Goal: Transaction & Acquisition: Purchase product/service

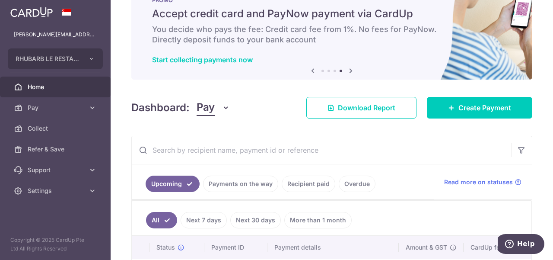
scroll to position [19, 0]
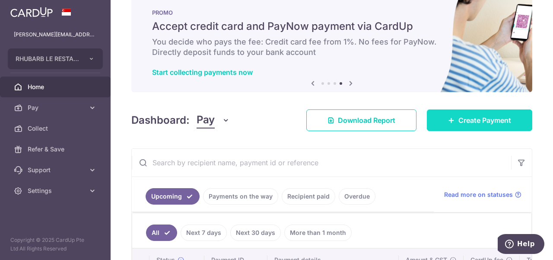
click at [464, 111] on link "Create Payment" at bounding box center [479, 120] width 105 height 22
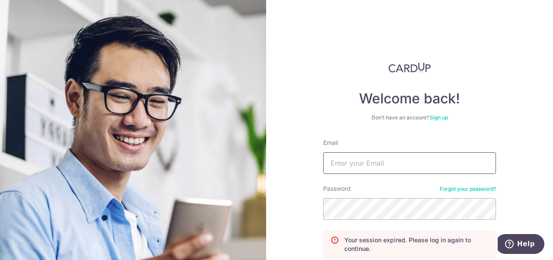
click at [374, 167] on input "Email" at bounding box center [409, 163] width 173 height 22
type input "paul@rhubarb.sg"
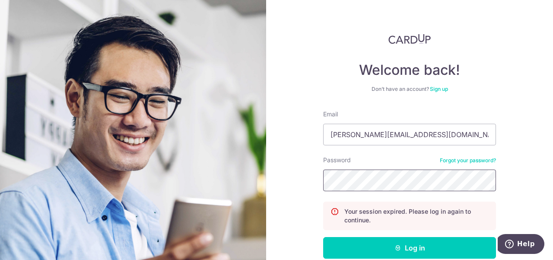
scroll to position [75, 0]
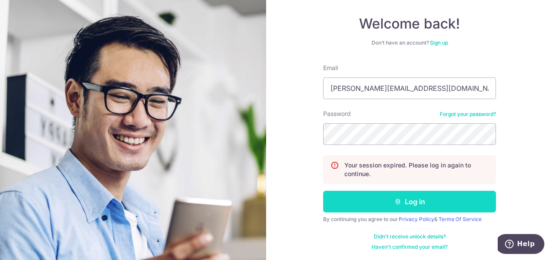
click at [408, 202] on button "Log in" at bounding box center [409, 202] width 173 height 22
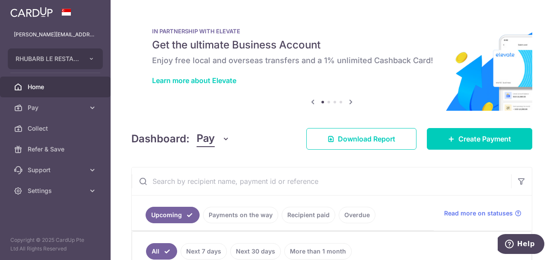
scroll to position [105, 0]
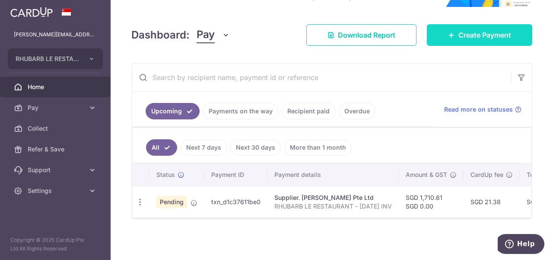
click at [470, 34] on span "Create Payment" at bounding box center [484, 35] width 53 height 10
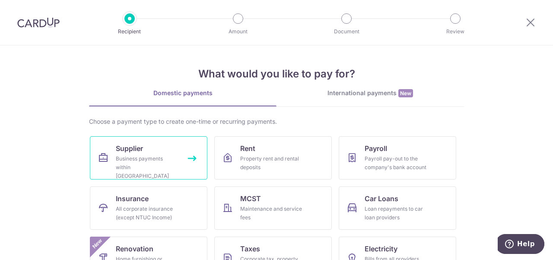
click at [112, 166] on link "Supplier Business payments within Singapore" at bounding box center [149, 157] width 118 height 43
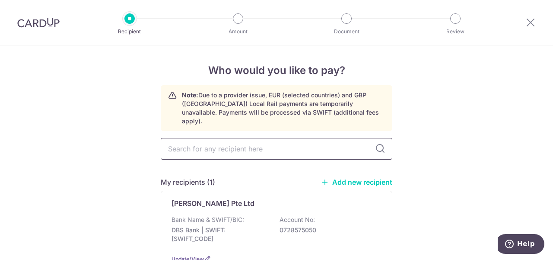
click at [316, 144] on input "text" at bounding box center [277, 149] width 232 height 22
type input "alfa international pte ltd"
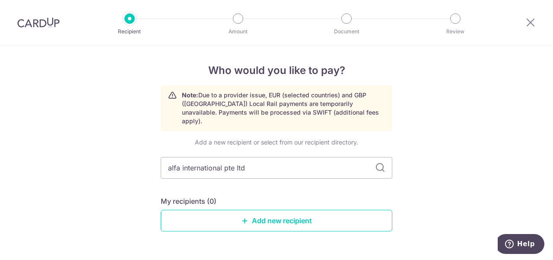
click at [376, 142] on div "Add a new recipient or select from our recipient directory. alfa international …" at bounding box center [277, 191] width 232 height 107
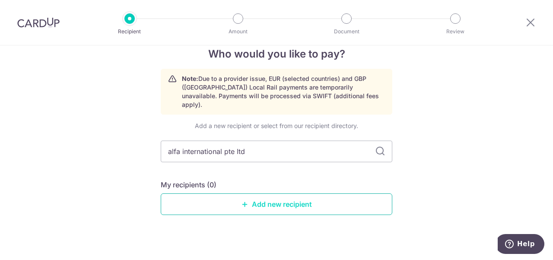
click at [294, 193] on link "Add new recipient" at bounding box center [277, 204] width 232 height 22
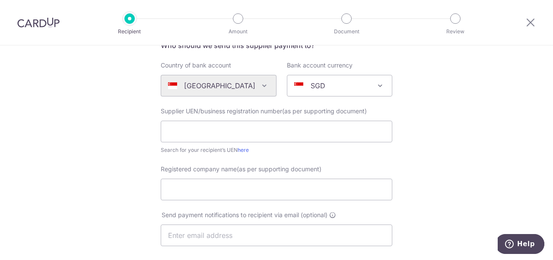
scroll to position [86, 0]
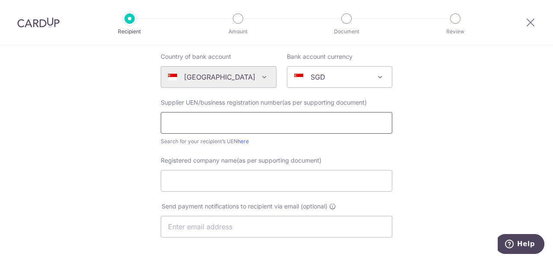
click at [194, 121] on input "text" at bounding box center [277, 123] width 232 height 22
type input "197400542M"
click at [320, 182] on input "Registered company name(as per supporting document)" at bounding box center [277, 181] width 232 height 22
type input "Alfa International Pte Ltd"
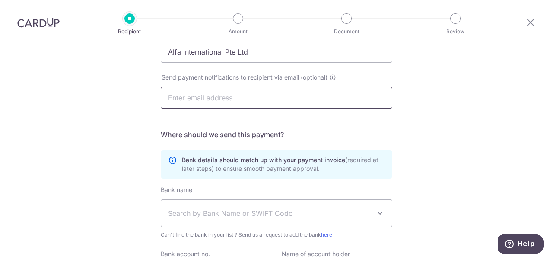
scroll to position [216, 0]
paste input "admin@ewineasia.com"
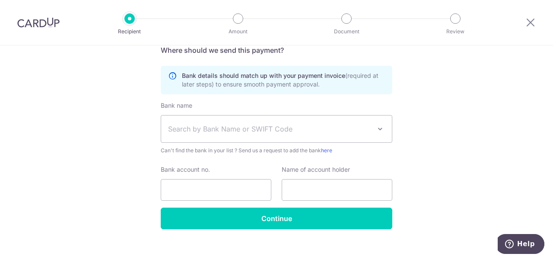
scroll to position [302, 0]
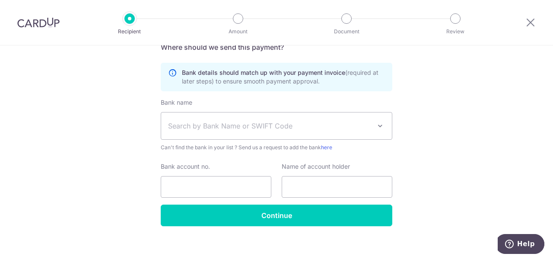
type input "admin@ewineasia.com"
click at [196, 127] on span "Search by Bank Name or SWIFT Code" at bounding box center [269, 126] width 203 height 10
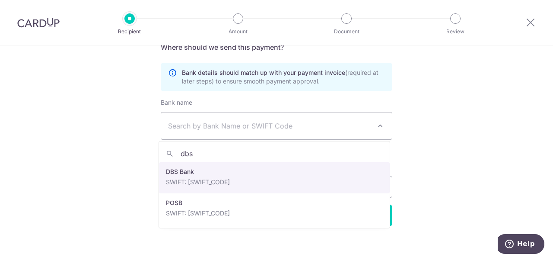
type input "dbs"
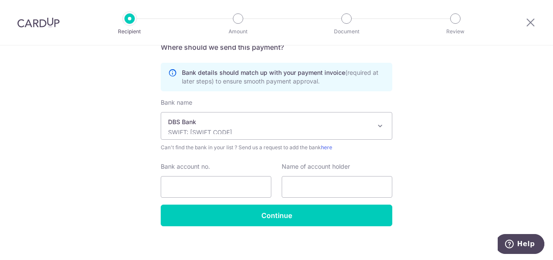
select select "6"
click at [188, 184] on input "Bank account no." at bounding box center [216, 187] width 111 height 22
type input "0039234473"
click at [312, 188] on input "text" at bounding box center [337, 187] width 111 height 22
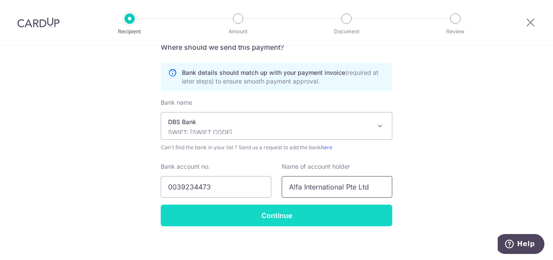
type input "Alfa International Pte Ltd"
click at [290, 212] on input "Continue" at bounding box center [277, 215] width 232 height 22
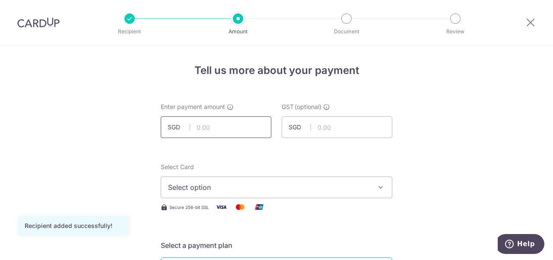
click at [238, 125] on input "text" at bounding box center [216, 127] width 111 height 22
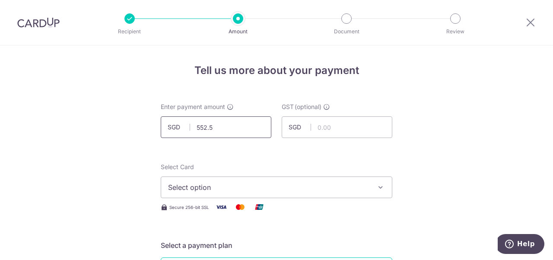
type input "552.52"
click at [250, 188] on span "Select option" at bounding box center [268, 187] width 201 height 10
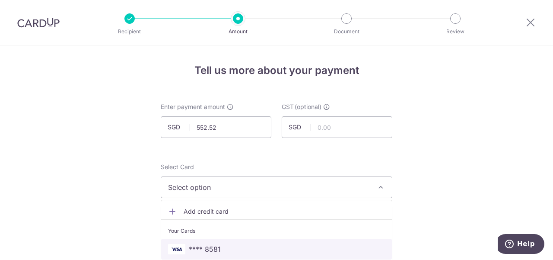
drag, startPoint x: 204, startPoint y: 249, endPoint x: 280, endPoint y: 205, distance: 87.7
click at [204, 249] on span "**** 8581" at bounding box center [205, 249] width 32 height 10
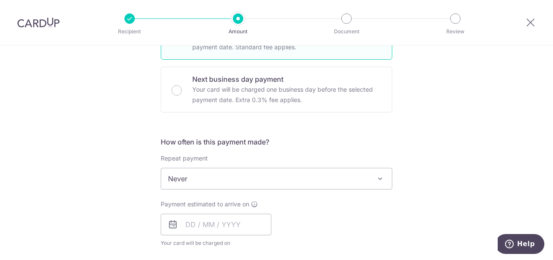
scroll to position [302, 0]
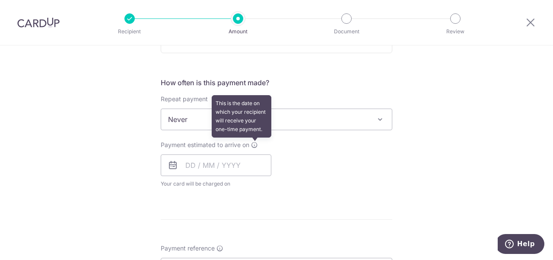
click at [252, 146] on icon at bounding box center [254, 144] width 7 height 7
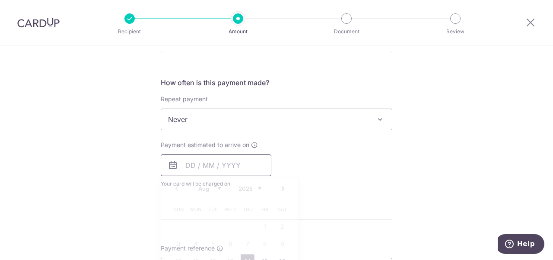
click at [219, 168] on input "text" at bounding box center [216, 165] width 111 height 22
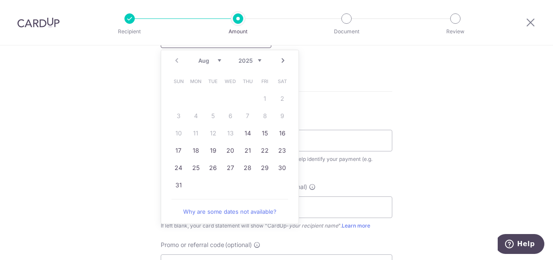
scroll to position [432, 0]
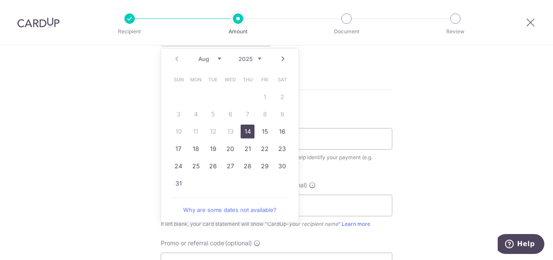
click at [248, 133] on link "14" at bounding box center [248, 131] width 14 height 14
type input "[DATE]"
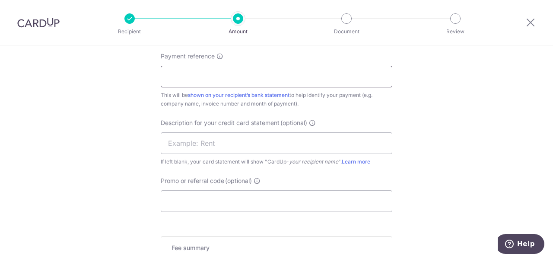
scroll to position [475, 0]
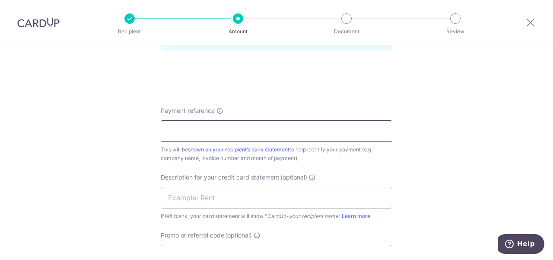
click at [197, 130] on input "Payment reference" at bounding box center [277, 131] width 232 height 22
type input "RHUBARB LE RESTAURANT - JUN2025 INV"
click at [266, 133] on input "RHUBARB LE RESTAURANT - JUN2025 INV" at bounding box center [277, 131] width 232 height 22
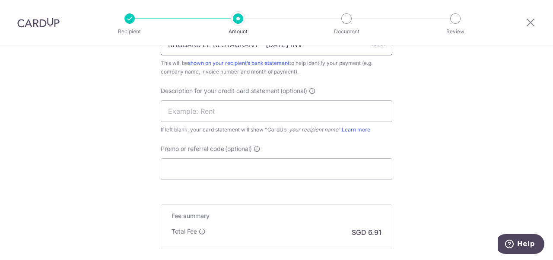
scroll to position [518, 0]
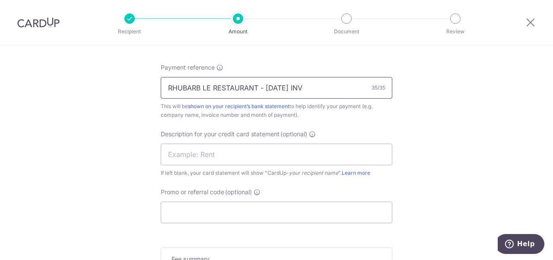
drag, startPoint x: 322, startPoint y: 83, endPoint x: 131, endPoint y: 117, distance: 194.3
click at [205, 155] on input "text" at bounding box center [277, 154] width 232 height 22
type input "a"
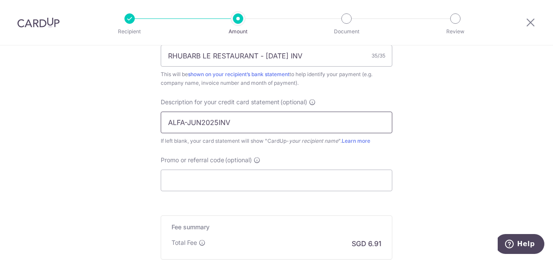
scroll to position [605, 0]
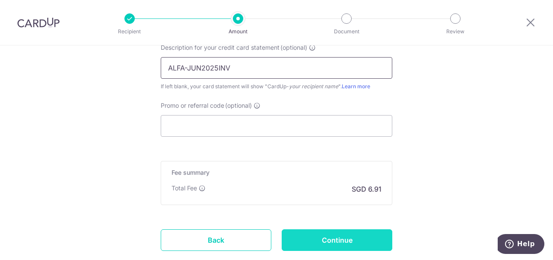
type input "ALFA-JUN2025INV"
click at [339, 241] on input "Continue" at bounding box center [337, 240] width 111 height 22
type input "Create Schedule"
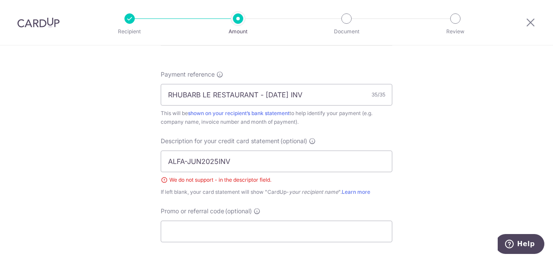
scroll to position [511, 0]
click at [186, 164] on input "ALFA-JUN2025INV" at bounding box center [277, 162] width 232 height 22
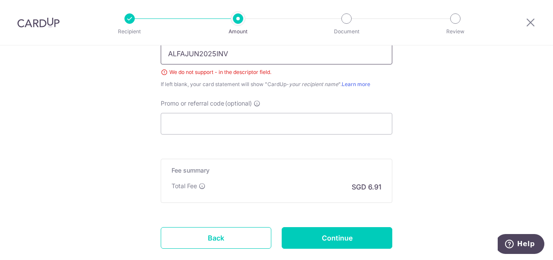
scroll to position [640, 0]
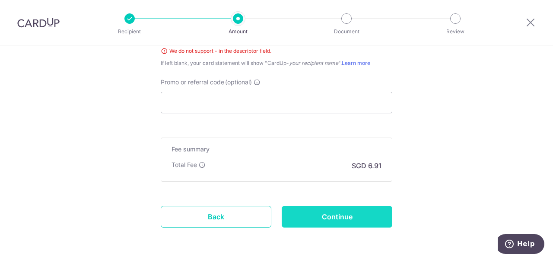
type input "ALFAJUN2025INV"
click at [301, 215] on input "Continue" at bounding box center [337, 217] width 111 height 22
type input "Create Schedule"
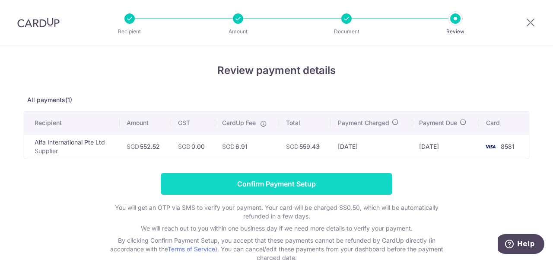
click at [316, 183] on input "Confirm Payment Setup" at bounding box center [277, 184] width 232 height 22
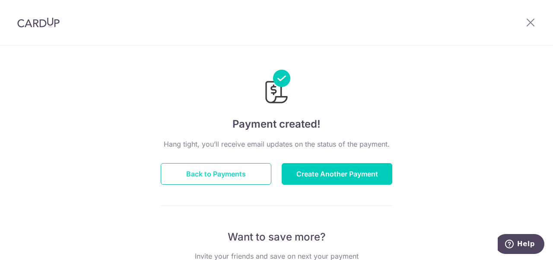
click at [235, 176] on button "Back to Payments" at bounding box center [216, 174] width 111 height 22
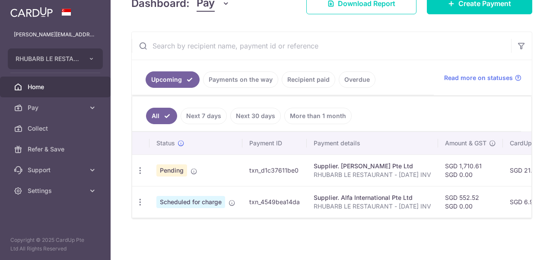
scroll to position [137, 0]
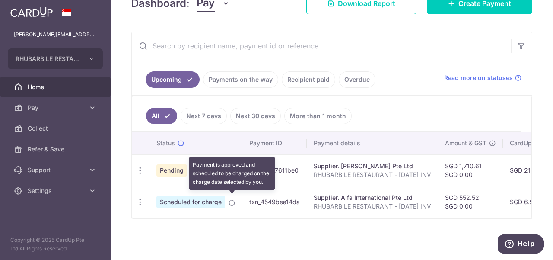
click at [232, 199] on icon at bounding box center [232, 202] width 7 height 7
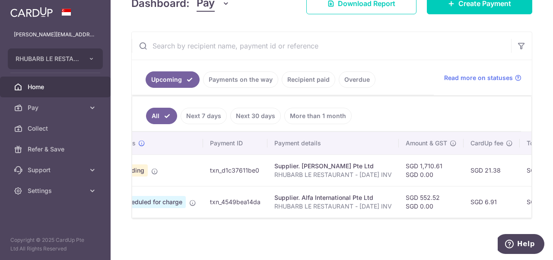
scroll to position [0, 0]
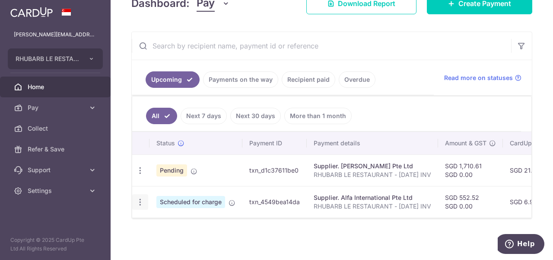
click at [138, 175] on icon "button" at bounding box center [140, 170] width 9 height 9
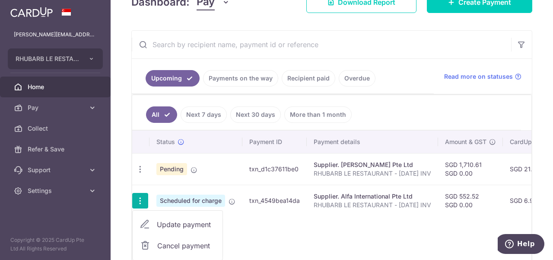
scroll to position [186, 0]
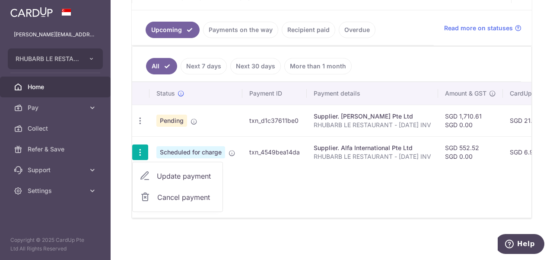
click at [175, 171] on span "Update payment" at bounding box center [186, 176] width 59 height 10
radio input "true"
type input "552.52"
type input "0.00"
type input "14/08/2025"
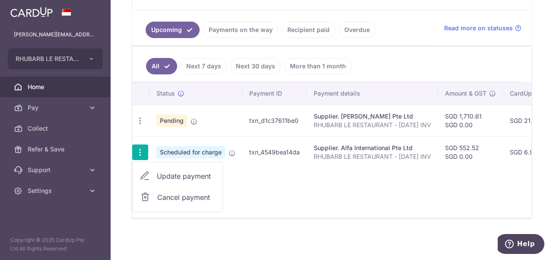
type input "RHUBARB LE RESTAURANT - JUN2025 INV"
type input "ALFAJUN2025INV"
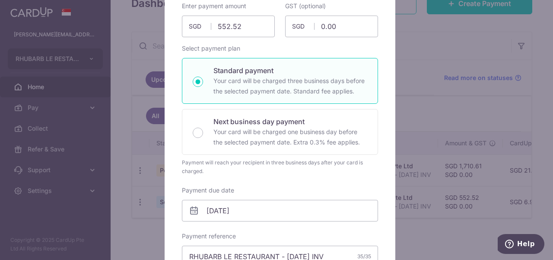
scroll to position [37, 0]
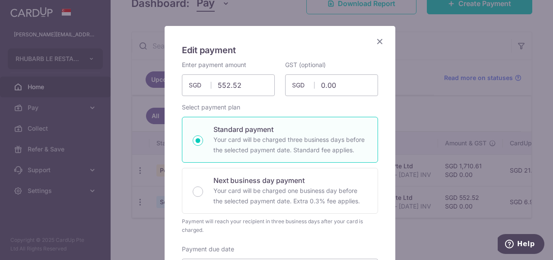
click at [379, 39] on icon "Close" at bounding box center [380, 41] width 10 height 11
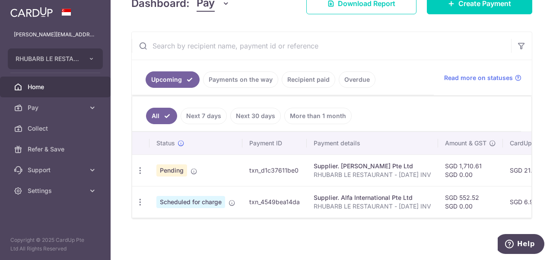
click at [279, 194] on td "txn_4549bea14da" at bounding box center [274, 202] width 64 height 32
click at [279, 199] on td "txn_4549bea14da" at bounding box center [274, 202] width 64 height 32
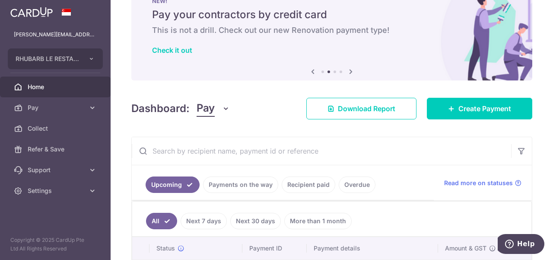
scroll to position [0, 0]
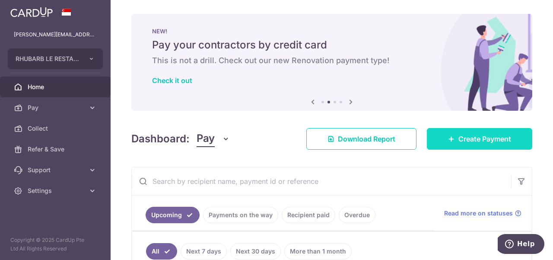
click at [486, 142] on span "Create Payment" at bounding box center [484, 138] width 53 height 10
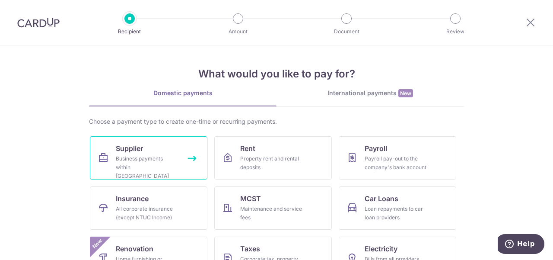
click at [154, 159] on div "Business payments within [GEOGRAPHIC_DATA]" at bounding box center [147, 167] width 62 height 26
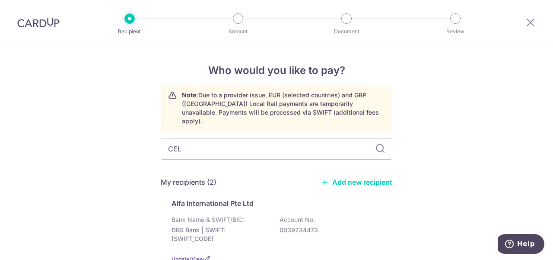
type input "CELL"
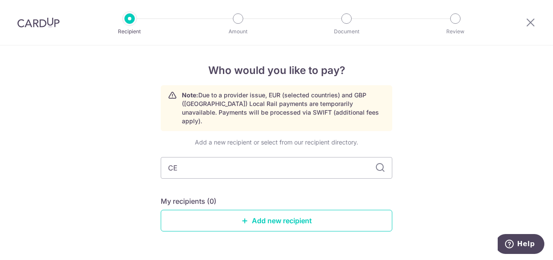
type input "C"
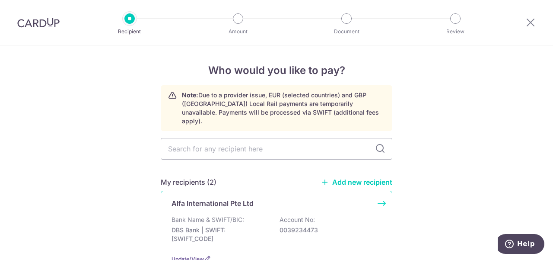
click at [284, 215] on p "Account No:" at bounding box center [297, 219] width 35 height 9
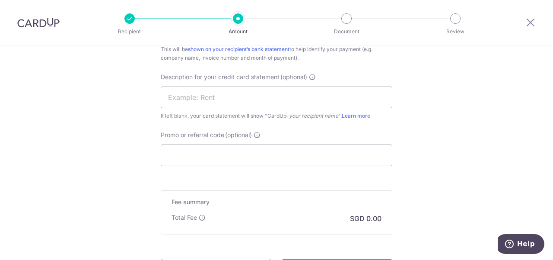
scroll to position [623, 0]
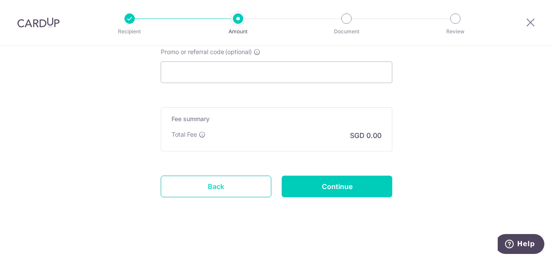
click at [214, 192] on link "Back" at bounding box center [216, 186] width 111 height 22
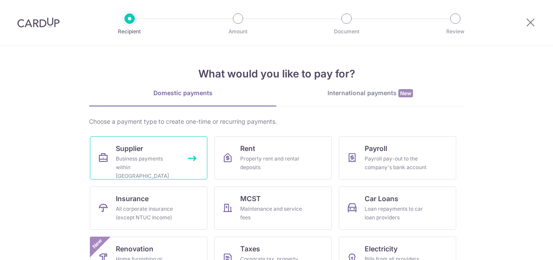
click at [130, 150] on span "Supplier" at bounding box center [129, 148] width 27 height 10
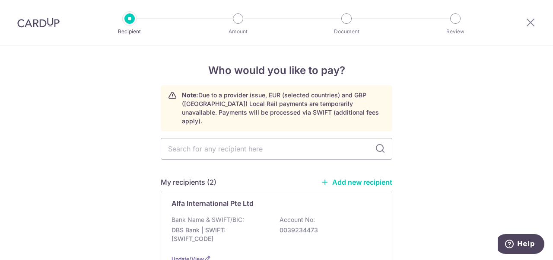
click at [348, 178] on link "Add new recipient" at bounding box center [356, 182] width 71 height 9
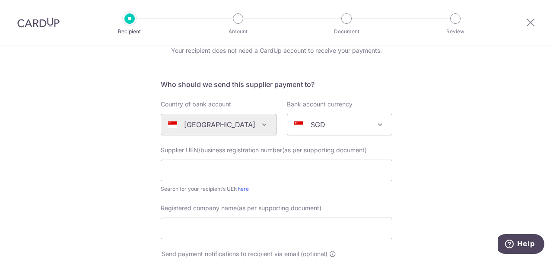
scroll to position [86, 0]
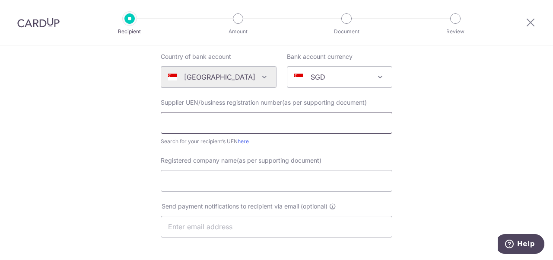
click at [191, 115] on input "text" at bounding box center [277, 123] width 232 height 22
type input "199101526G"
click at [182, 187] on input "Registered company name(as per supporting document)" at bounding box center [277, 181] width 232 height 22
type input "c"
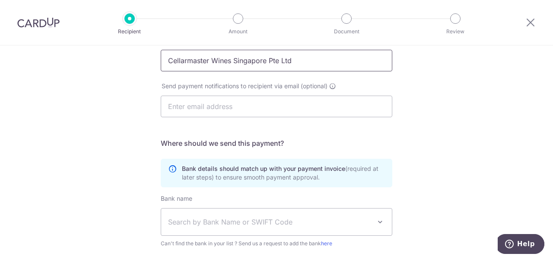
scroll to position [216, 0]
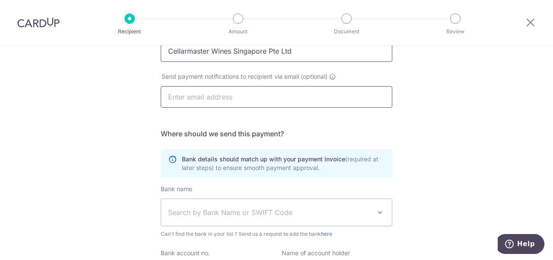
type input "Cellarmaster Wines Singapore Pte Ltd"
click at [246, 99] on input "text" at bounding box center [277, 97] width 232 height 22
paste input "joseph.salvador@cmwines.com.sg"
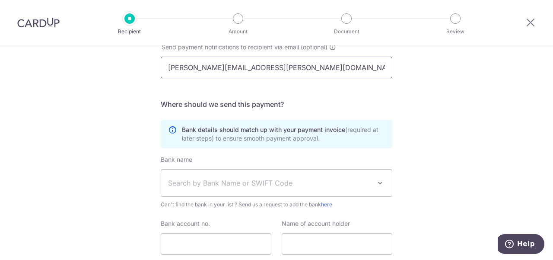
scroll to position [259, 0]
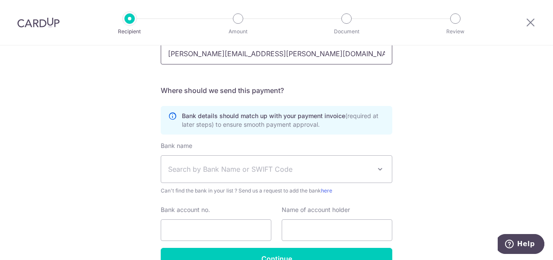
type input "joseph.salvador@cmwines.com.sg"
click at [207, 173] on span "Search by Bank Name or SWIFT Code" at bounding box center [269, 169] width 203 height 10
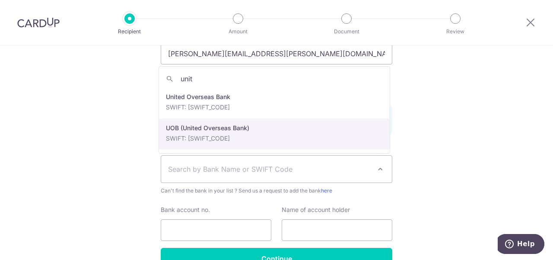
type input "unit"
select select "18"
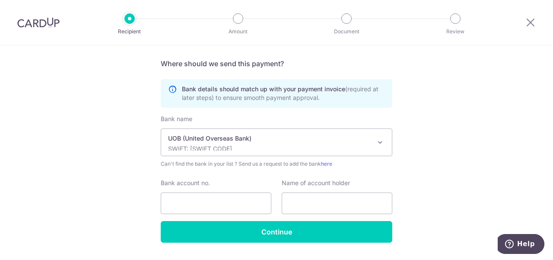
scroll to position [308, 0]
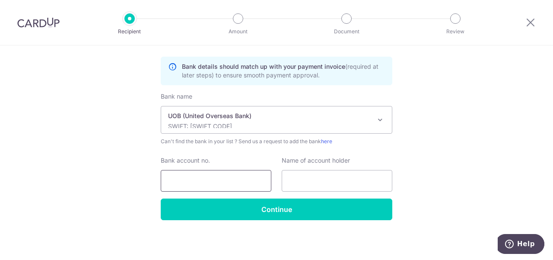
click at [181, 176] on input "Bank account no." at bounding box center [216, 181] width 111 height 22
type input "1013565231"
click at [306, 177] on input "text" at bounding box center [337, 181] width 111 height 22
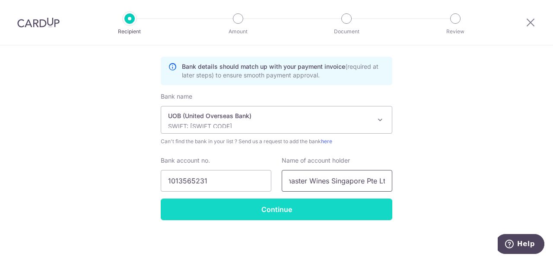
scroll to position [0, 27]
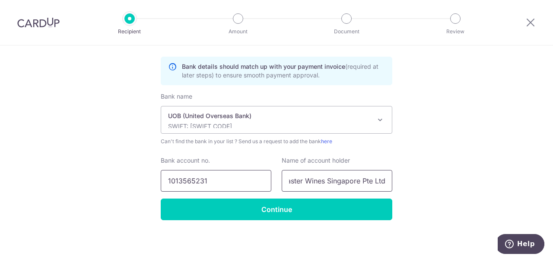
type input "Cellarmaster Wines Singapore Pte Ltd"
click at [176, 181] on input "1013565231" at bounding box center [216, 181] width 111 height 22
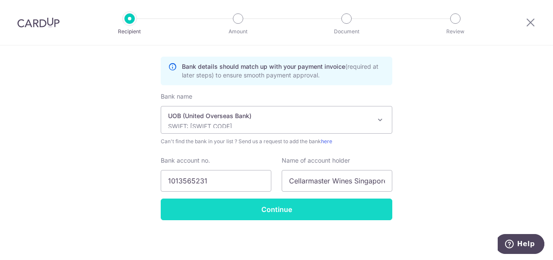
click at [312, 212] on input "Continue" at bounding box center [277, 209] width 232 height 22
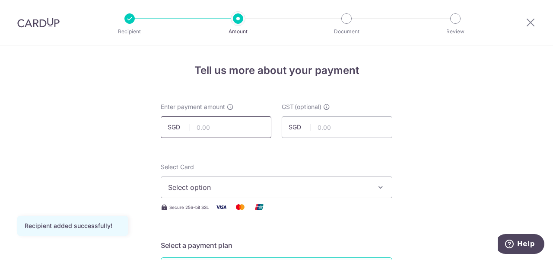
click at [216, 124] on input "text" at bounding box center [216, 127] width 111 height 22
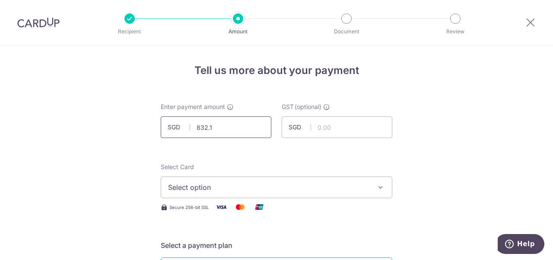
type input "832.11"
click at [211, 128] on input "832.11" at bounding box center [216, 127] width 111 height 22
click at [301, 196] on button "Select option" at bounding box center [277, 187] width 232 height 22
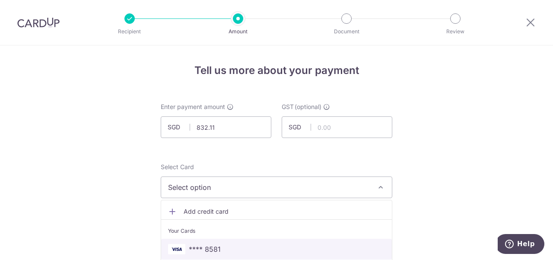
click at [231, 248] on span "**** 8581" at bounding box center [276, 249] width 217 height 10
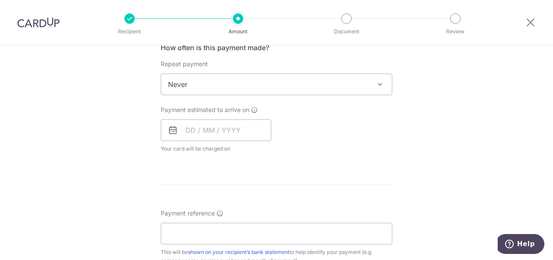
scroll to position [346, 0]
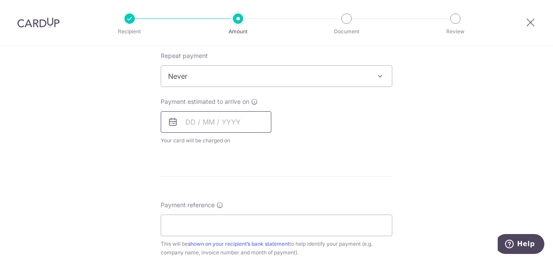
click at [229, 121] on input "text" at bounding box center [216, 122] width 111 height 22
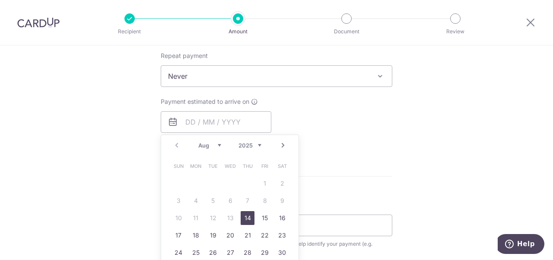
click at [247, 219] on link "14" at bounding box center [248, 218] width 14 height 14
type input "14/08/2025"
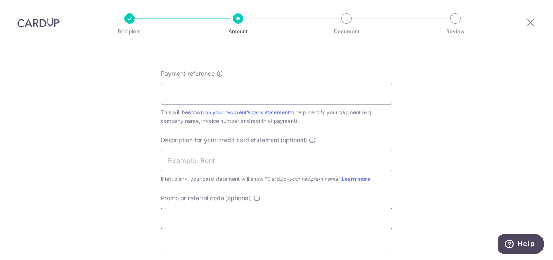
scroll to position [518, 0]
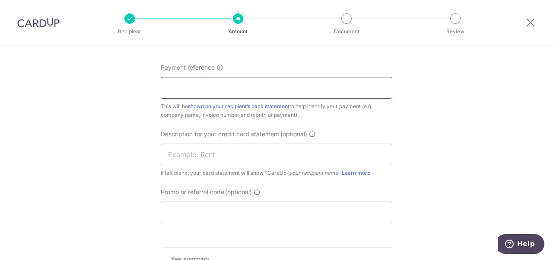
click at [189, 92] on input "Payment reference" at bounding box center [277, 88] width 232 height 22
click at [266, 88] on input "RHUBARB LE RESTAURANT - JUN2025 INV" at bounding box center [277, 88] width 232 height 22
type input "RHUBARB LE RESTAURANT - MAY2025 INV"
click at [195, 149] on input "text" at bounding box center [277, 154] width 232 height 22
click at [173, 155] on input "text" at bounding box center [277, 154] width 232 height 22
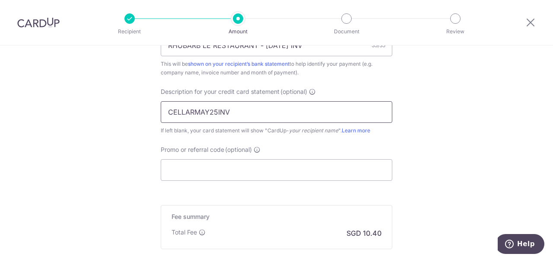
scroll to position [658, 0]
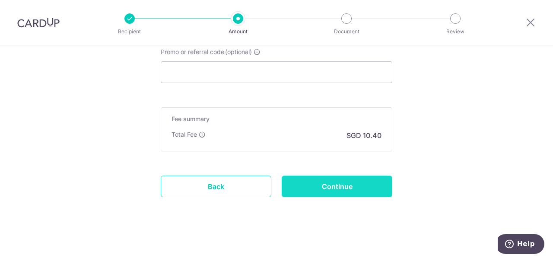
type input "CELLARMAY25INV"
click at [356, 182] on input "Continue" at bounding box center [337, 186] width 111 height 22
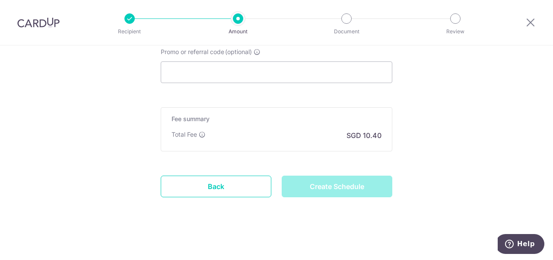
type input "Create Schedule"
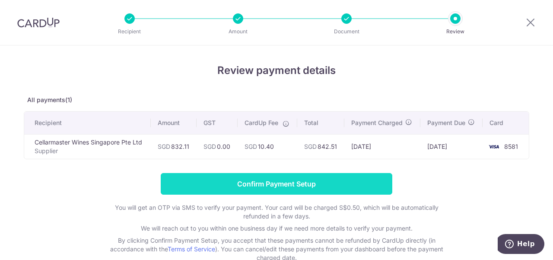
click at [360, 181] on input "Confirm Payment Setup" at bounding box center [277, 184] width 232 height 22
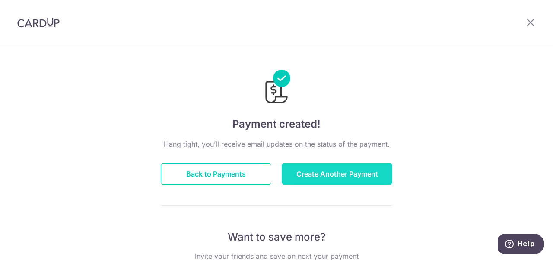
click at [343, 175] on button "Create Another Payment" at bounding box center [337, 174] width 111 height 22
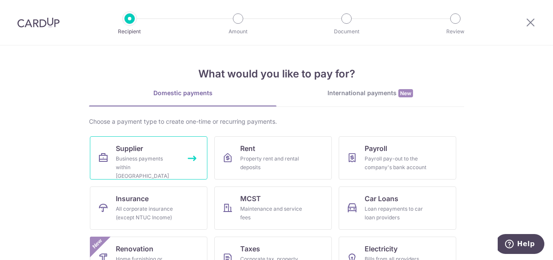
click at [124, 156] on div "Business payments within [GEOGRAPHIC_DATA]" at bounding box center [147, 167] width 62 height 26
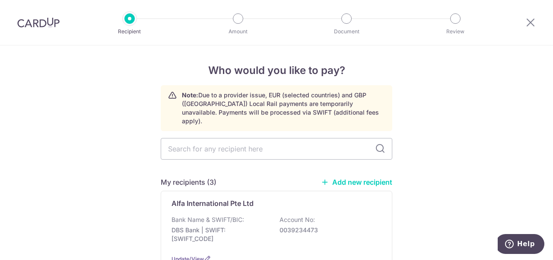
drag, startPoint x: 350, startPoint y: 172, endPoint x: 302, endPoint y: 167, distance: 48.6
click at [350, 178] on link "Add new recipient" at bounding box center [356, 182] width 71 height 9
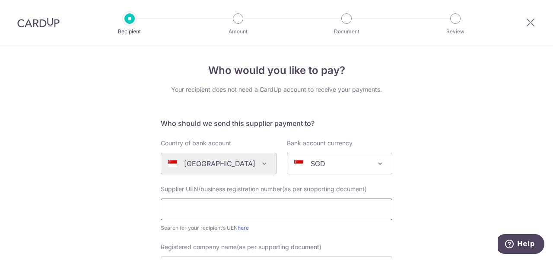
click at [205, 209] on input "text" at bounding box center [277, 209] width 232 height 22
click at [175, 206] on input "text" at bounding box center [277, 209] width 232 height 22
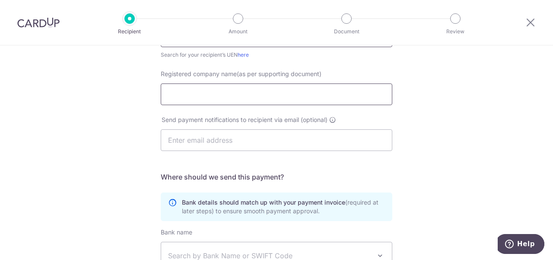
type input "200009131H"
click at [217, 91] on input "Registered company name(as per supporting document)" at bounding box center [277, 94] width 232 height 22
type input "Classic Fine Foods (S) Pte Ltd"
paste input "ask.finance@classic.com.sg"
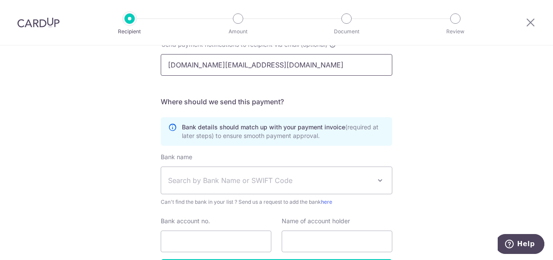
scroll to position [259, 0]
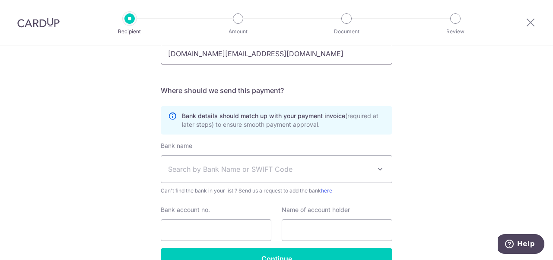
click at [168, 57] on input "ask.finance@classic.com.sg" at bounding box center [277, 54] width 232 height 22
type input "ask.finance@classic.com.sg"
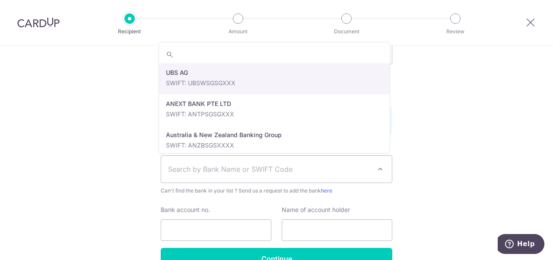
click at [197, 167] on span "Search by Bank Name or SWIFT Code" at bounding box center [269, 169] width 203 height 10
type input "citi"
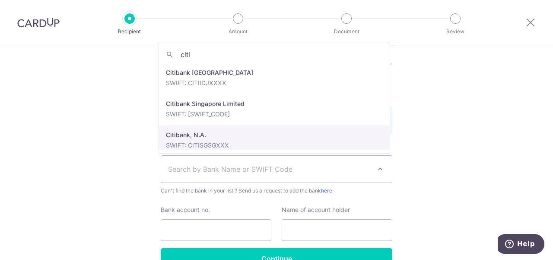
select select "20"
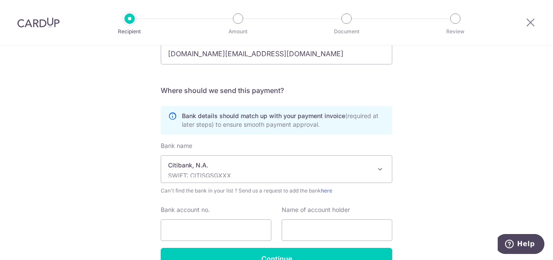
scroll to position [308, 0]
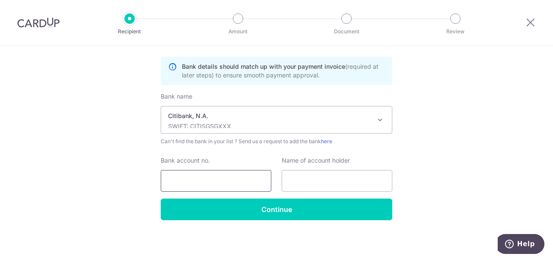
click at [225, 172] on input "Bank account no." at bounding box center [216, 181] width 111 height 22
paste input "0009816003"
type input "0009816003"
click at [323, 172] on input "text" at bounding box center [337, 181] width 111 height 22
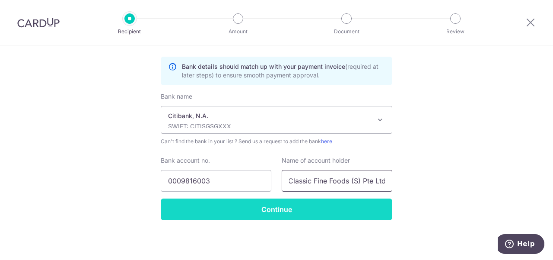
type input "Classic Fine Foods (S) Pte Ltd"
click at [288, 212] on input "Continue" at bounding box center [277, 209] width 232 height 22
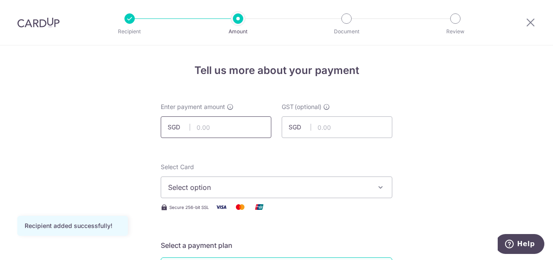
click at [251, 125] on input "text" at bounding box center [216, 127] width 111 height 22
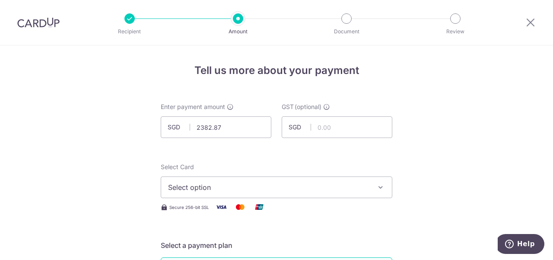
type input "2,382.87"
click at [284, 186] on span "Select option" at bounding box center [268, 187] width 201 height 10
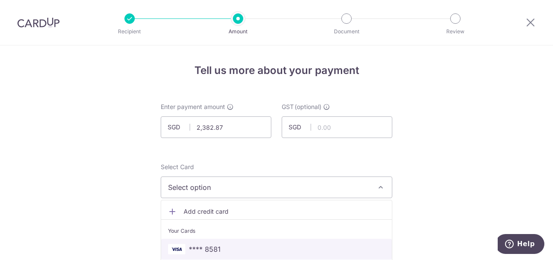
click at [254, 244] on span "**** 8581" at bounding box center [276, 249] width 217 height 10
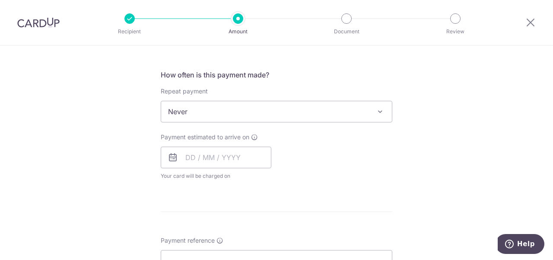
scroll to position [302, 0]
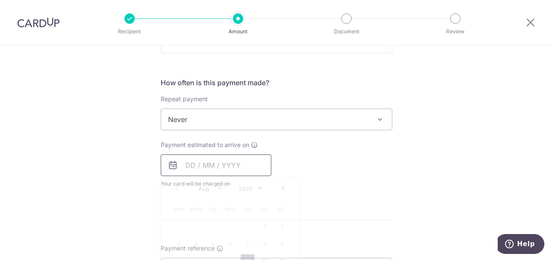
click at [207, 168] on input "text" at bounding box center [216, 165] width 111 height 22
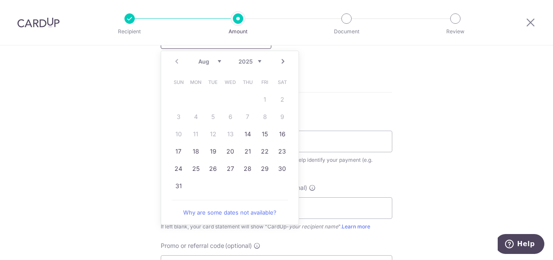
scroll to position [432, 0]
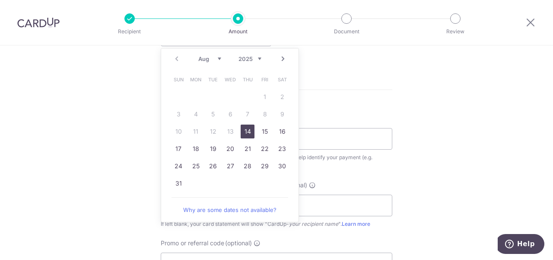
click at [246, 133] on link "14" at bounding box center [248, 131] width 14 height 14
type input "[DATE]"
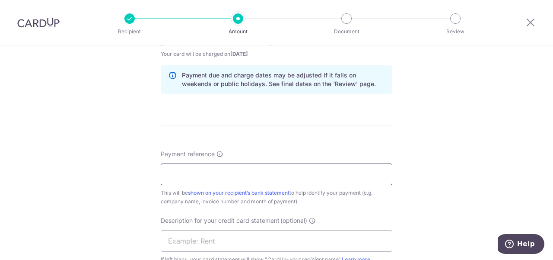
click at [258, 174] on input "Payment reference" at bounding box center [277, 174] width 232 height 22
click at [263, 175] on input "RHUBARB LE RESTAURANT - [DATE] INV" at bounding box center [277, 174] width 232 height 22
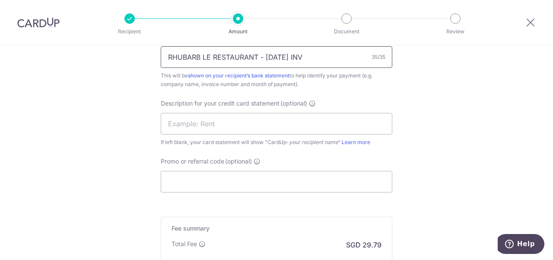
scroll to position [562, 0]
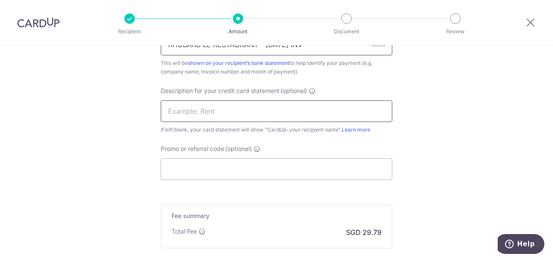
type input "RHUBARB LE RESTAURANT - [DATE] INV"
click at [235, 103] on input "text" at bounding box center [277, 111] width 232 height 22
click at [192, 111] on input "text" at bounding box center [277, 111] width 232 height 22
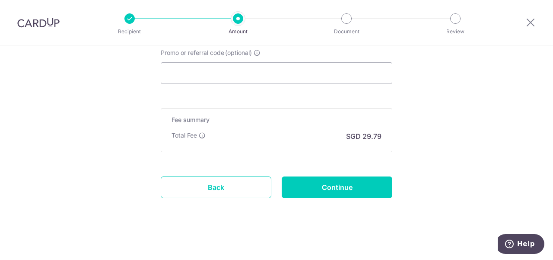
scroll to position [658, 0]
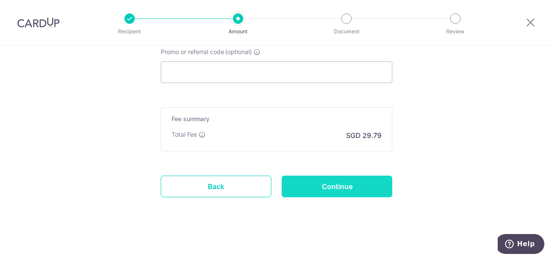
type input "CLASSICMAY25INV"
click at [320, 186] on input "Continue" at bounding box center [337, 186] width 111 height 22
type input "Create Schedule"
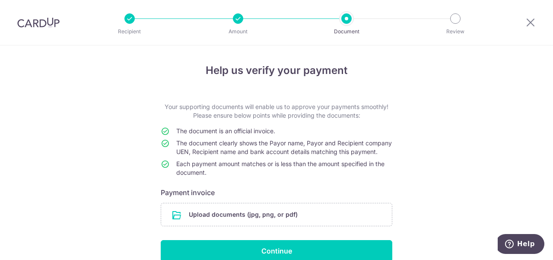
scroll to position [50, 0]
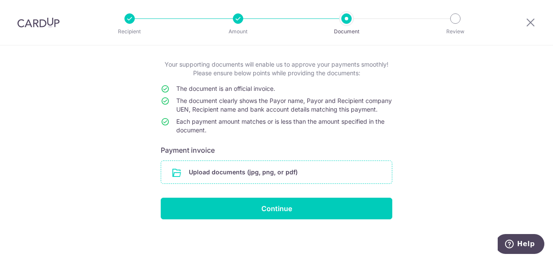
click at [259, 176] on input "file" at bounding box center [276, 172] width 231 height 22
click at [270, 175] on input "file" at bounding box center [276, 172] width 231 height 22
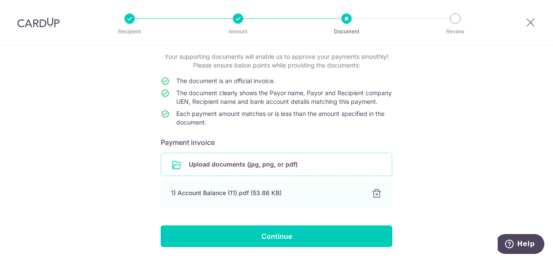
scroll to position [86, 0]
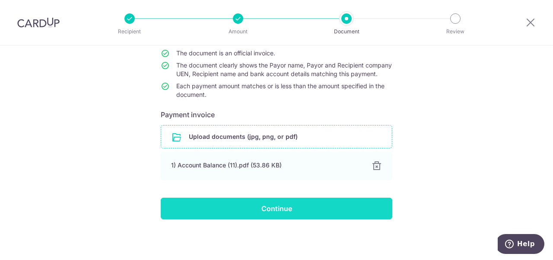
click at [331, 211] on input "Continue" at bounding box center [277, 208] width 232 height 22
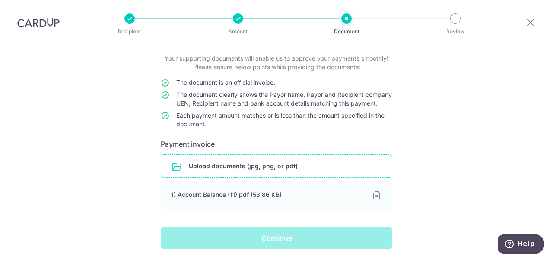
scroll to position [0, 0]
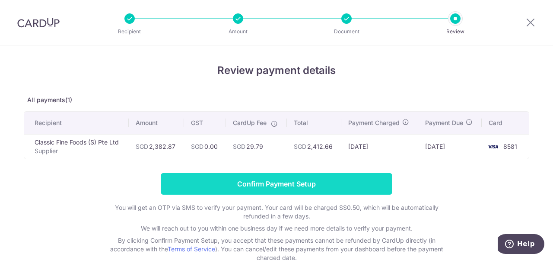
click at [296, 184] on input "Confirm Payment Setup" at bounding box center [277, 184] width 232 height 22
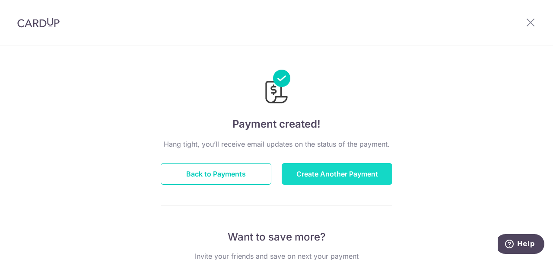
click at [331, 163] on button "Create Another Payment" at bounding box center [337, 174] width 111 height 22
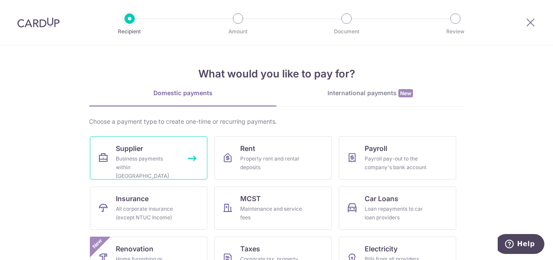
click at [158, 153] on link "Supplier Business payments within [GEOGRAPHIC_DATA]" at bounding box center [149, 157] width 118 height 43
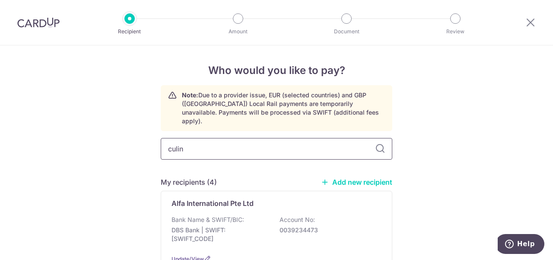
type input "culina"
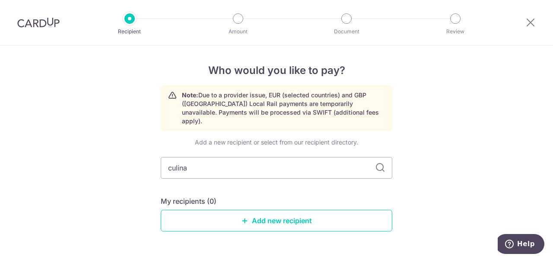
scroll to position [16, 0]
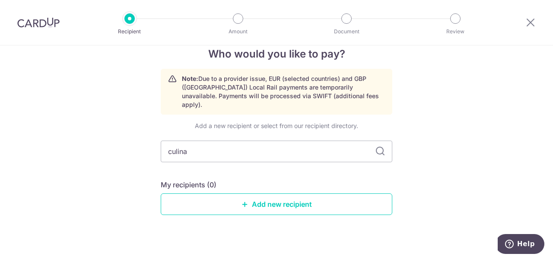
drag, startPoint x: 196, startPoint y: 140, endPoint x: 127, endPoint y: 147, distance: 69.6
click at [127, 147] on div "Who would you like to pay? Note: Due to a provider issue, EUR (selected countri…" at bounding box center [276, 149] width 553 height 240
click at [296, 194] on link "Add new recipient" at bounding box center [277, 204] width 232 height 22
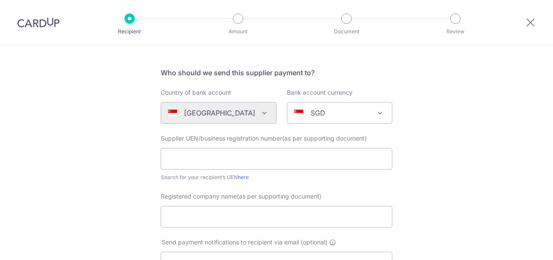
scroll to position [130, 0]
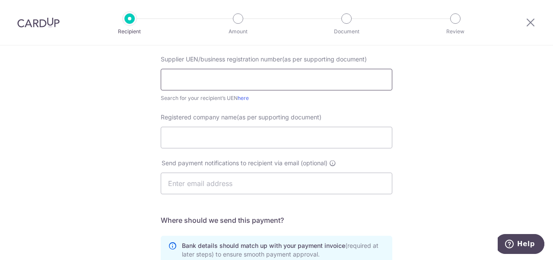
click at [188, 79] on input "text" at bounding box center [277, 80] width 232 height 22
type input "199404977Z"
click at [260, 134] on input "Registered company name(as per supporting document)" at bounding box center [277, 138] width 232 height 22
type input "Culina Pte Ltd"
click at [218, 190] on input "text" at bounding box center [277, 183] width 232 height 22
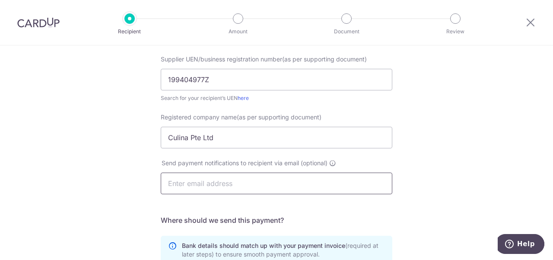
click at [222, 181] on input "text" at bounding box center [277, 183] width 232 height 22
paste input "soa_ar@culina.com.sg"
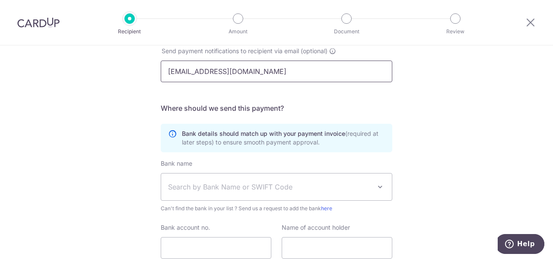
scroll to position [302, 0]
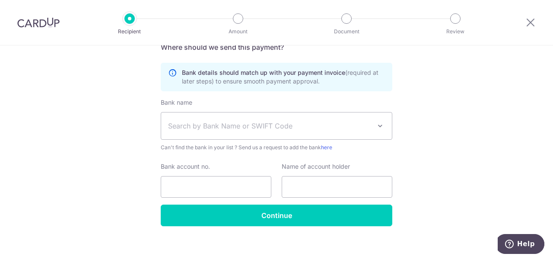
type input "soa_ar@culina.com.sg"
click at [223, 136] on span "Search by Bank Name or SWIFT Code" at bounding box center [276, 125] width 231 height 27
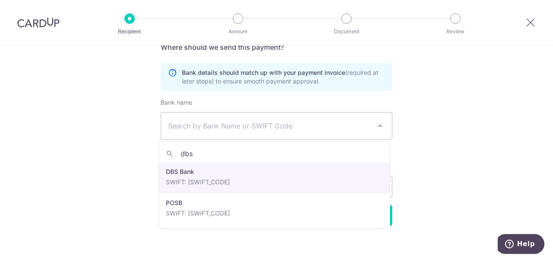
type input "dbs"
select select "6"
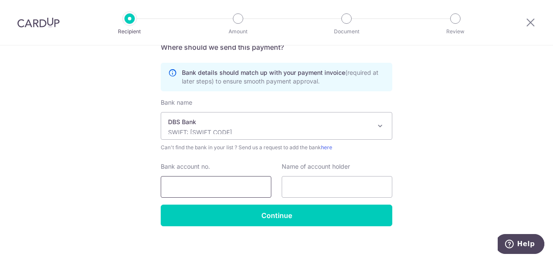
click at [228, 185] on input "Bank account no." at bounding box center [216, 187] width 111 height 22
type input "0039047010"
click at [304, 196] on input "text" at bounding box center [337, 187] width 111 height 22
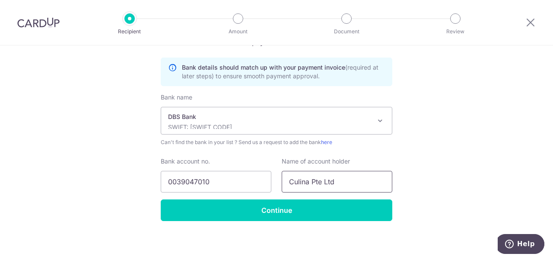
scroll to position [308, 0]
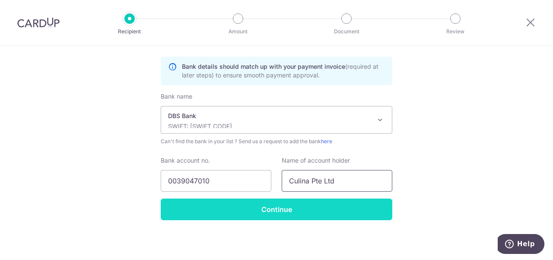
type input "Culina Pte Ltd"
click at [323, 210] on input "Continue" at bounding box center [277, 209] width 232 height 22
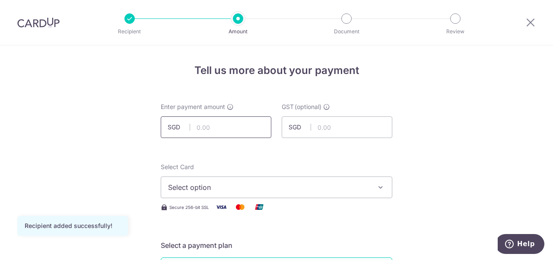
click at [235, 132] on input "text" at bounding box center [216, 127] width 111 height 22
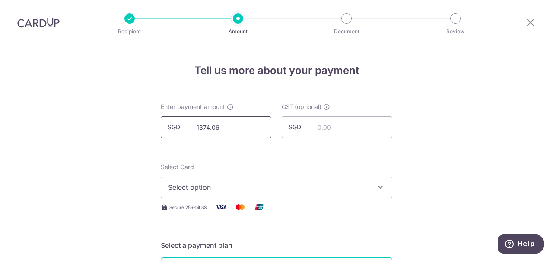
click at [235, 132] on input "1374.06" at bounding box center [216, 127] width 111 height 22
type input "1,374.06"
click at [288, 190] on span "Select option" at bounding box center [268, 187] width 201 height 10
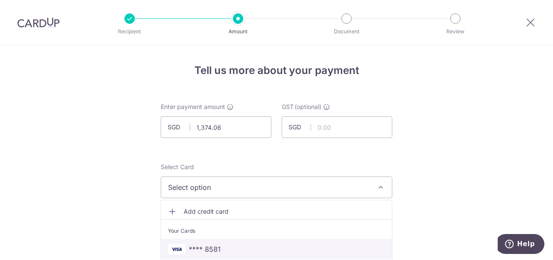
click at [251, 247] on span "**** 8581" at bounding box center [276, 249] width 217 height 10
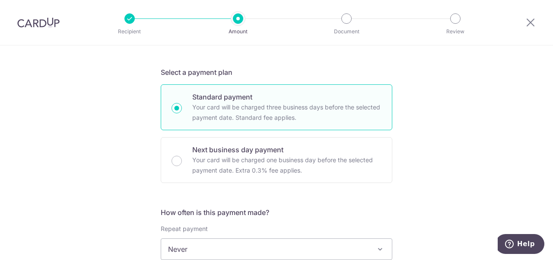
scroll to position [302, 0]
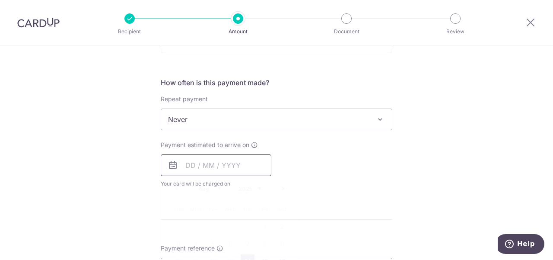
click at [246, 159] on input "text" at bounding box center [216, 165] width 111 height 22
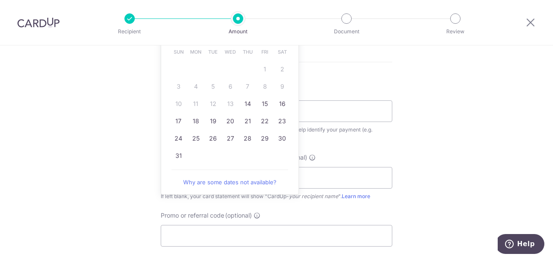
scroll to position [475, 0]
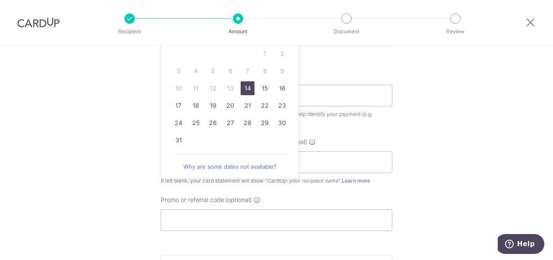
click at [245, 88] on link "14" at bounding box center [248, 88] width 14 height 14
type input "14/08/2025"
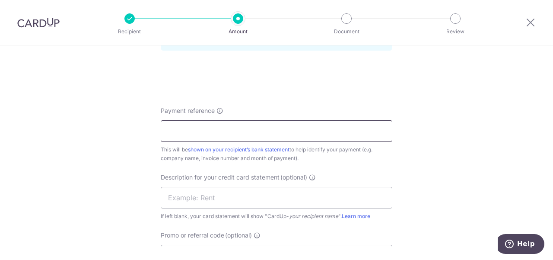
click at [231, 123] on input "Payment reference" at bounding box center [277, 131] width 232 height 22
type input "RHUBARB LE RESTAURANT - MAY2025 INV"
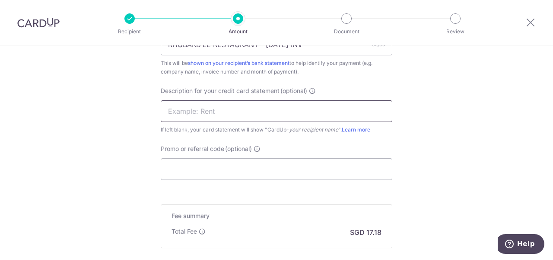
click at [232, 112] on input "text" at bounding box center [277, 111] width 232 height 22
type input "c"
type input "C"
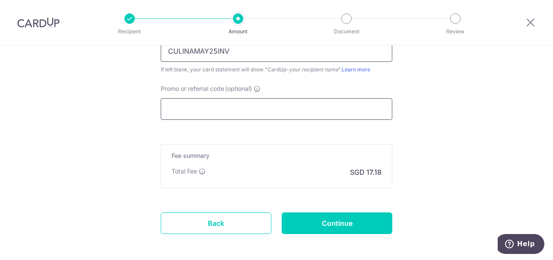
scroll to position [648, 0]
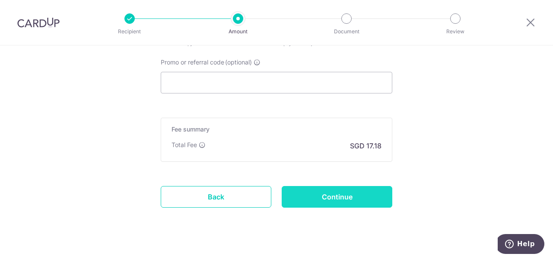
type input "CULINAMAY25INV"
click at [334, 197] on input "Continue" at bounding box center [337, 197] width 111 height 22
type input "Create Schedule"
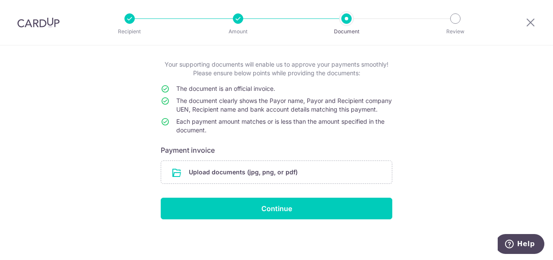
scroll to position [50, 0]
click at [278, 165] on input "file" at bounding box center [276, 172] width 231 height 22
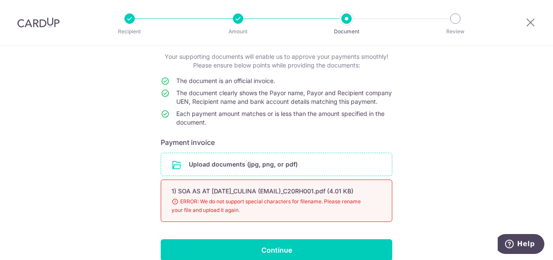
click at [61, 214] on div "Help us verify your payment Your supporting documents will enable us to approve…" at bounding box center [276, 148] width 553 height 306
click at [240, 172] on input "file" at bounding box center [276, 164] width 231 height 22
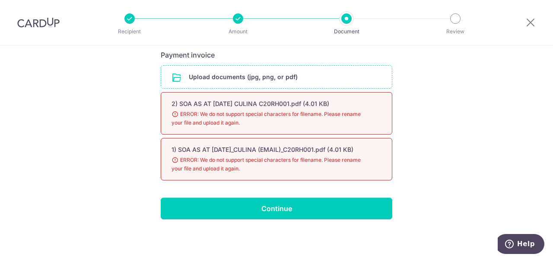
scroll to position [153, 0]
click at [149, 151] on div "Help us verify your payment Your supporting documents will enable us to approve…" at bounding box center [276, 84] width 553 height 352
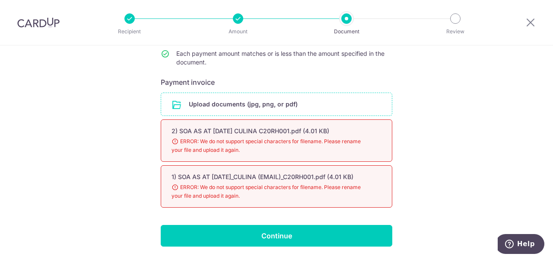
click at [267, 115] on input "file" at bounding box center [276, 104] width 231 height 22
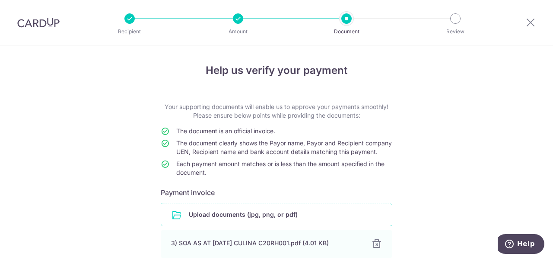
scroll to position [185, 0]
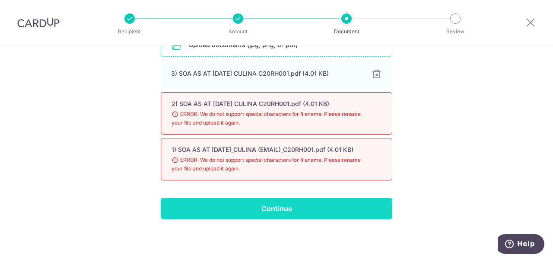
click at [294, 204] on input "Continue" at bounding box center [277, 208] width 232 height 22
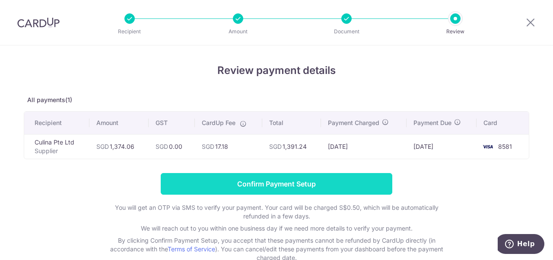
click at [296, 181] on input "Confirm Payment Setup" at bounding box center [277, 184] width 232 height 22
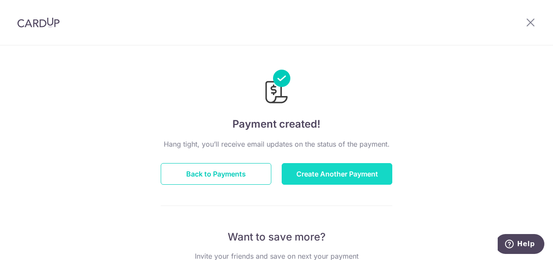
click at [356, 175] on button "Create Another Payment" at bounding box center [337, 174] width 111 height 22
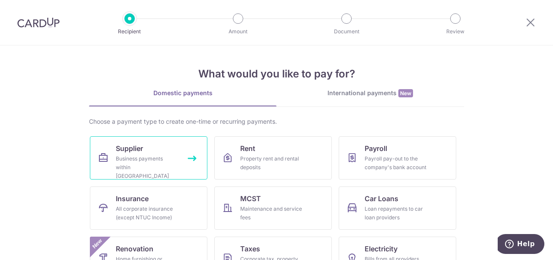
click at [164, 153] on link "Supplier Business payments within Singapore" at bounding box center [149, 157] width 118 height 43
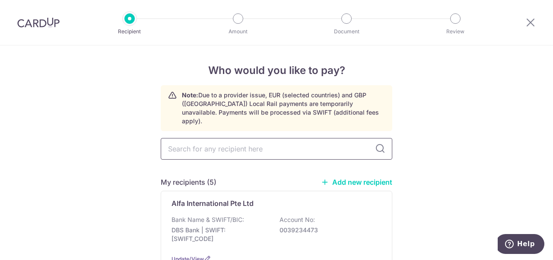
click at [227, 140] on input "text" at bounding box center [277, 149] width 232 height 22
type input "indog"
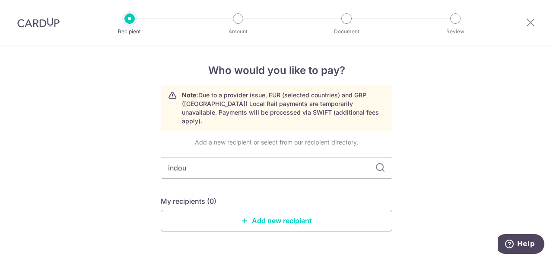
type input "indo"
type input "indoguna"
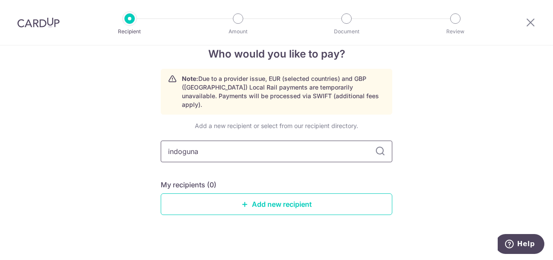
drag, startPoint x: 227, startPoint y: 140, endPoint x: 175, endPoint y: 142, distance: 51.9
click at [175, 142] on input "indoguna" at bounding box center [277, 151] width 232 height 22
drag, startPoint x: 216, startPoint y: 142, endPoint x: 238, endPoint y: 143, distance: 22.9
click at [215, 141] on input "indoguna" at bounding box center [277, 151] width 232 height 22
click at [377, 146] on icon at bounding box center [380, 151] width 10 height 10
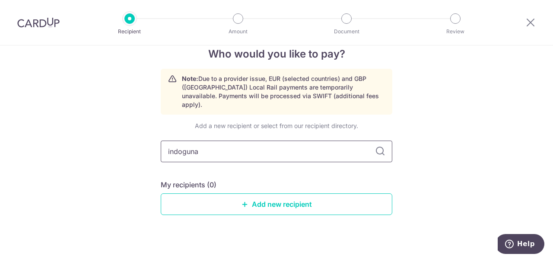
drag, startPoint x: 223, startPoint y: 144, endPoint x: 123, endPoint y: 151, distance: 100.4
click at [123, 151] on div "Who would you like to pay? Note: Due to a provider issue, EUR (selected countri…" at bounding box center [276, 149] width 553 height 240
click at [256, 193] on link "Add new recipient" at bounding box center [277, 204] width 232 height 22
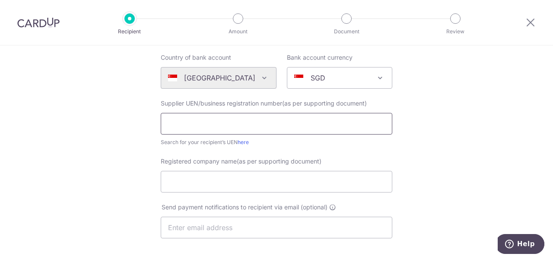
scroll to position [86, 0]
drag, startPoint x: 181, startPoint y: 104, endPoint x: 176, endPoint y: 118, distance: 14.8
click at [181, 104] on span "Supplier UEN/business registration number(as per supporting document)" at bounding box center [264, 102] width 206 height 7
click at [176, 118] on input "text" at bounding box center [277, 123] width 232 height 22
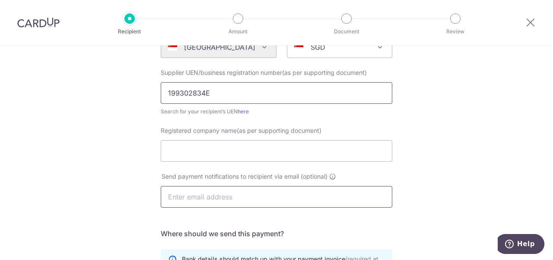
scroll to position [130, 0]
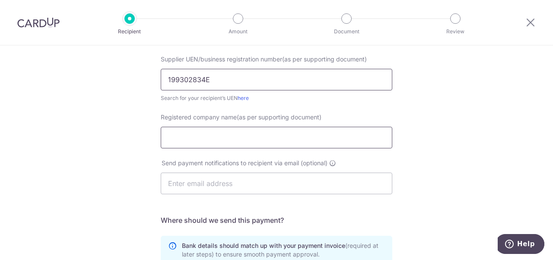
type input "199302834E"
drag, startPoint x: 223, startPoint y: 144, endPoint x: 157, endPoint y: 154, distance: 66.8
click at [223, 143] on input "Registered company name(as per supporting document)" at bounding box center [277, 138] width 232 height 22
drag, startPoint x: 238, startPoint y: 137, endPoint x: 236, endPoint y: 142, distance: 5.3
click at [238, 137] on input "Indoguna (Singapore)Pte Ltd" at bounding box center [277, 138] width 232 height 22
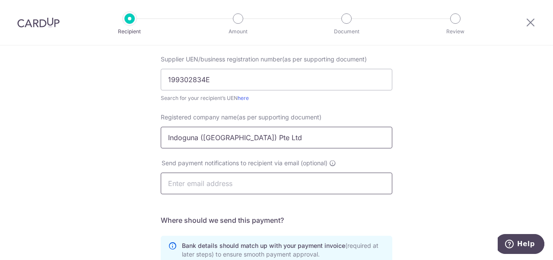
type input "Indoguna (Singapore) Pte Ltd"
click at [235, 178] on input "text" at bounding box center [277, 183] width 232 height 22
drag, startPoint x: 186, startPoint y: 193, endPoint x: 195, endPoint y: 163, distance: 31.6
click at [186, 193] on input "text" at bounding box center [277, 183] width 232 height 22
click at [188, 189] on input "text" at bounding box center [277, 183] width 232 height 22
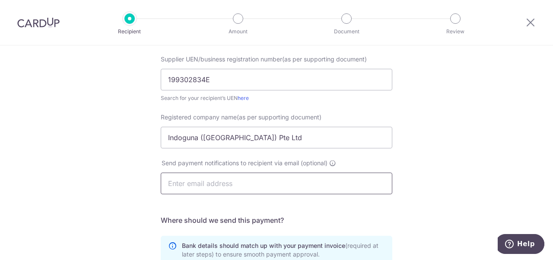
paste input "yeerean.yap@indoguna.com.sg"
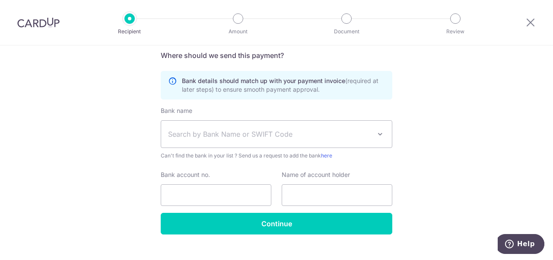
scroll to position [302, 0]
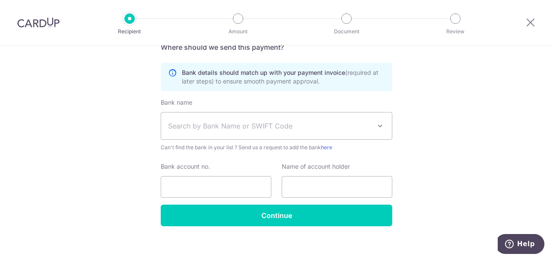
type input "yeerean.yap@indoguna.com.sg"
click at [257, 129] on span "Search by Bank Name or SWIFT Code" at bounding box center [269, 126] width 203 height 10
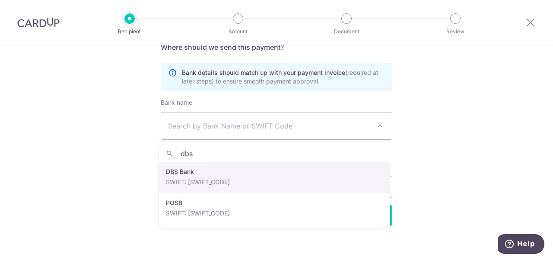
type input "dbs"
select select "6"
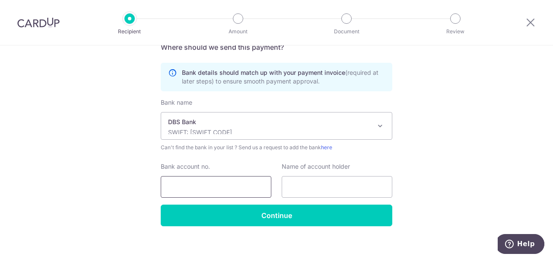
click at [194, 189] on input "Bank account no." at bounding box center [216, 187] width 111 height 22
drag, startPoint x: 186, startPoint y: 184, endPoint x: 185, endPoint y: 189, distance: 4.4
click at [186, 184] on input "0630032484" at bounding box center [216, 187] width 111 height 22
type input "0630032484"
drag, startPoint x: 342, startPoint y: 179, endPoint x: 207, endPoint y: 239, distance: 147.4
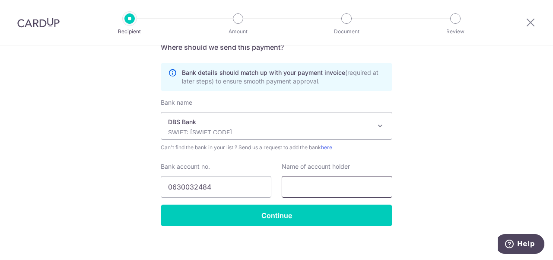
click at [342, 179] on input "text" at bounding box center [337, 187] width 111 height 22
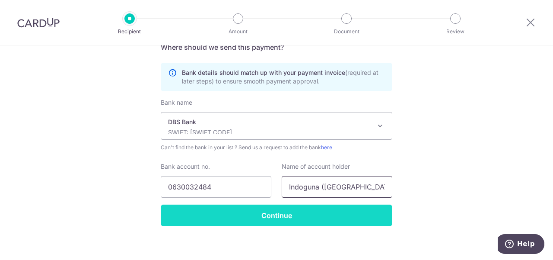
type input "Indoguna (Singapore) Pte Ltd"
click at [314, 216] on input "Continue" at bounding box center [277, 215] width 232 height 22
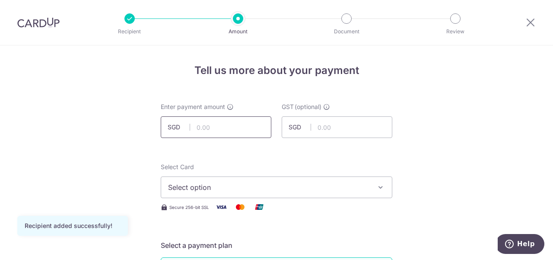
click at [205, 129] on input "text" at bounding box center [216, 127] width 111 height 22
type input "3,892.78"
click at [203, 187] on span "Select option" at bounding box center [268, 187] width 201 height 10
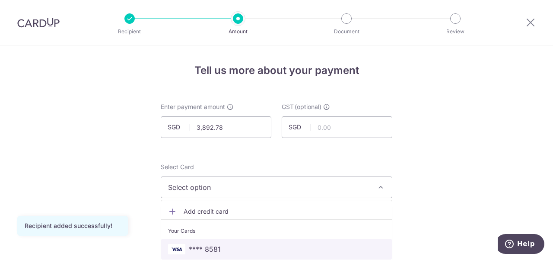
drag, startPoint x: 188, startPoint y: 250, endPoint x: 189, endPoint y: 242, distance: 8.7
click at [189, 250] on span "**** 8581" at bounding box center [205, 249] width 32 height 10
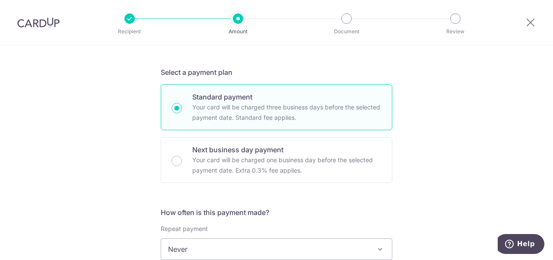
scroll to position [346, 0]
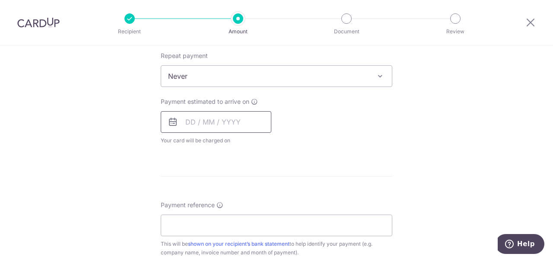
click at [200, 125] on input "text" at bounding box center [216, 122] width 111 height 22
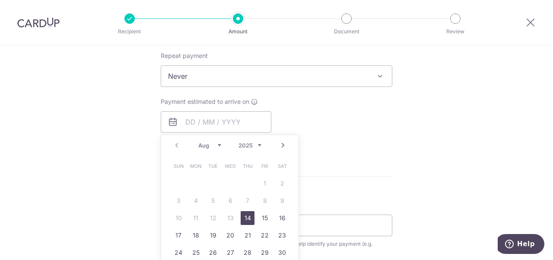
click at [243, 217] on link "14" at bounding box center [248, 218] width 14 height 14
type input "[DATE]"
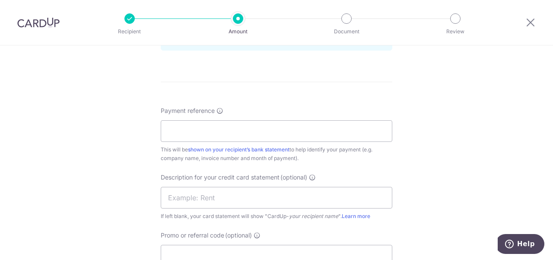
scroll to position [518, 0]
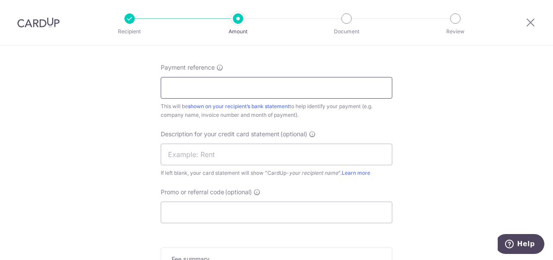
click at [210, 84] on input "Payment reference" at bounding box center [277, 88] width 232 height 22
click at [258, 86] on input "RHUBARB LE RESTAURANT - JUN2025 INV" at bounding box center [277, 88] width 232 height 22
type input "RHUBARB LE RESTAURANT-05n062025INV"
click at [274, 153] on input "text" at bounding box center [277, 154] width 232 height 22
click at [275, 149] on input "text" at bounding box center [277, 154] width 232 height 22
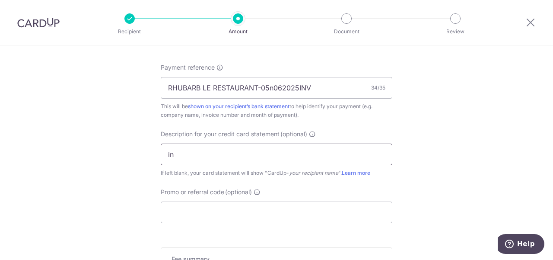
type input "i"
click at [207, 155] on input "INDO05N0625INV" at bounding box center [277, 154] width 232 height 22
type input "INDO05N0625INV"
click at [193, 208] on input "Promo or referral code (optional)" at bounding box center [277, 212] width 232 height 22
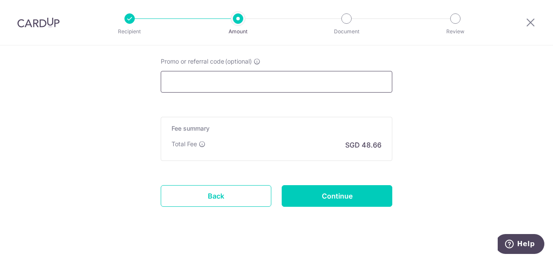
scroll to position [658, 0]
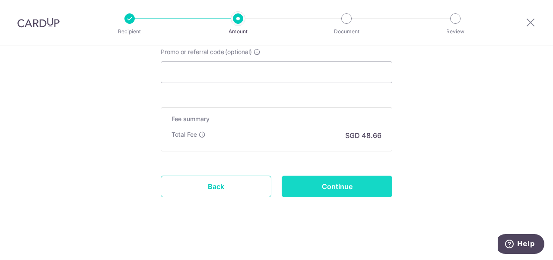
click at [347, 183] on input "Continue" at bounding box center [337, 186] width 111 height 22
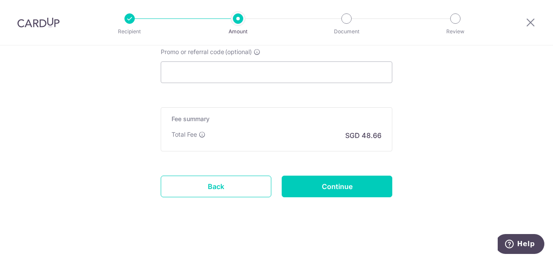
type input "Create Schedule"
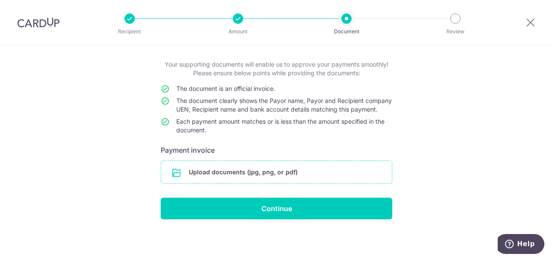
scroll to position [50, 0]
click at [285, 170] on input "file" at bounding box center [276, 172] width 231 height 22
click at [283, 169] on input "file" at bounding box center [276, 172] width 231 height 22
click at [168, 178] on input "file" at bounding box center [276, 172] width 231 height 22
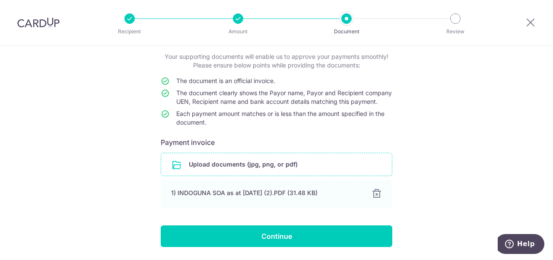
scroll to position [86, 0]
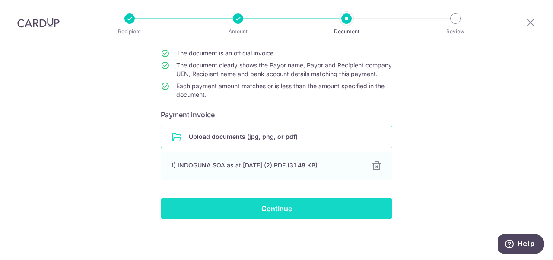
click at [311, 211] on input "Continue" at bounding box center [277, 208] width 232 height 22
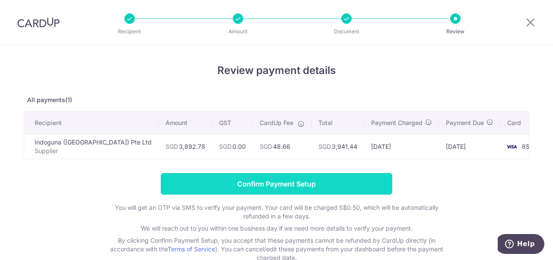
click at [296, 184] on input "Confirm Payment Setup" at bounding box center [277, 184] width 232 height 22
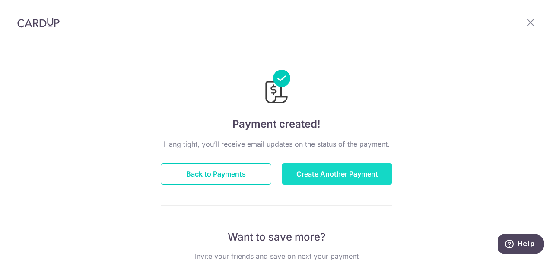
click at [352, 175] on button "Create Another Payment" at bounding box center [337, 174] width 111 height 22
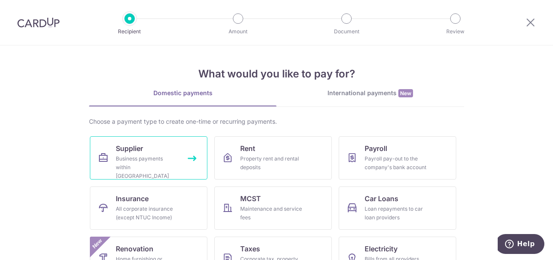
click at [179, 161] on link "Supplier Business payments within [GEOGRAPHIC_DATA]" at bounding box center [149, 157] width 118 height 43
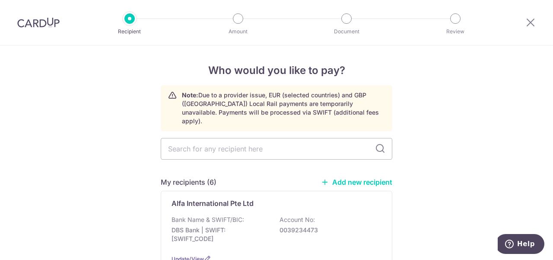
click at [363, 178] on link "Add new recipient" at bounding box center [356, 182] width 71 height 9
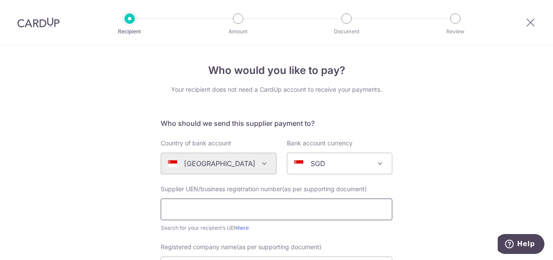
click at [228, 206] on input "text" at bounding box center [277, 209] width 232 height 22
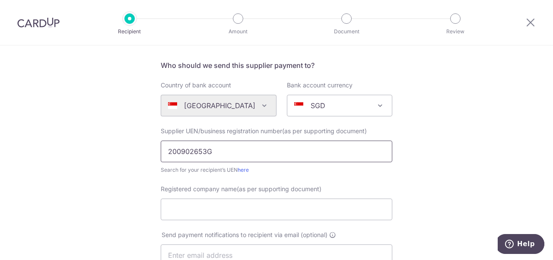
scroll to position [130, 0]
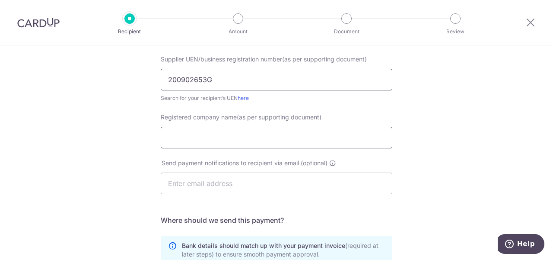
type input "200902653G"
click at [183, 138] on input "Registered company name(as per supporting document)" at bounding box center [277, 138] width 232 height 22
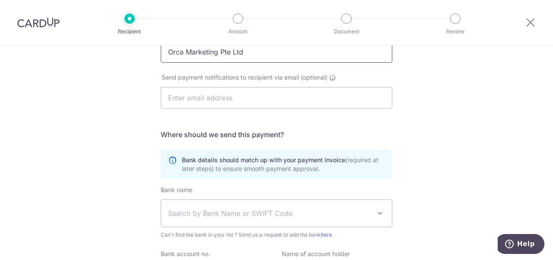
scroll to position [216, 0]
type input "Orca Marketing Pte Ltd"
drag, startPoint x: 208, startPoint y: 96, endPoint x: 255, endPoint y: 12, distance: 97.1
click at [208, 96] on input "text" at bounding box center [277, 97] width 232 height 22
paste input "chris@orca.com.sg"
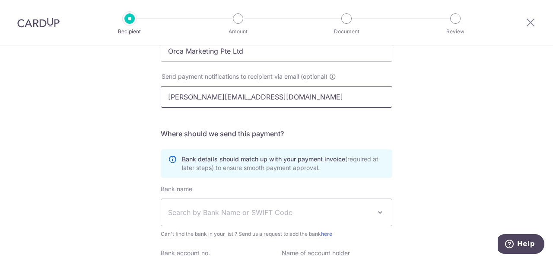
drag, startPoint x: 245, startPoint y: 101, endPoint x: 165, endPoint y: 107, distance: 80.2
click at [165, 107] on input "chris@orca.com.sg" at bounding box center [277, 97] width 232 height 22
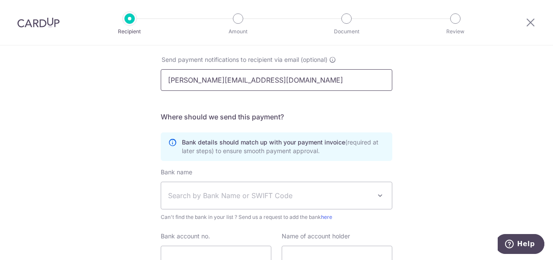
scroll to position [259, 0]
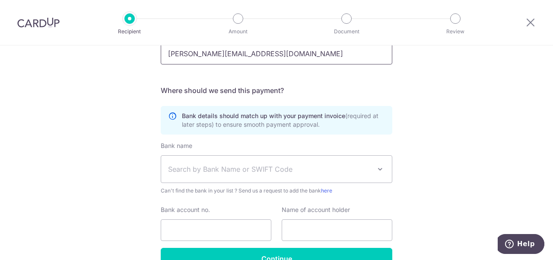
type input "chris@orca.com.sg"
click at [184, 162] on span "Search by Bank Name or SWIFT Code" at bounding box center [276, 169] width 231 height 27
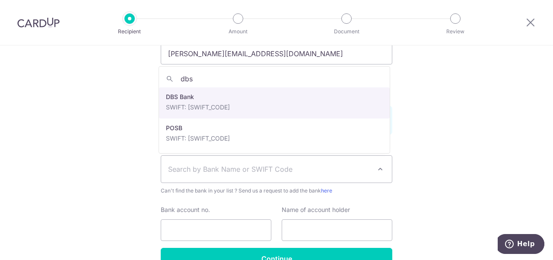
type input "dbs"
select select "6"
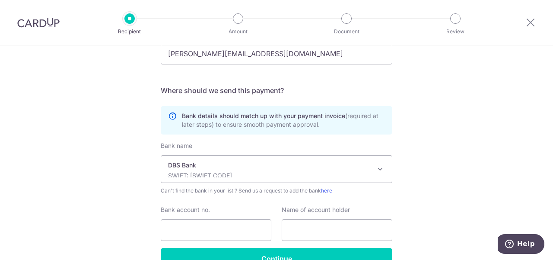
scroll to position [308, 0]
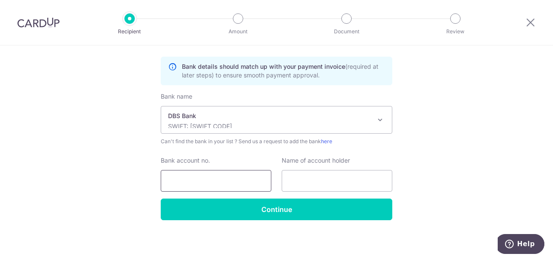
click at [194, 177] on input "Bank account no." at bounding box center [216, 181] width 111 height 22
click at [175, 181] on input "0129024651" at bounding box center [216, 181] width 111 height 22
type input "0129024651"
drag, startPoint x: 326, startPoint y: 178, endPoint x: 308, endPoint y: 175, distance: 18.7
click at [326, 177] on input "text" at bounding box center [337, 181] width 111 height 22
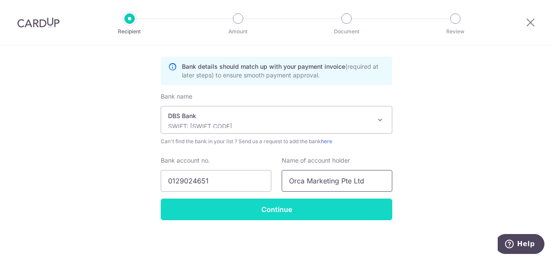
type input "Orca Marketing Pte Ltd"
click at [288, 212] on input "Continue" at bounding box center [277, 209] width 232 height 22
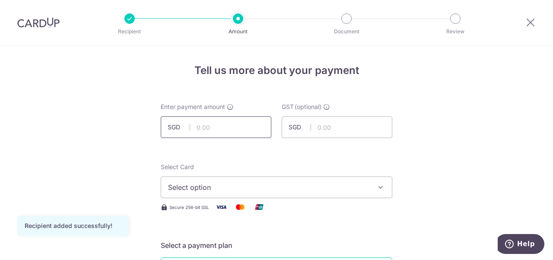
click at [241, 131] on input "text" at bounding box center [216, 127] width 111 height 22
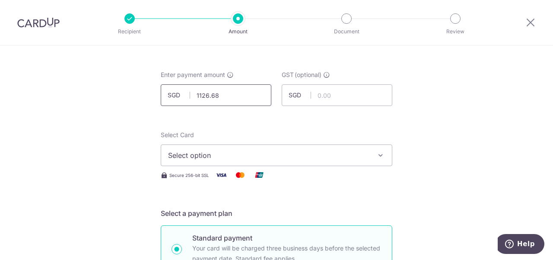
scroll to position [43, 0]
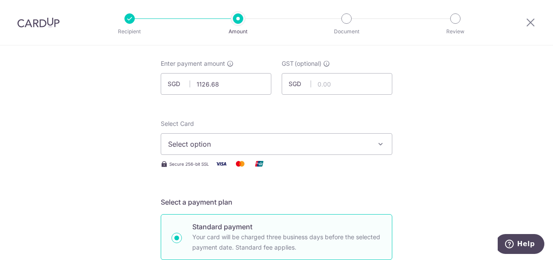
type input "1,126.68"
click at [242, 147] on span "Select option" at bounding box center [268, 144] width 201 height 10
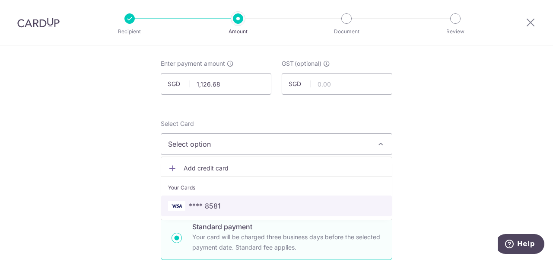
click at [216, 203] on span "**** 8581" at bounding box center [205, 205] width 32 height 10
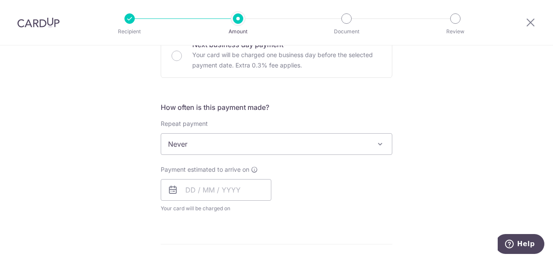
scroll to position [346, 0]
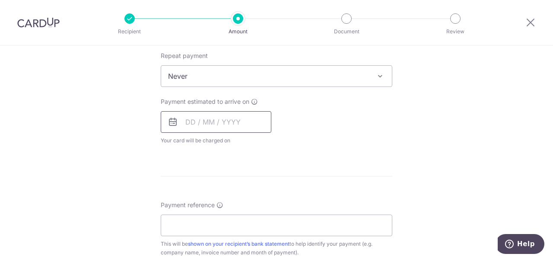
click at [216, 123] on input "text" at bounding box center [216, 122] width 111 height 22
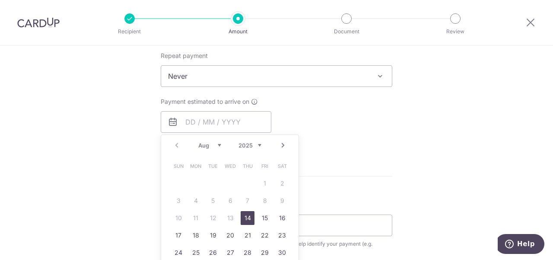
click at [247, 218] on link "14" at bounding box center [248, 218] width 14 height 14
type input "[DATE]"
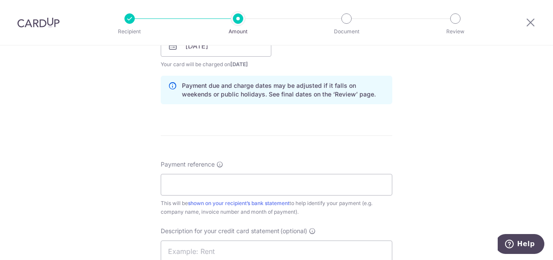
scroll to position [475, 0]
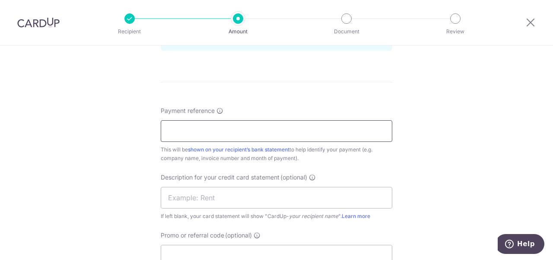
click at [259, 126] on input "Payment reference" at bounding box center [277, 131] width 232 height 22
click at [268, 129] on input "RHUBARB LE RESTAURANT - [DATE] INV" at bounding box center [277, 131] width 232 height 22
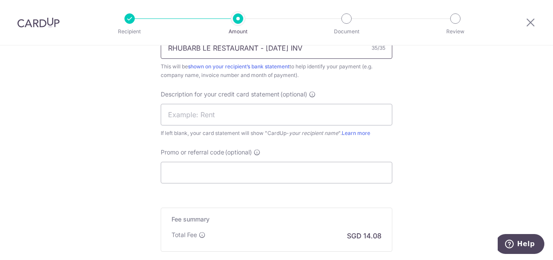
scroll to position [562, 0]
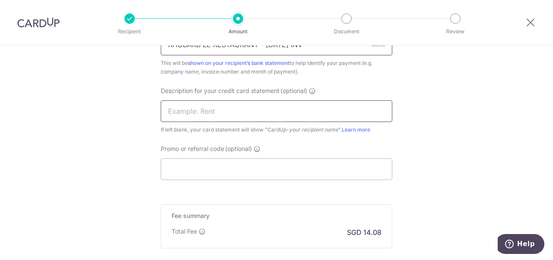
type input "RHUBARB LE RESTAURANT - [DATE] INV"
click at [219, 111] on input "text" at bounding box center [277, 111] width 232 height 22
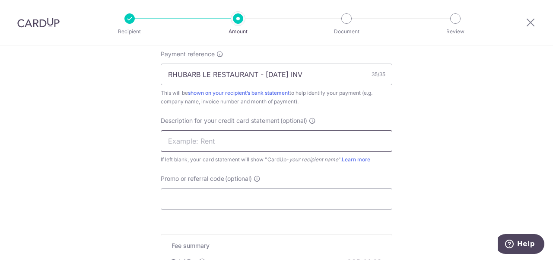
scroll to position [518, 0]
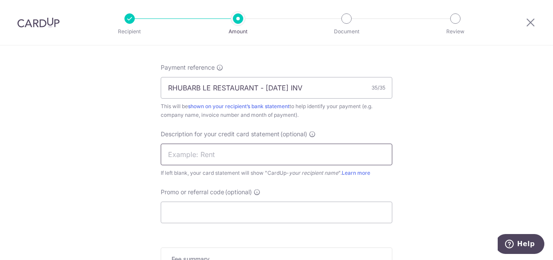
click at [182, 153] on input "text" at bounding box center [277, 154] width 232 height 22
click at [171, 154] on input "OrcaMay25INV" at bounding box center [277, 154] width 232 height 22
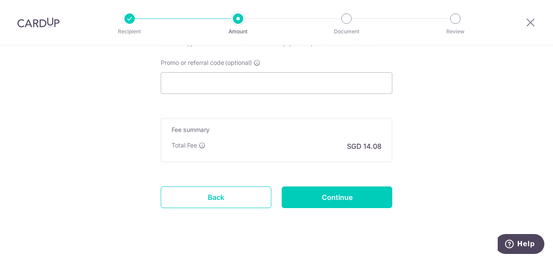
scroll to position [648, 0]
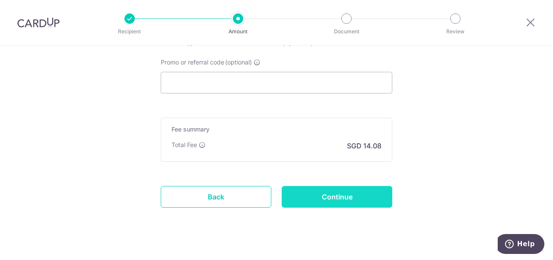
type input "ORCAMAY2025INV"
click at [343, 198] on input "Continue" at bounding box center [337, 197] width 111 height 22
type input "Create Schedule"
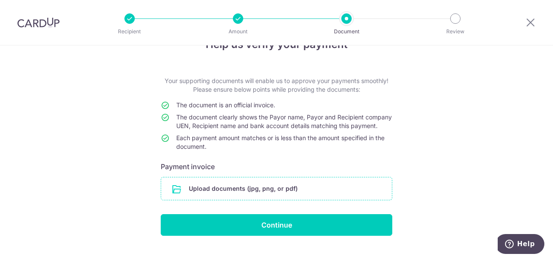
scroll to position [50, 0]
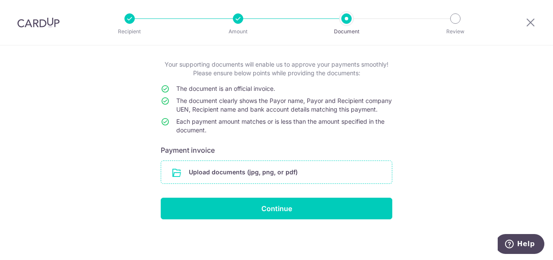
click at [256, 169] on input "file" at bounding box center [276, 172] width 231 height 22
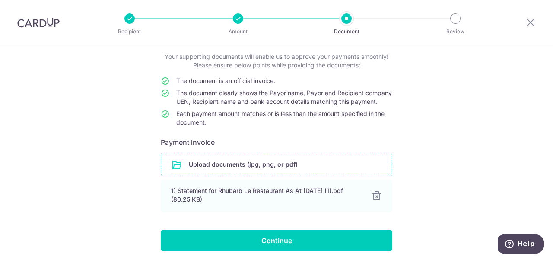
click at [121, 179] on div "Help us verify your payment Your supporting documents will enable us to approve…" at bounding box center [276, 143] width 553 height 296
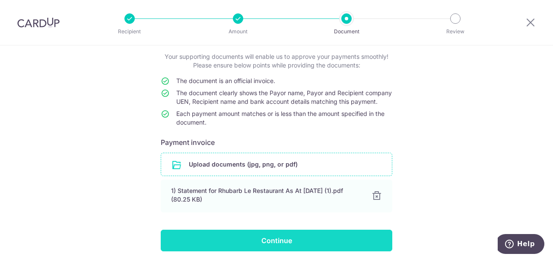
click at [273, 247] on input "Continue" at bounding box center [277, 240] width 232 height 22
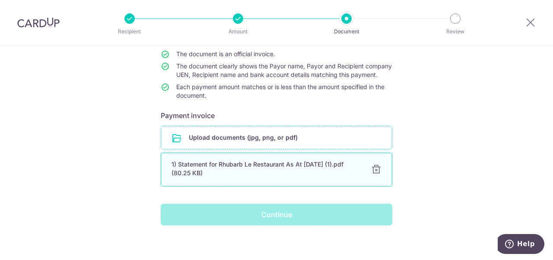
scroll to position [90, 0]
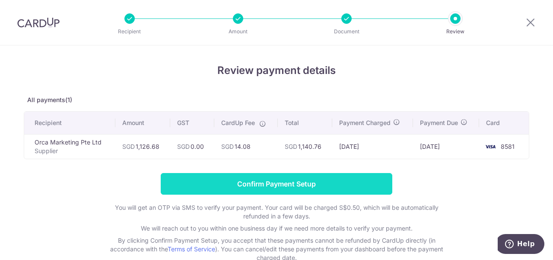
click at [328, 187] on input "Confirm Payment Setup" at bounding box center [277, 184] width 232 height 22
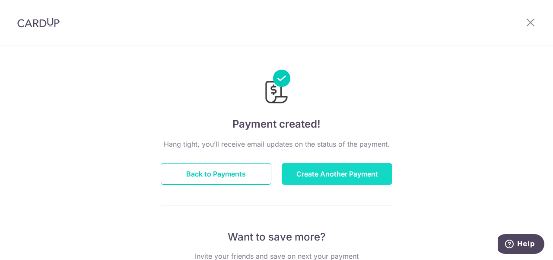
click at [376, 179] on button "Create Another Payment" at bounding box center [337, 174] width 111 height 22
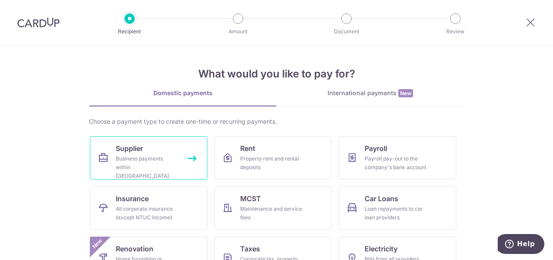
click at [163, 143] on link "Supplier Business payments within Singapore" at bounding box center [149, 157] width 118 height 43
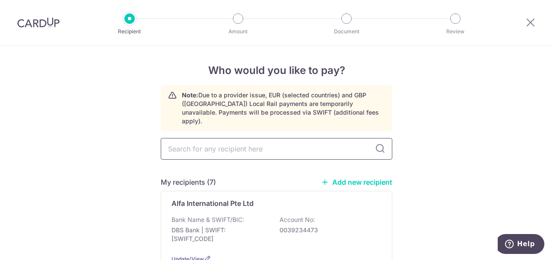
click at [262, 138] on input "text" at bounding box center [277, 149] width 232 height 22
click at [371, 178] on link "Add new recipient" at bounding box center [356, 182] width 71 height 9
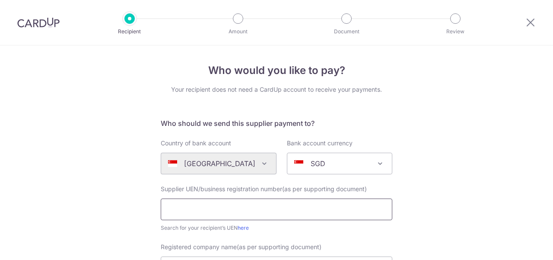
click at [186, 210] on input "text" at bounding box center [277, 209] width 232 height 22
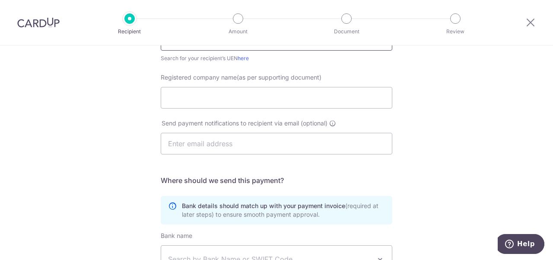
scroll to position [130, 0]
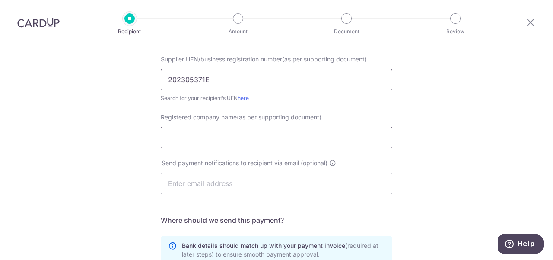
type input "202305371E"
click at [311, 133] on input "Registered company name(as per supporting document)" at bounding box center [277, 138] width 232 height 22
type input "o"
click at [182, 137] on input "Overfoods Pte Ltd" at bounding box center [277, 138] width 232 height 22
type input "Over Foods Pte Ltd"
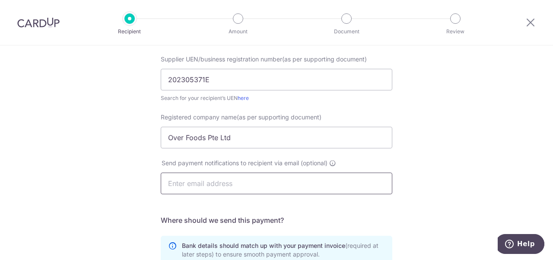
click at [179, 183] on input "text" at bounding box center [277, 183] width 232 height 22
click at [258, 188] on input "text" at bounding box center [277, 183] width 232 height 22
paste input "accts@overfoods.com.sg"
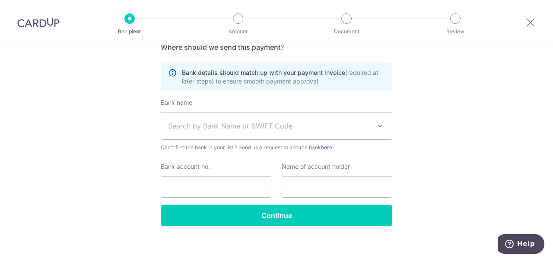
type input "accts@overfoods.com.sg"
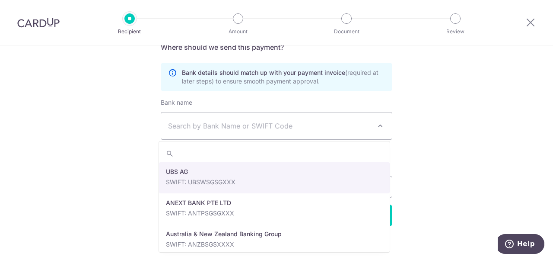
click at [229, 126] on span "Search by Bank Name or SWIFT Code" at bounding box center [269, 126] width 203 height 10
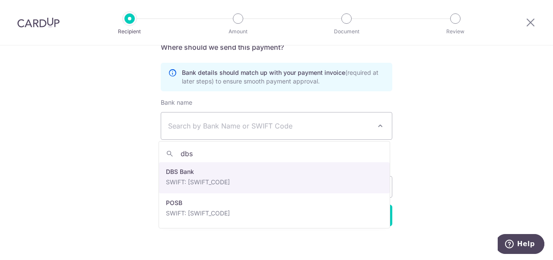
type input "dbs"
select select "6"
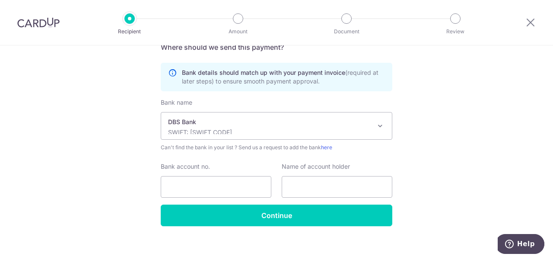
scroll to position [308, 0]
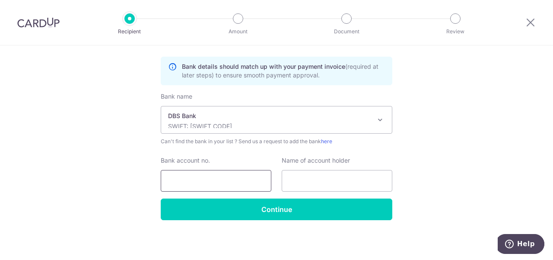
click at [217, 176] on input "Bank account no." at bounding box center [216, 181] width 111 height 22
type input "0721010704"
click at [320, 185] on input "text" at bounding box center [337, 181] width 111 height 22
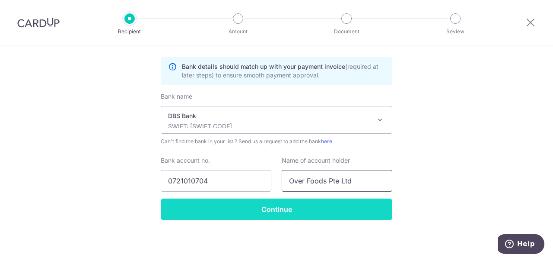
type input "Over Foods Pte Ltd"
click at [324, 208] on input "Continue" at bounding box center [277, 209] width 232 height 22
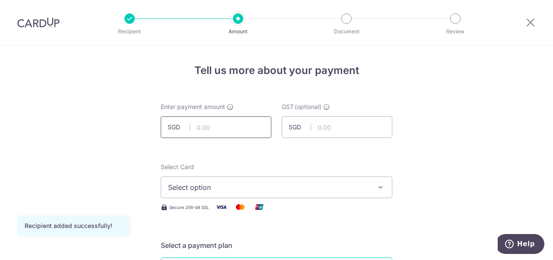
click at [241, 134] on input "text" at bounding box center [216, 127] width 111 height 22
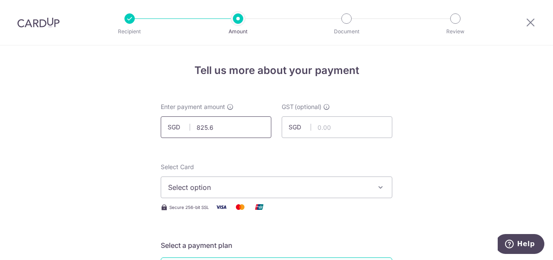
type input "825.67"
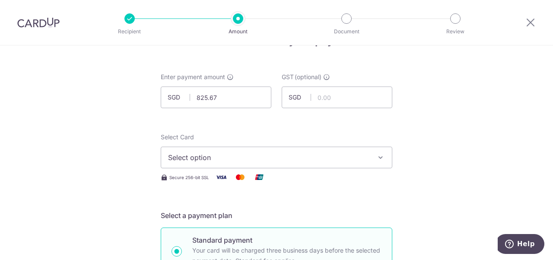
scroll to position [43, 0]
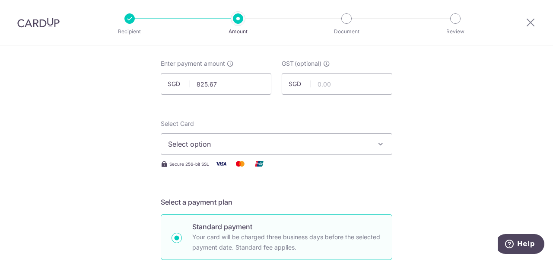
click at [313, 148] on span "Select option" at bounding box center [268, 144] width 201 height 10
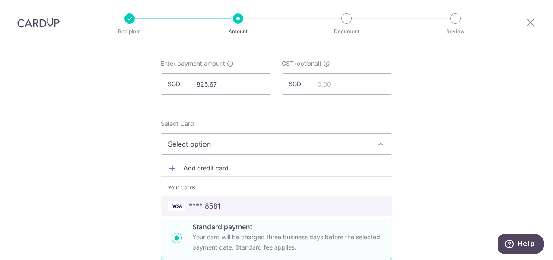
click at [262, 205] on span "**** 8581" at bounding box center [276, 205] width 217 height 10
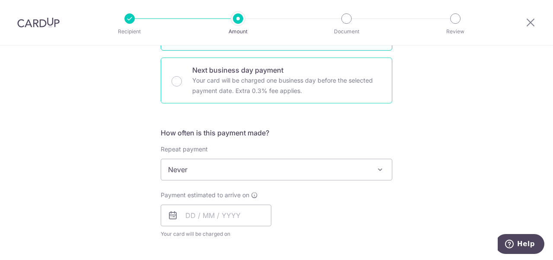
scroll to position [259, 0]
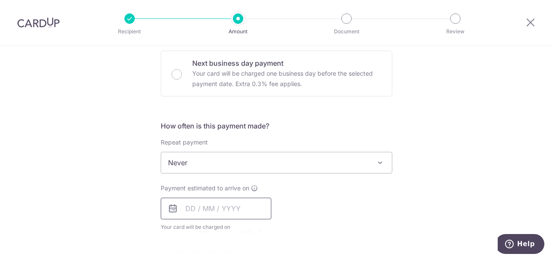
click at [230, 210] on input "text" at bounding box center [216, 208] width 111 height 22
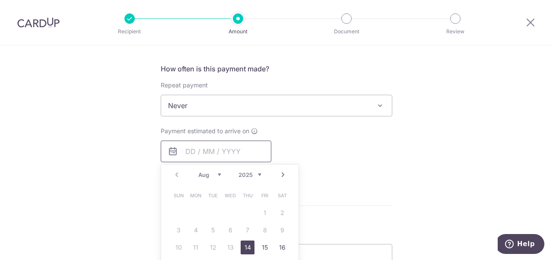
scroll to position [346, 0]
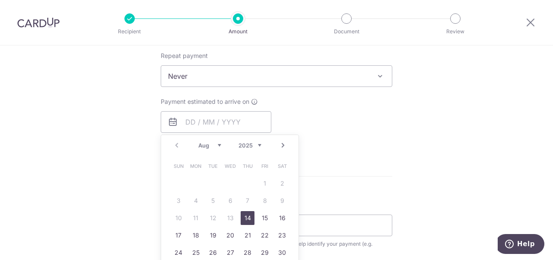
click at [245, 222] on link "14" at bounding box center [248, 218] width 14 height 14
type input "14/08/2025"
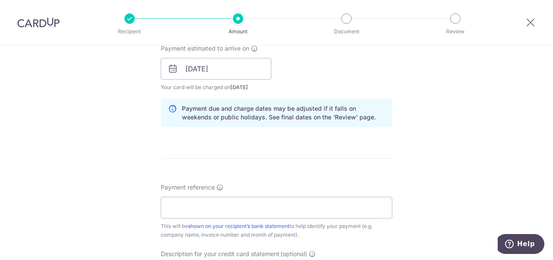
scroll to position [518, 0]
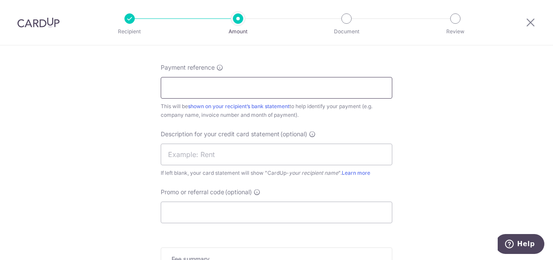
click at [241, 83] on input "Payment reference" at bounding box center [277, 88] width 232 height 22
type input "RHUBARB LE RESTAURANT - MAY2025 INV"
click at [226, 149] on input "text" at bounding box center [277, 154] width 232 height 22
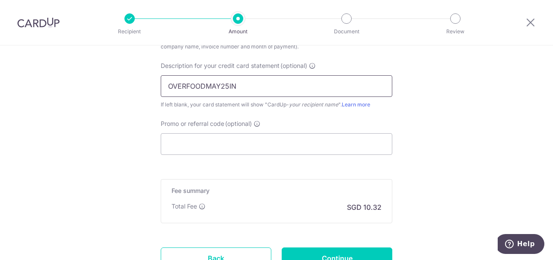
scroll to position [648, 0]
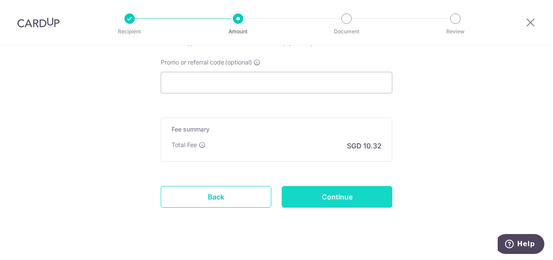
type input "OVERFOODMAY25IN"
click at [337, 193] on input "Continue" at bounding box center [337, 197] width 111 height 22
type input "Create Schedule"
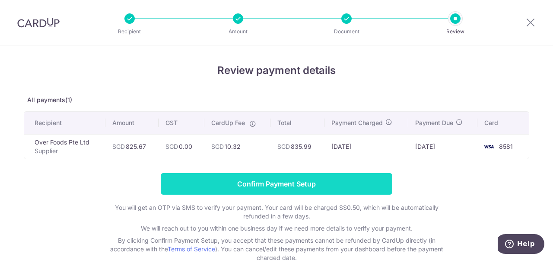
click at [359, 185] on input "Confirm Payment Setup" at bounding box center [277, 184] width 232 height 22
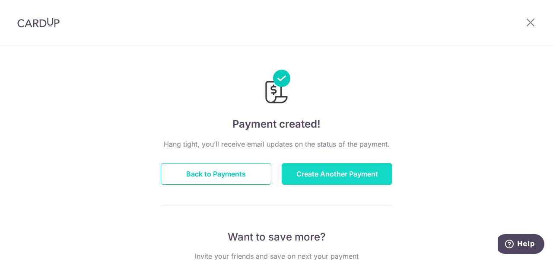
click at [363, 177] on button "Create Another Payment" at bounding box center [337, 174] width 111 height 22
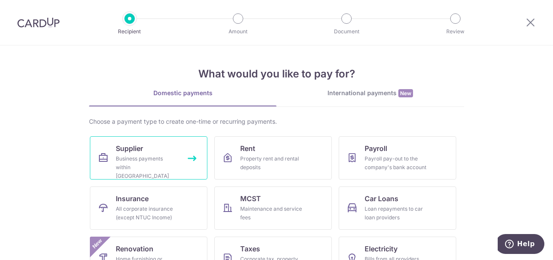
click at [133, 159] on div "Business payments within [GEOGRAPHIC_DATA]" at bounding box center [147, 167] width 62 height 26
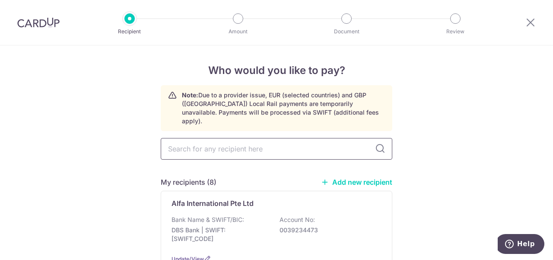
drag, startPoint x: 0, startPoint y: 0, endPoint x: 218, endPoint y: 141, distance: 259.6
click at [218, 141] on input "text" at bounding box center [277, 149] width 232 height 22
click at [344, 178] on link "Add new recipient" at bounding box center [356, 182] width 71 height 9
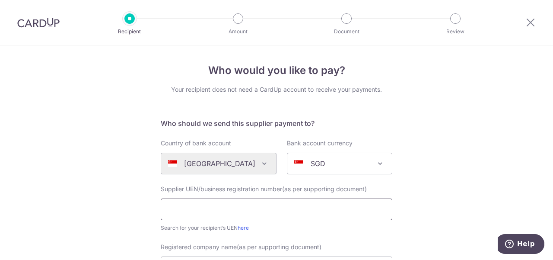
click at [205, 210] on input "text" at bounding box center [277, 209] width 232 height 22
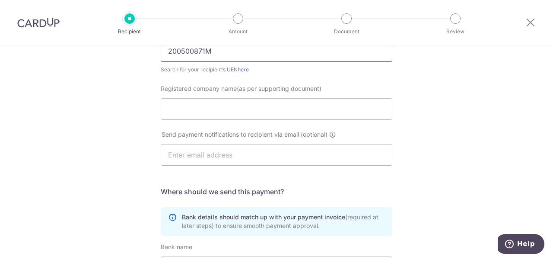
scroll to position [173, 0]
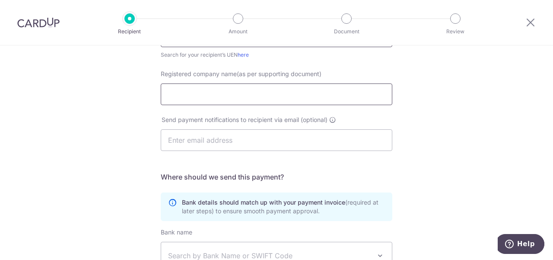
type input "200500871M"
click at [200, 101] on input "Registered company name(as per supporting document)" at bounding box center [277, 94] width 232 height 22
type input "J&D Burleigh Pte Ltd"
click at [204, 146] on input "text" at bounding box center [277, 140] width 232 height 22
paste input "sumichi.siow@jdburleigh.com"
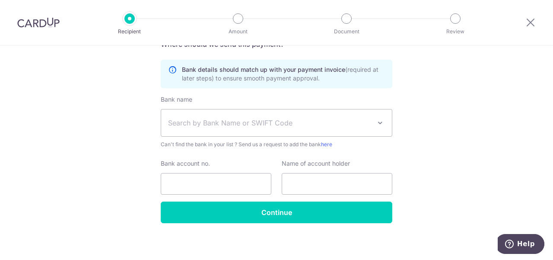
scroll to position [308, 0]
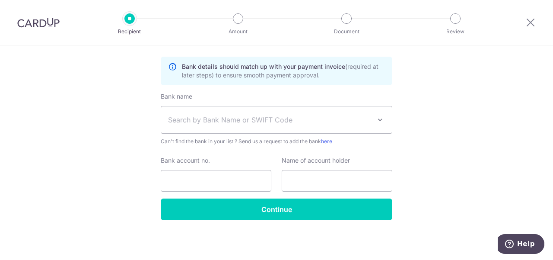
type input "sumichi.siow@jdburleigh.com"
click at [248, 114] on span "Search by Bank Name or SWIFT Code" at bounding box center [276, 119] width 231 height 27
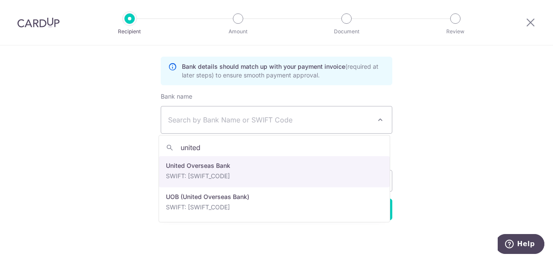
type input "united"
select select "23668"
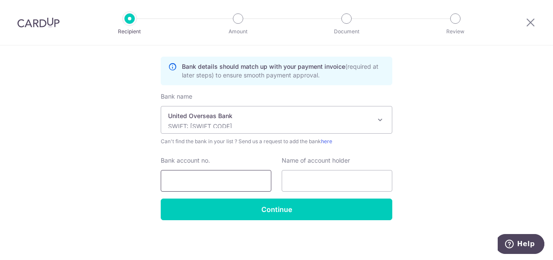
click at [240, 178] on input "Bank account no." at bounding box center [216, 181] width 111 height 22
click at [190, 180] on input "3523157149" at bounding box center [216, 181] width 111 height 22
type input "3523157149"
click at [302, 179] on input "text" at bounding box center [337, 181] width 111 height 22
type input "j"
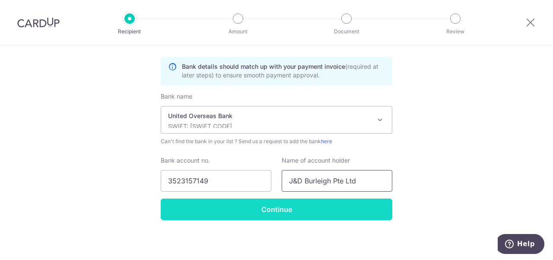
type input "J&D Burleigh Pte Ltd"
click at [325, 216] on input "Continue" at bounding box center [277, 209] width 232 height 22
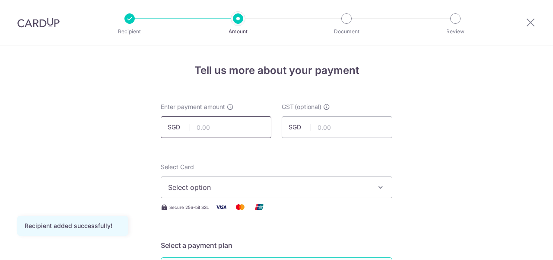
click at [227, 127] on input "text" at bounding box center [216, 127] width 111 height 22
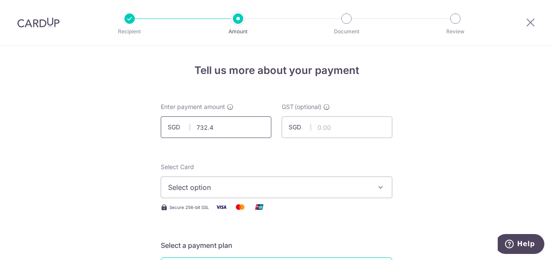
type input "732.48"
drag, startPoint x: 356, startPoint y: 162, endPoint x: 343, endPoint y: 169, distance: 14.7
click at [301, 191] on span "Select option" at bounding box center [268, 187] width 201 height 10
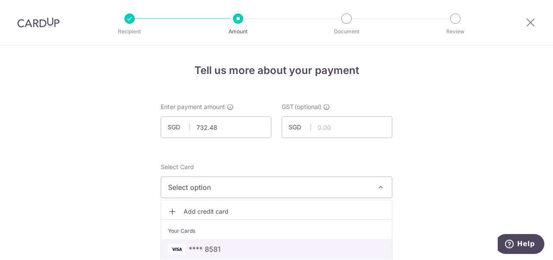
click at [292, 248] on span "**** 8581" at bounding box center [276, 249] width 217 height 10
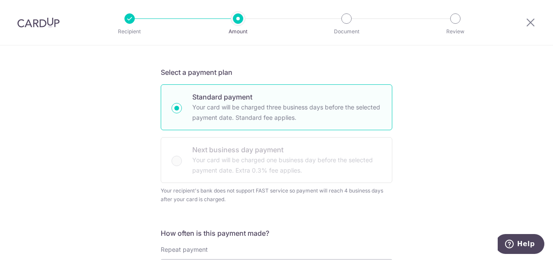
scroll to position [389, 0]
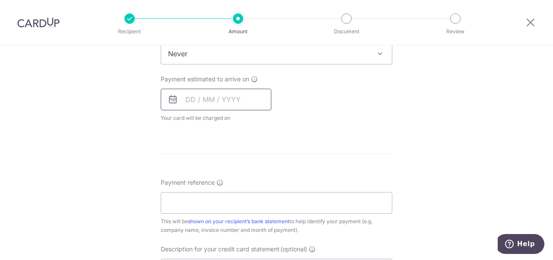
click at [238, 95] on input "text" at bounding box center [216, 100] width 111 height 22
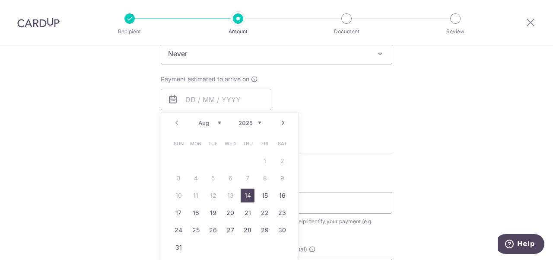
click at [248, 197] on link "14" at bounding box center [248, 195] width 14 height 14
type input "[DATE]"
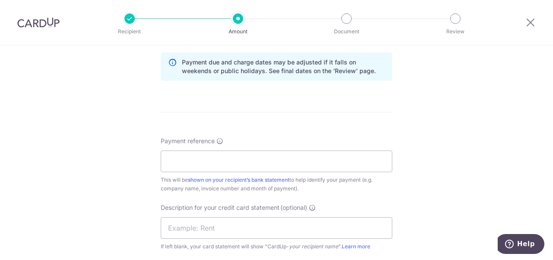
scroll to position [518, 0]
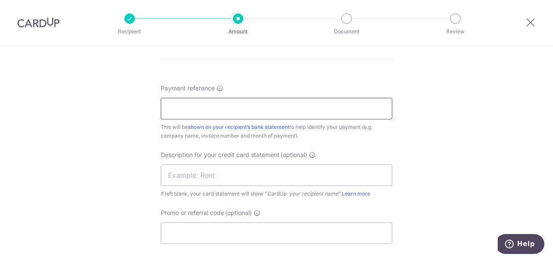
click at [242, 109] on input "Payment reference" at bounding box center [277, 109] width 232 height 22
type input "RHUBARB LE RESTAURANT - JUN2025 INV"
click at [213, 178] on input "text" at bounding box center [277, 175] width 232 height 22
type input "j"
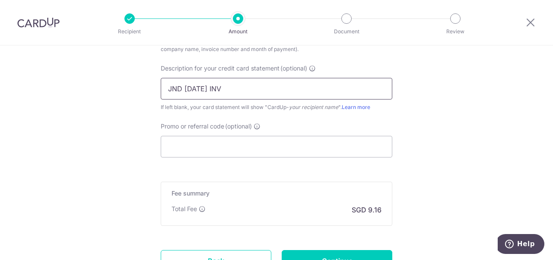
scroll to position [648, 0]
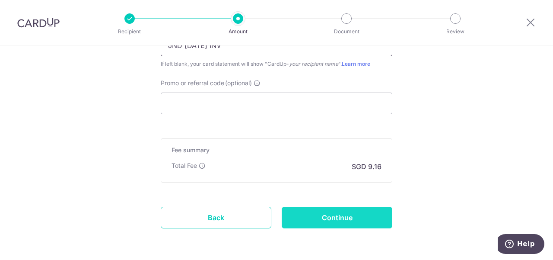
type input "JND JUN2025 INV"
click at [333, 217] on input "Continue" at bounding box center [337, 218] width 111 height 22
type input "Create Schedule"
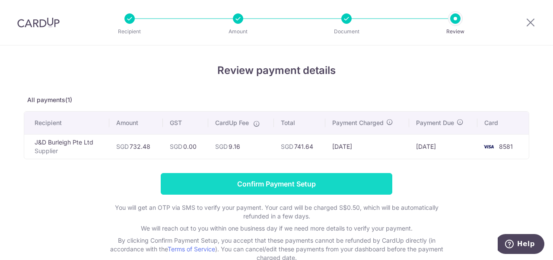
click at [251, 184] on input "Confirm Payment Setup" at bounding box center [277, 184] width 232 height 22
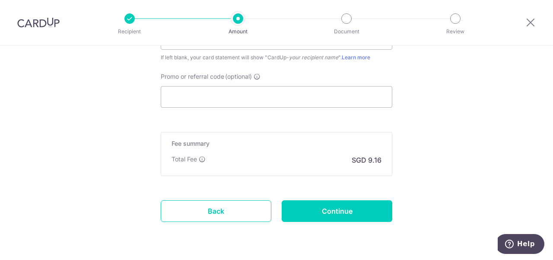
scroll to position [714, 0]
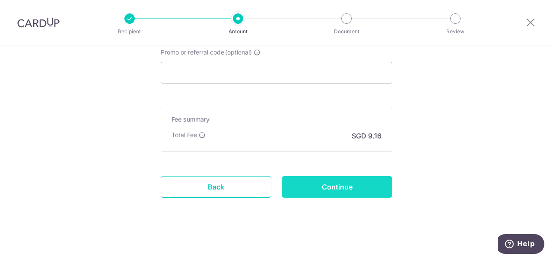
click at [340, 185] on input "Continue" at bounding box center [337, 187] width 111 height 22
type input "Update Schedule"
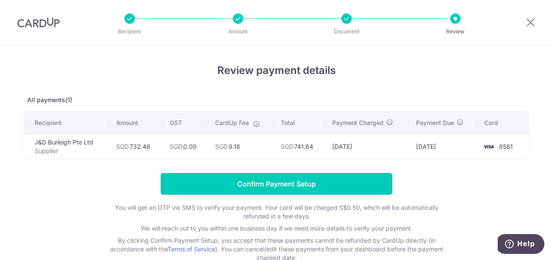
click at [278, 183] on input "Confirm Payment Setup" at bounding box center [277, 184] width 232 height 22
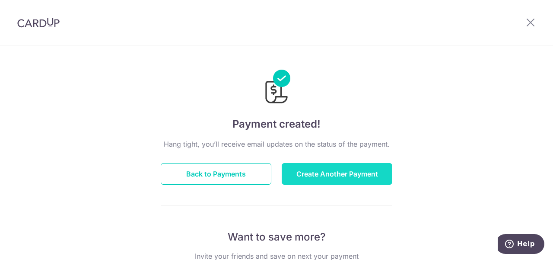
click at [329, 176] on button "Create Another Payment" at bounding box center [337, 174] width 111 height 22
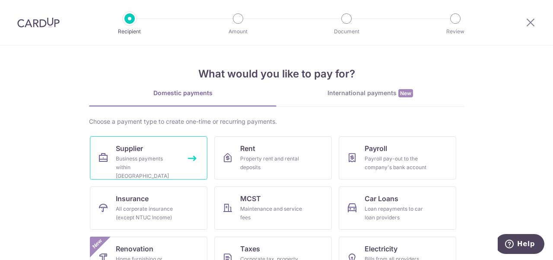
click at [145, 162] on div "Business payments within [GEOGRAPHIC_DATA]" at bounding box center [147, 167] width 62 height 26
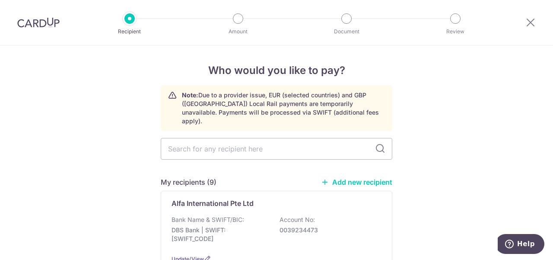
click at [355, 178] on link "Add new recipient" at bounding box center [356, 182] width 71 height 9
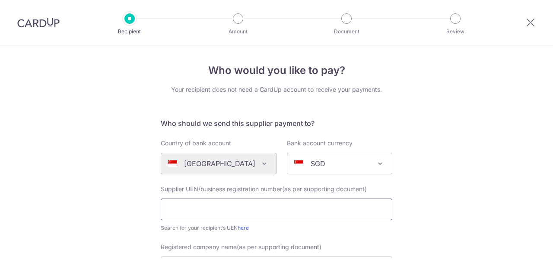
click at [191, 202] on input "text" at bounding box center [277, 209] width 232 height 22
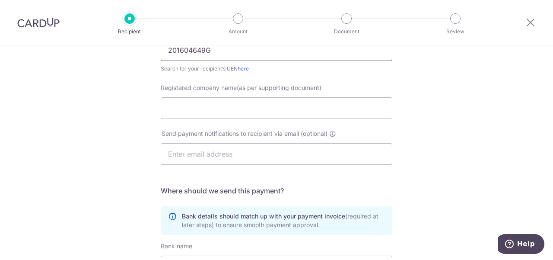
scroll to position [173, 0]
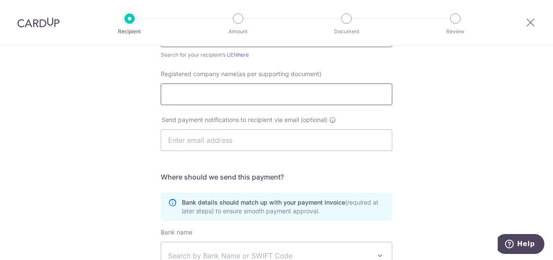
type input "201604649G"
click at [216, 96] on input "Registered company name(as per supporting document)" at bounding box center [277, 94] width 232 height 22
type input "p"
click at [236, 98] on input "Phoon Huat Pte Ltd" at bounding box center [277, 94] width 232 height 22
type input "Phoon Huat Pte Ltd"
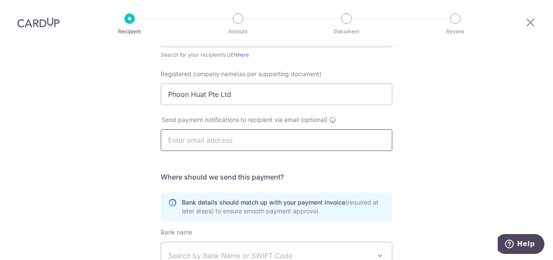
click at [220, 136] on input "text" at bounding box center [277, 140] width 232 height 22
paste input "finance.ar@phoonhuat.com"
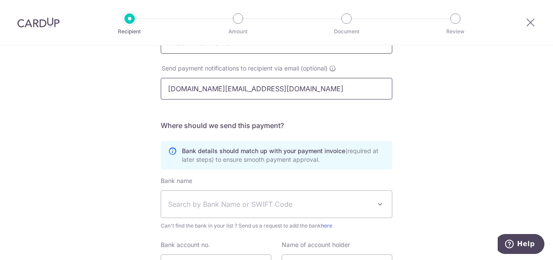
scroll to position [302, 0]
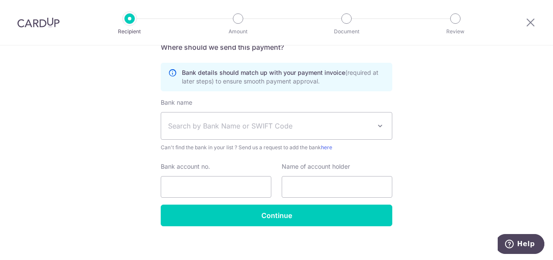
type input "finance.ar@phoonhuat.com"
click at [183, 124] on span "Search by Bank Name or SWIFT Code" at bounding box center [269, 126] width 203 height 10
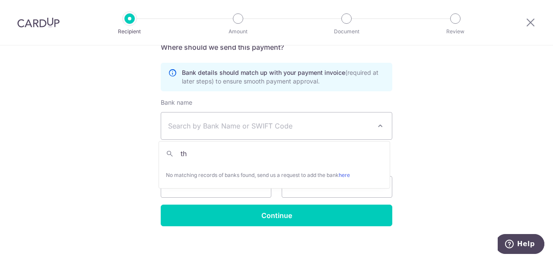
type input "t"
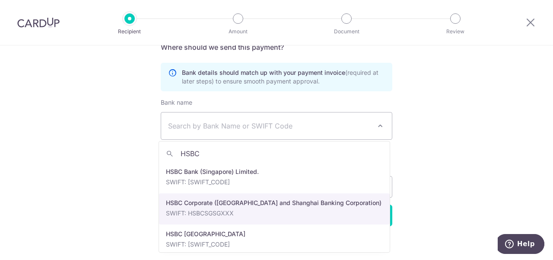
type input "HSBC"
select select "9"
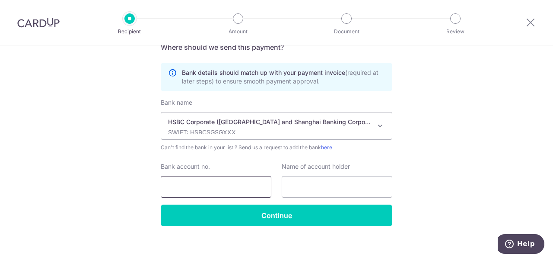
click at [221, 180] on input "Bank account no." at bounding box center [216, 187] width 111 height 22
click at [463, 167] on div "Who would you like to pay? Your recipient does not need a CardUp account to rec…" at bounding box center [276, 5] width 553 height 524
click at [233, 197] on input "Bank account no." at bounding box center [216, 187] width 111 height 22
click at [181, 187] on input "052601390003" at bounding box center [216, 187] width 111 height 22
type input "052601390003"
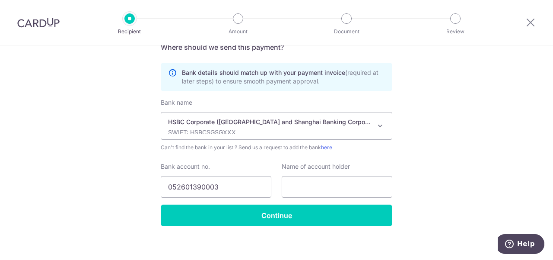
click at [325, 171] on div "Name of account holder" at bounding box center [337, 179] width 111 height 35
click at [321, 177] on input "text" at bounding box center [337, 187] width 111 height 22
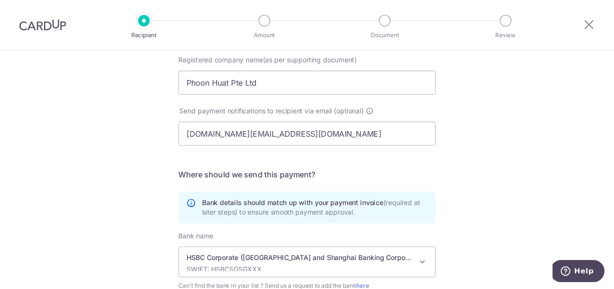
scroll to position [86, 0]
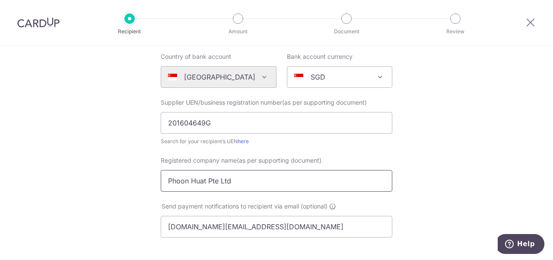
drag, startPoint x: 245, startPoint y: 181, endPoint x: 137, endPoint y: 213, distance: 112.0
click at [137, 213] on div "Who would you like to pay? Your recipient does not need a CardUp account to rec…" at bounding box center [276, 221] width 553 height 524
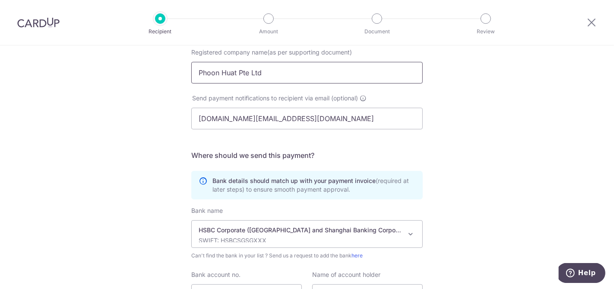
scroll to position [280, 0]
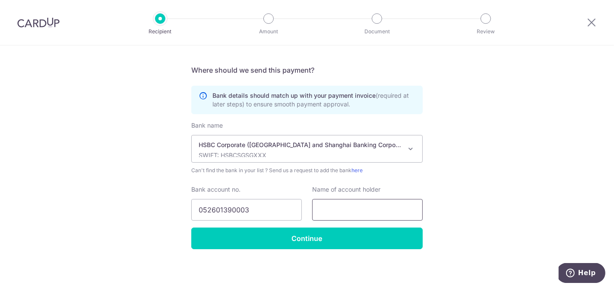
click at [379, 213] on input "text" at bounding box center [367, 210] width 111 height 22
paste input "Phoon Huat Pte Ltd"
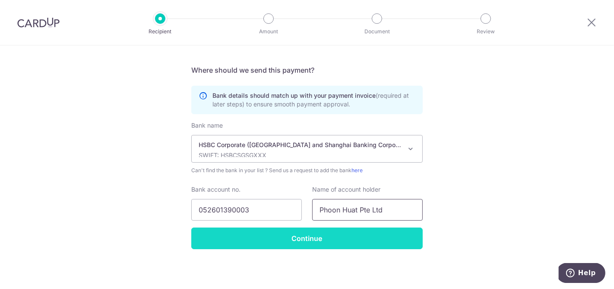
type input "Phoon Huat Pte Ltd"
click at [368, 238] on input "Continue" at bounding box center [307, 238] width 232 height 22
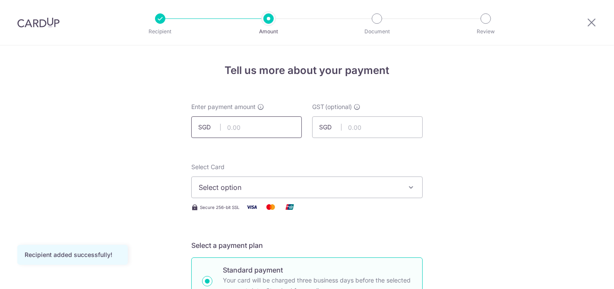
click at [247, 122] on input "text" at bounding box center [246, 127] width 111 height 22
type input "522.55"
drag, startPoint x: 334, startPoint y: 213, endPoint x: 333, endPoint y: 203, distance: 10.5
click at [334, 213] on div "Recipient added successfully! Select Card Select option Add credit card Your Ca…" at bounding box center [307, 188] width 232 height 53
click at [328, 191] on span "Select option" at bounding box center [299, 187] width 201 height 10
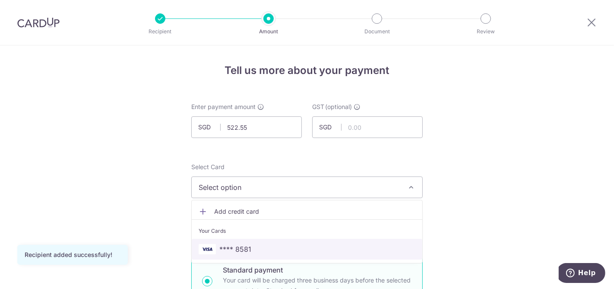
click at [301, 240] on link "**** 8581" at bounding box center [307, 248] width 231 height 21
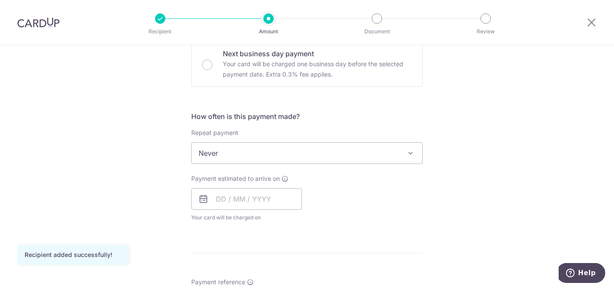
scroll to position [288, 0]
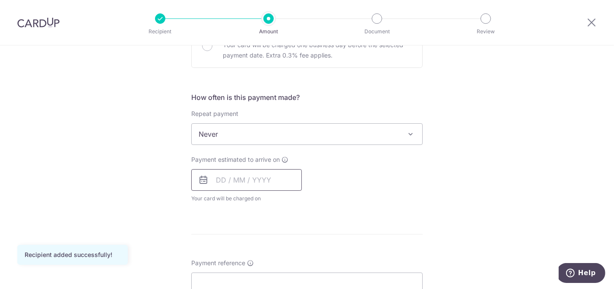
click at [260, 182] on input "text" at bounding box center [246, 180] width 111 height 22
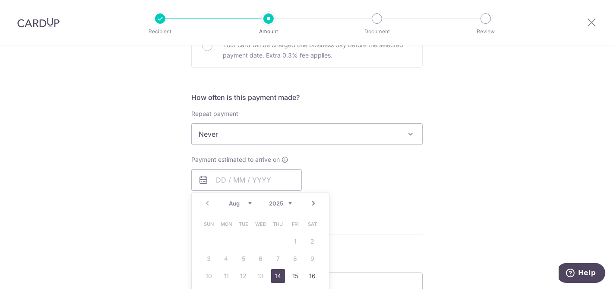
click at [274, 277] on link "14" at bounding box center [278, 276] width 14 height 14
type input "[DATE]"
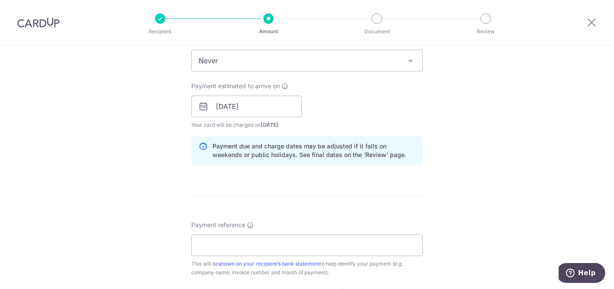
scroll to position [480, 0]
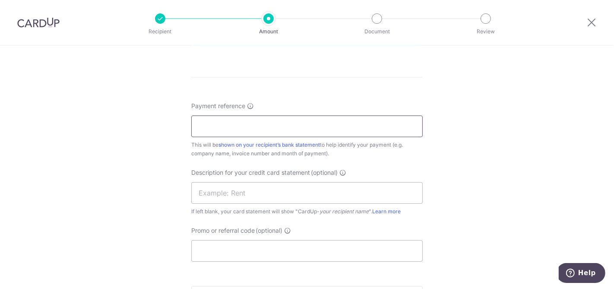
click at [271, 122] on input "Payment reference" at bounding box center [307, 126] width 232 height 22
click at [295, 126] on input "RHUBARB LE RESTAURANT - JUN2025 INV" at bounding box center [307, 126] width 232 height 22
type input "RHUBARB LE RESTAURANT05n062025 INV"
click at [266, 195] on input "text" at bounding box center [307, 193] width 232 height 22
click at [266, 192] on input "text" at bounding box center [307, 193] width 232 height 22
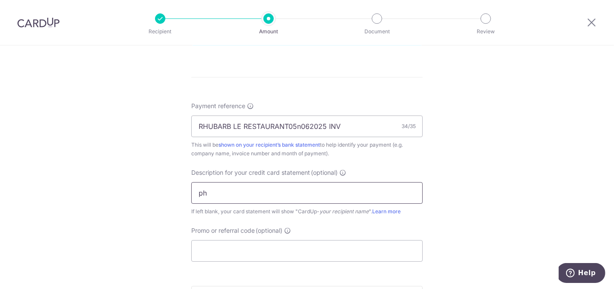
type input "p"
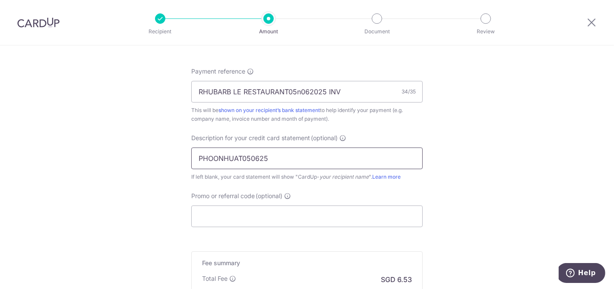
scroll to position [624, 0]
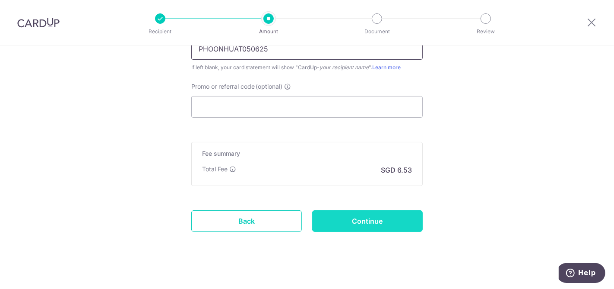
type input "PHOONHUAT050625"
click at [362, 214] on input "Continue" at bounding box center [367, 221] width 111 height 22
type input "Create Schedule"
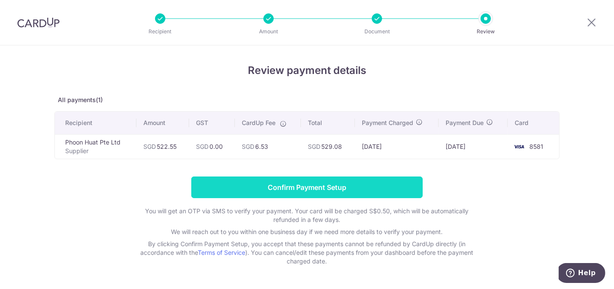
click at [347, 190] on input "Confirm Payment Setup" at bounding box center [307, 187] width 232 height 22
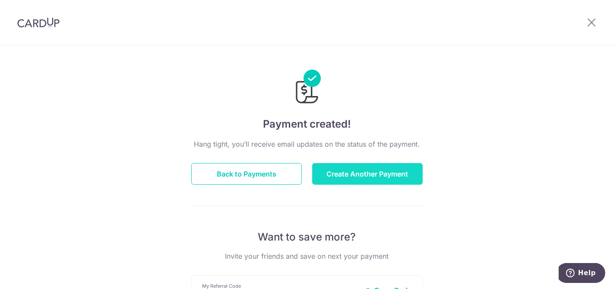
click at [367, 176] on button "Create Another Payment" at bounding box center [367, 174] width 111 height 22
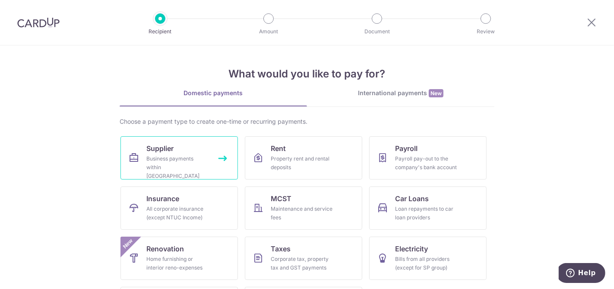
click at [158, 164] on div "Business payments within [GEOGRAPHIC_DATA]" at bounding box center [177, 167] width 62 height 26
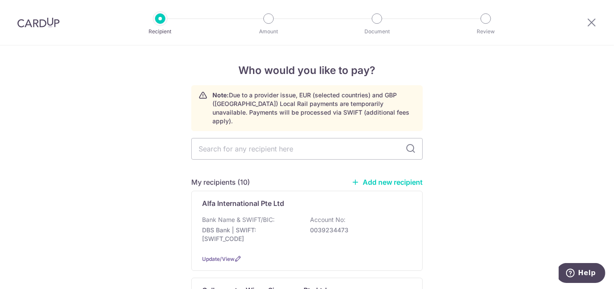
click at [389, 178] on link "Add new recipient" at bounding box center [387, 182] width 71 height 9
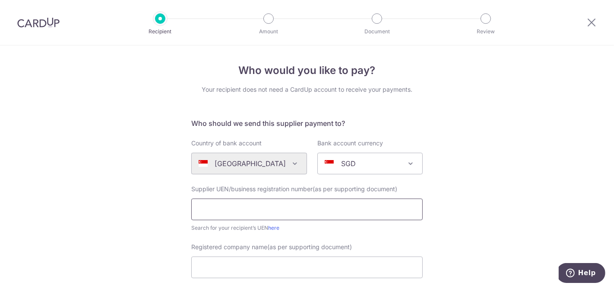
click at [240, 207] on input "text" at bounding box center [307, 209] width 232 height 22
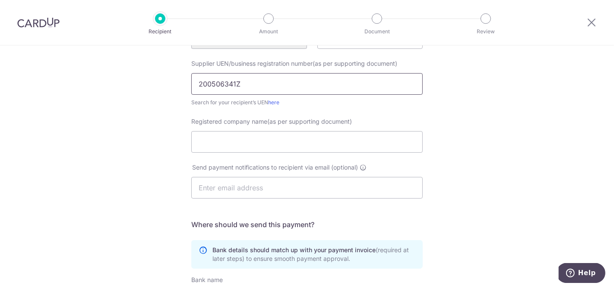
scroll to position [144, 0]
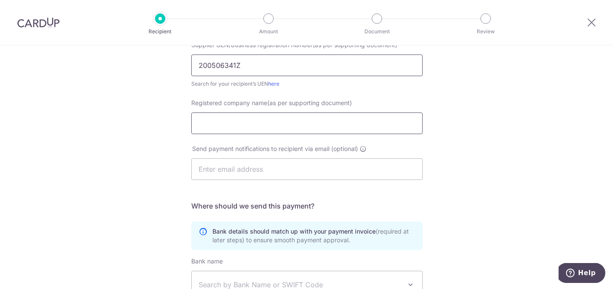
type input "200506341Z"
click at [239, 129] on input "Registered company name(as per supporting document)" at bounding box center [307, 123] width 232 height 22
type input "SingGas (LPG) Pte Ltd"
drag, startPoint x: 243, startPoint y: 168, endPoint x: 244, endPoint y: 161, distance: 7.8
click at [243, 168] on input "text" at bounding box center [307, 169] width 232 height 22
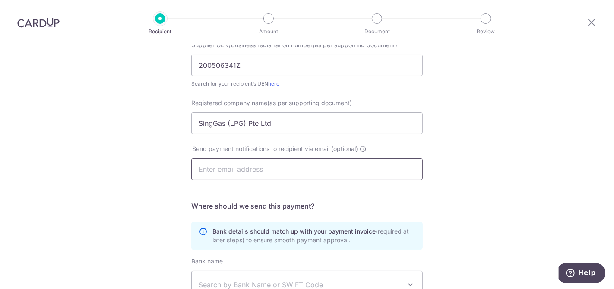
paste input "kenny.wong@singgas.com.sg"
type input "kenny.wong@singgas.com.sg"
drag, startPoint x: 277, startPoint y: 125, endPoint x: 165, endPoint y: 139, distance: 112.3
click at [165, 139] on div "Who would you like to pay? Your recipient does not need a CardUp account to rec…" at bounding box center [307, 163] width 614 height 524
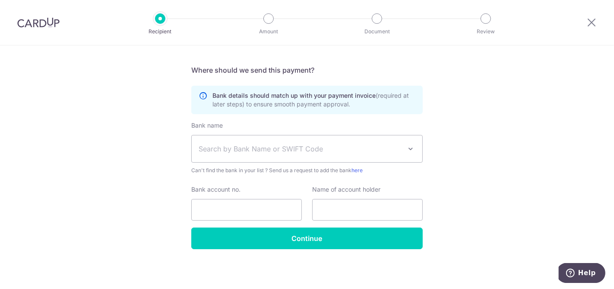
click at [257, 147] on span "Search by Bank Name or SWIFT Code" at bounding box center [300, 148] width 203 height 10
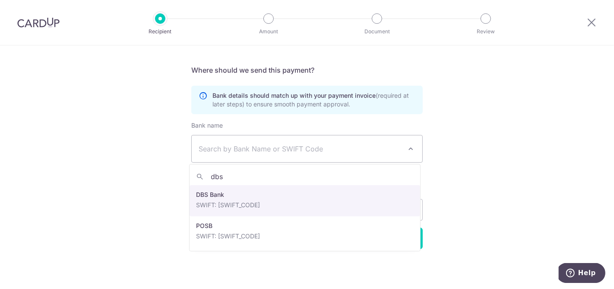
type input "dbs"
select select "6"
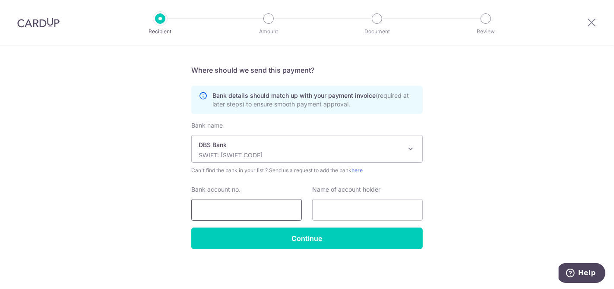
click at [261, 206] on input "Bank account no." at bounding box center [246, 210] width 111 height 22
type input "0039205031"
click at [337, 210] on input "text" at bounding box center [367, 210] width 111 height 22
paste input "SingGas (LPG) Pte Ltd"
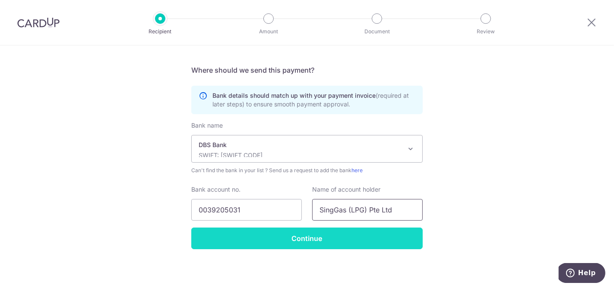
type input "SingGas (LPG) Pte Ltd"
click at [382, 243] on input "Continue" at bounding box center [307, 238] width 232 height 22
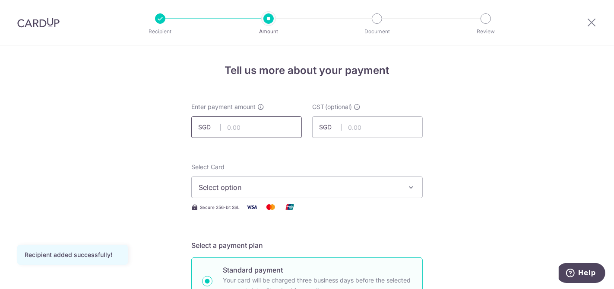
click at [280, 125] on input "text" at bounding box center [246, 127] width 111 height 22
type input "681.25"
click at [381, 187] on span "Select option" at bounding box center [299, 187] width 201 height 10
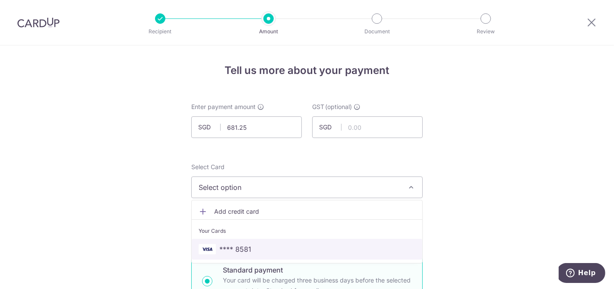
click at [237, 252] on span "**** 8581" at bounding box center [235, 249] width 32 height 10
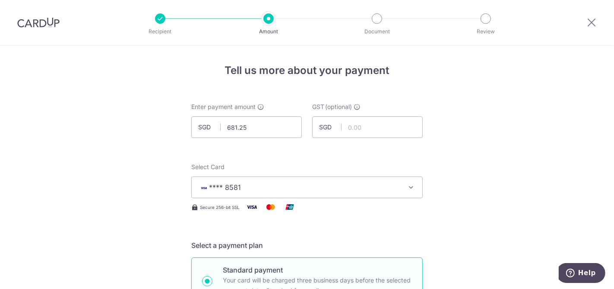
scroll to position [240, 0]
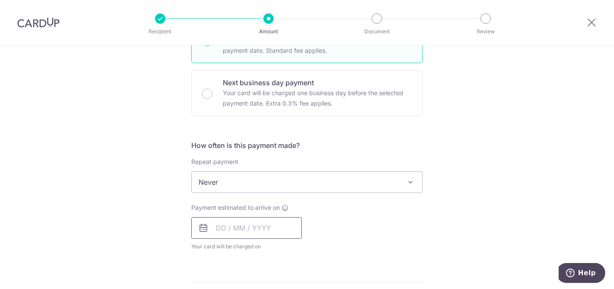
click at [223, 233] on input "text" at bounding box center [246, 228] width 111 height 22
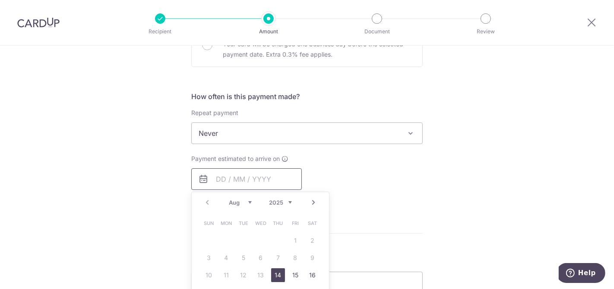
scroll to position [384, 0]
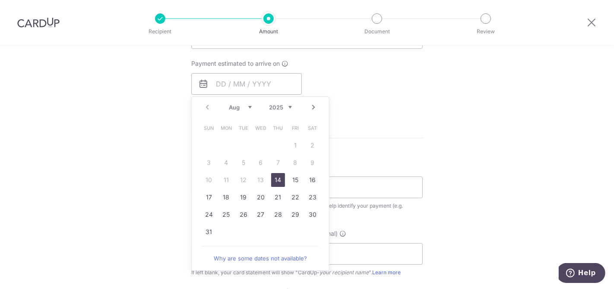
click at [272, 181] on link "14" at bounding box center [278, 180] width 14 height 14
type input "14/08/2025"
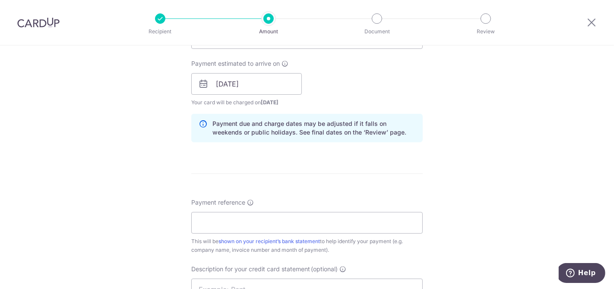
scroll to position [480, 0]
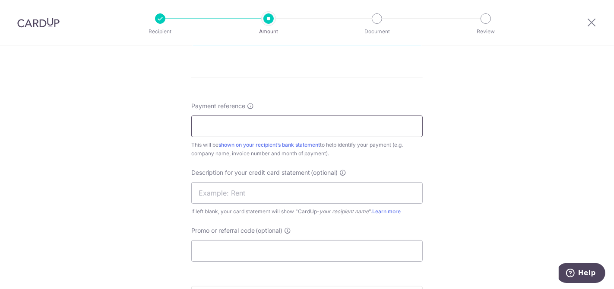
click at [260, 121] on input "Payment reference" at bounding box center [307, 126] width 232 height 22
type input "RHUBARB LE RESTAURANT - MAY2025 INV"
click at [230, 193] on input "text" at bounding box center [307, 193] width 232 height 22
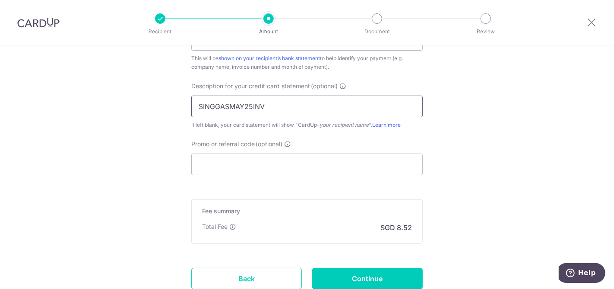
scroll to position [576, 0]
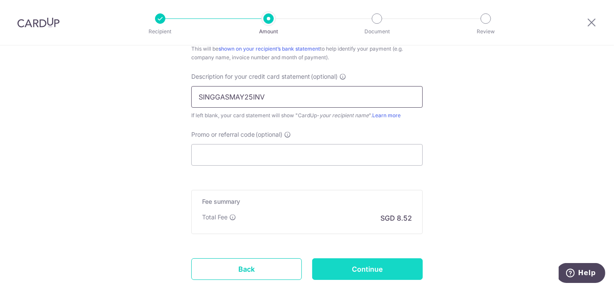
type input "SINGGASMAY25INV"
click at [380, 267] on input "Continue" at bounding box center [367, 269] width 111 height 22
type input "Create Schedule"
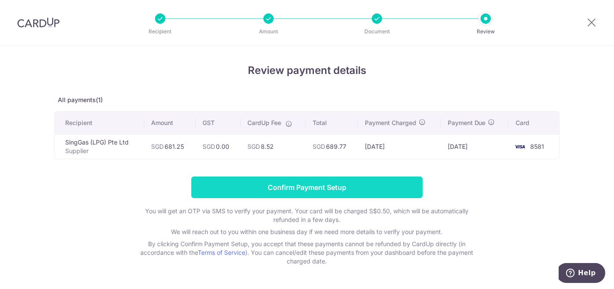
click at [381, 185] on input "Confirm Payment Setup" at bounding box center [307, 187] width 232 height 22
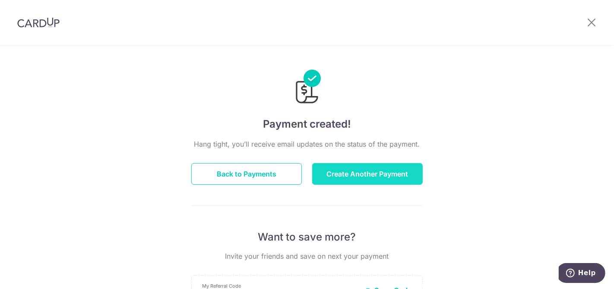
click at [389, 176] on button "Create Another Payment" at bounding box center [367, 174] width 111 height 22
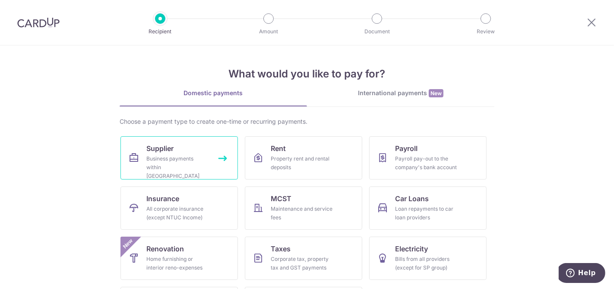
click at [177, 142] on link "Supplier Business payments within [GEOGRAPHIC_DATA]" at bounding box center [180, 157] width 118 height 43
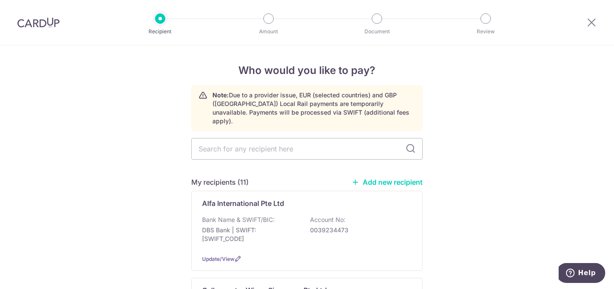
click at [397, 178] on link "Add new recipient" at bounding box center [387, 182] width 71 height 9
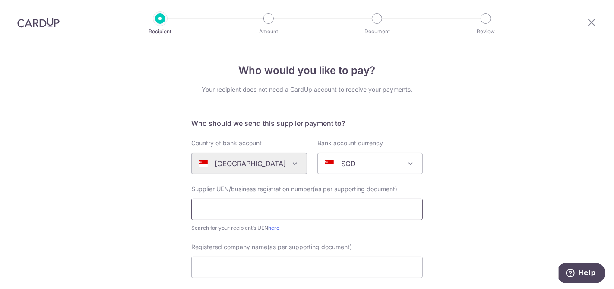
click at [242, 207] on input "text" at bounding box center [307, 209] width 232 height 22
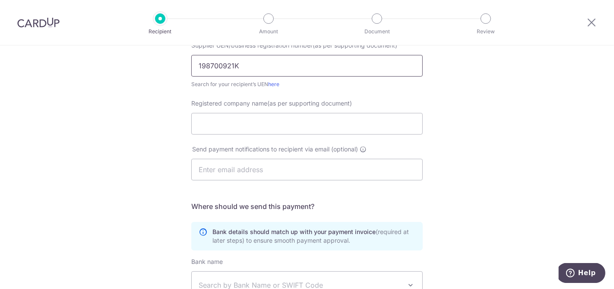
scroll to position [144, 0]
type input "198700921K"
click at [265, 114] on input "Registered company name(as per supporting document)" at bounding box center [307, 123] width 232 height 22
type input "Snorre Food Pte Ltd"
click at [241, 175] on input "text" at bounding box center [307, 169] width 232 height 22
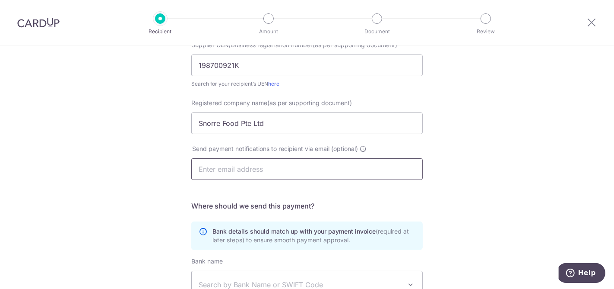
paste input "accounts.ar@snorrefood.com.sg"
type input "accounts.ar@snorrefood.com.sg"
drag, startPoint x: 212, startPoint y: 135, endPoint x: 130, endPoint y: 151, distance: 83.7
click at [130, 151] on div "Who would you like to pay? Your recipient does not need a CardUp account to rec…" at bounding box center [307, 163] width 614 height 524
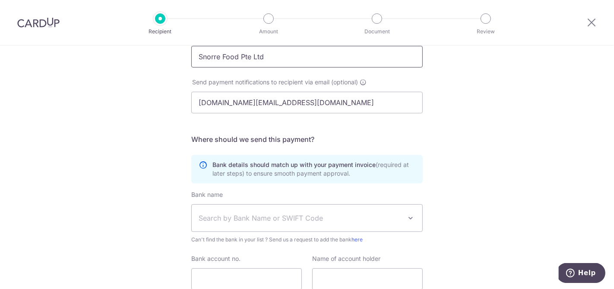
scroll to position [280, 0]
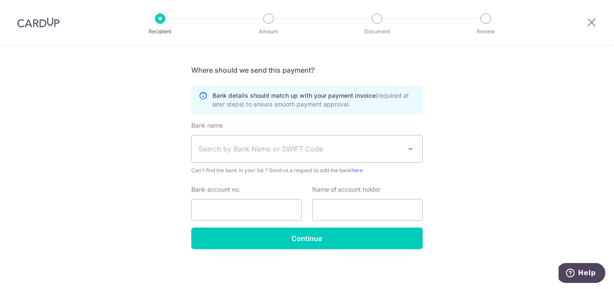
click at [228, 153] on span "Search by Bank Name or SWIFT Code" at bounding box center [300, 148] width 203 height 10
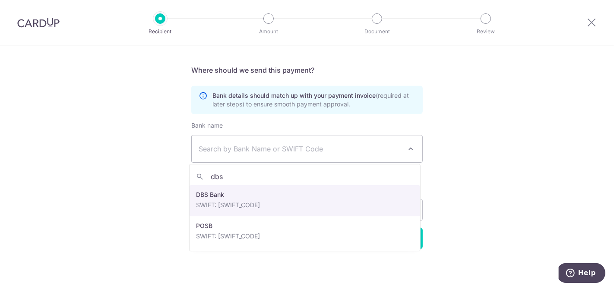
type input "dbs"
select select "6"
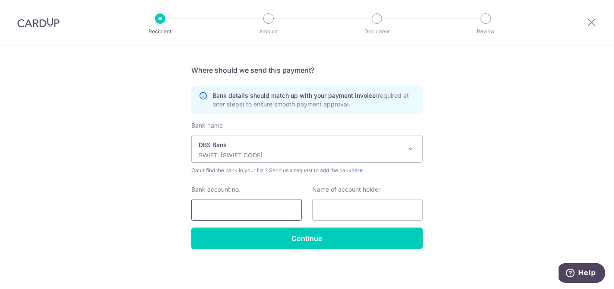
click at [216, 205] on input "Bank account no." at bounding box center [246, 210] width 111 height 22
type input "0100049490"
click at [384, 214] on input "text" at bounding box center [367, 210] width 111 height 22
paste input "Snorre Food Pte Ltd"
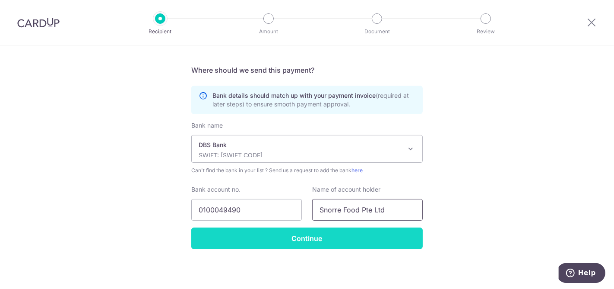
type input "Snorre Food Pte Ltd"
click at [377, 235] on input "Continue" at bounding box center [307, 238] width 232 height 22
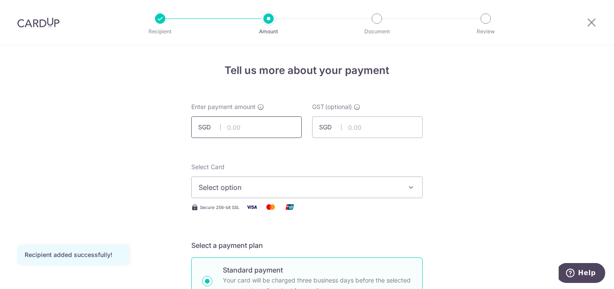
click at [272, 120] on input "text" at bounding box center [246, 127] width 111 height 22
type input "1,021.97"
click at [338, 189] on span "Select option" at bounding box center [299, 187] width 201 height 10
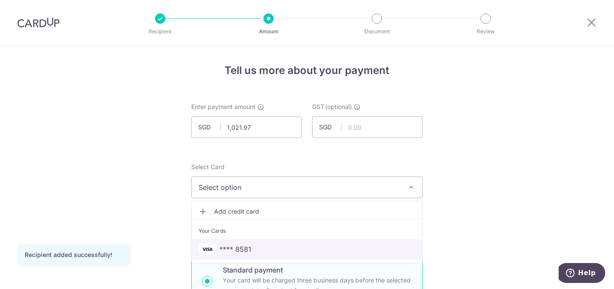
click at [302, 254] on link "**** 8581" at bounding box center [307, 248] width 231 height 21
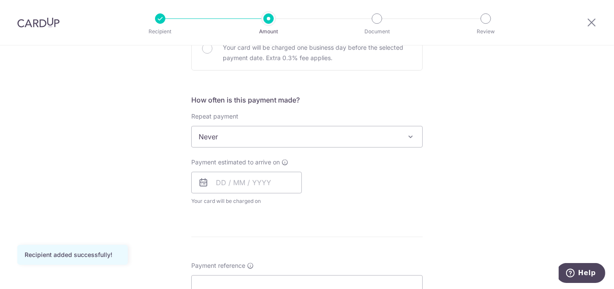
scroll to position [288, 0]
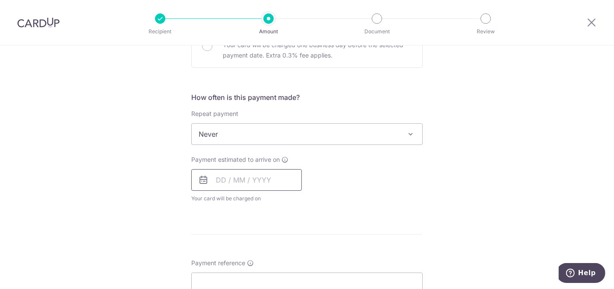
click at [262, 181] on input "text" at bounding box center [246, 180] width 111 height 22
click at [271, 275] on link "14" at bounding box center [278, 276] width 14 height 14
type input "[DATE]"
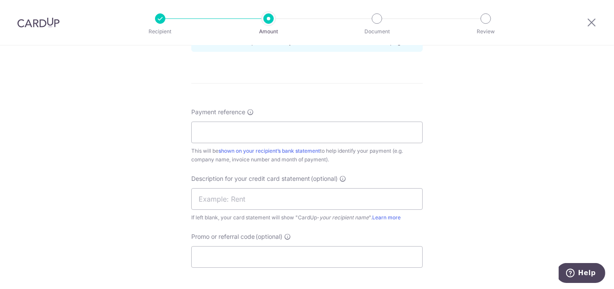
scroll to position [480, 0]
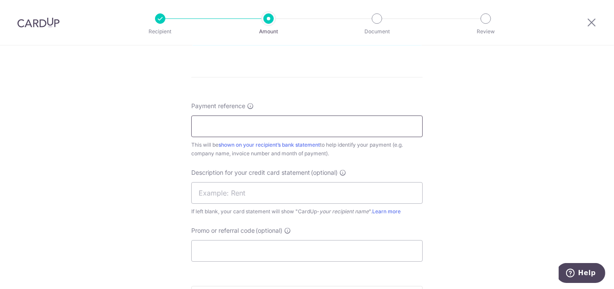
click at [275, 122] on input "Payment reference" at bounding box center [307, 126] width 232 height 22
type input "RHUBARB LE RESTAURANT - MAY2025 INV"
click at [238, 197] on input "text" at bounding box center [307, 193] width 232 height 22
type input "N"
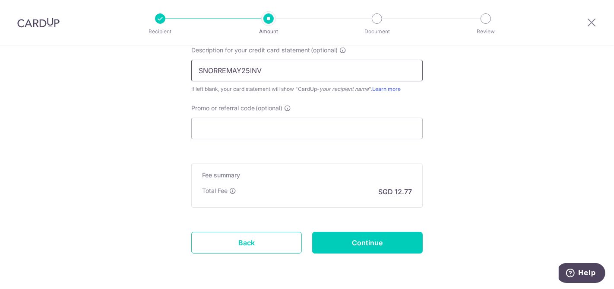
scroll to position [630, 0]
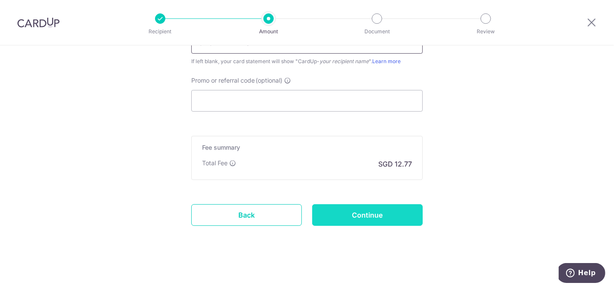
type input "SNORREMAY25INV"
click at [359, 214] on input "Continue" at bounding box center [367, 215] width 111 height 22
type input "Create Schedule"
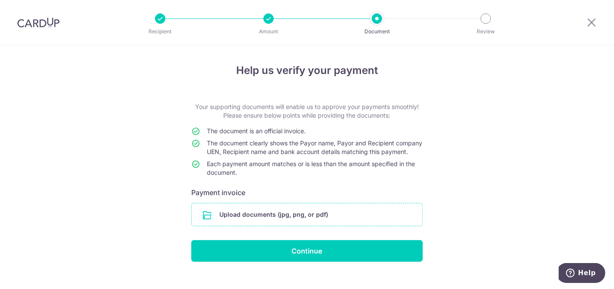
click at [303, 225] on input "file" at bounding box center [307, 214] width 231 height 22
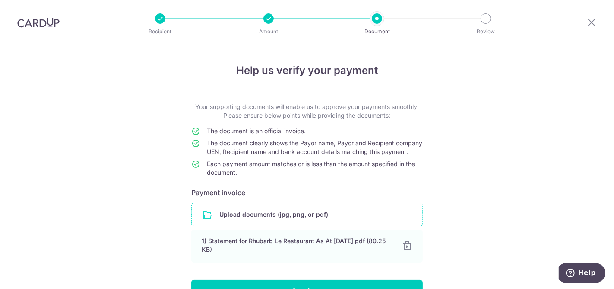
click at [120, 203] on div "Help us verify your payment Your supporting documents will enable us to approve…" at bounding box center [307, 193] width 614 height 296
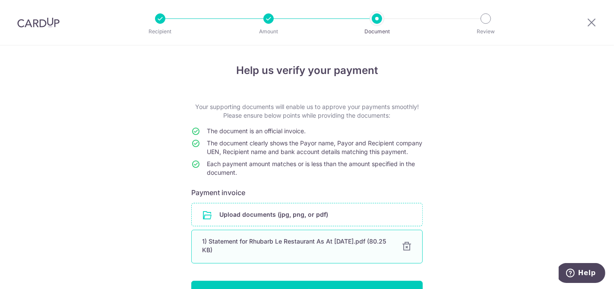
click at [405, 251] on div at bounding box center [407, 246] width 10 height 10
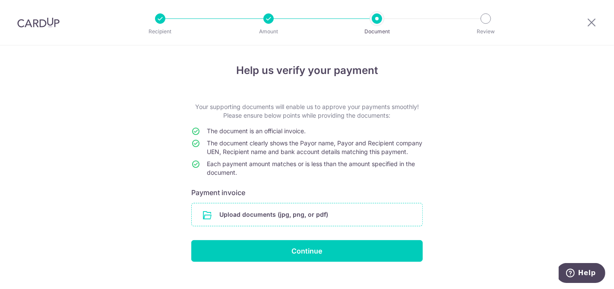
click at [292, 221] on input "file" at bounding box center [307, 214] width 231 height 22
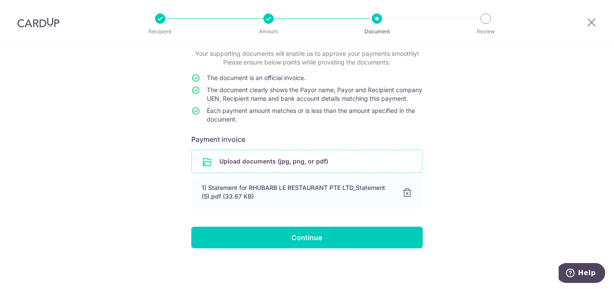
scroll to position [61, 0]
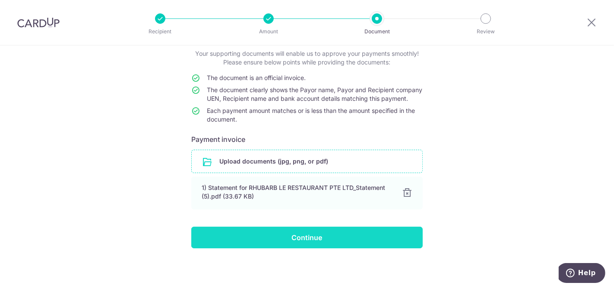
click at [315, 238] on input "Continue" at bounding box center [307, 237] width 232 height 22
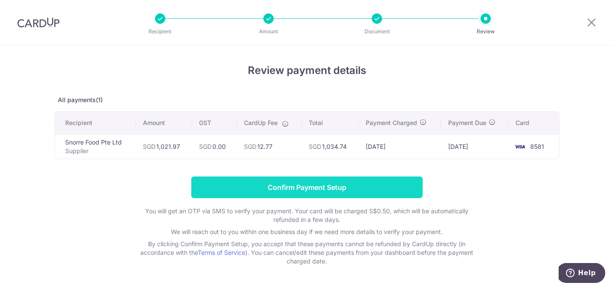
click at [347, 185] on input "Confirm Payment Setup" at bounding box center [307, 187] width 232 height 22
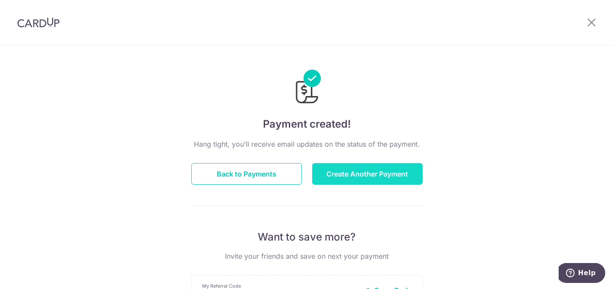
click at [383, 171] on button "Create Another Payment" at bounding box center [367, 174] width 111 height 22
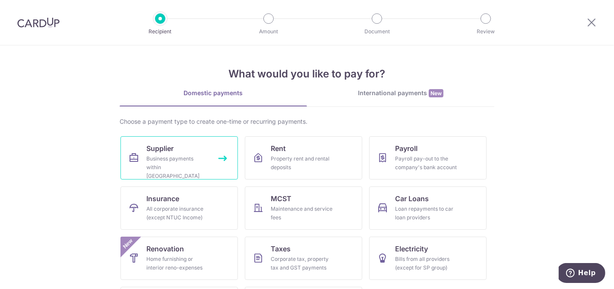
click at [199, 163] on div "Business payments within [GEOGRAPHIC_DATA]" at bounding box center [177, 167] width 62 height 26
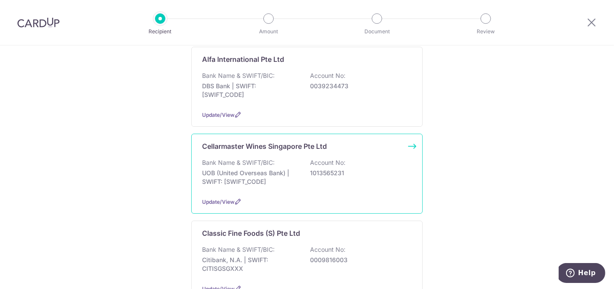
scroll to position [48, 0]
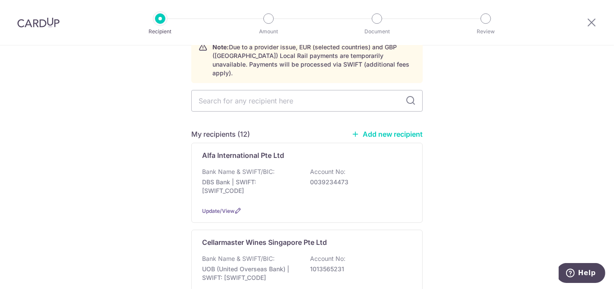
click at [395, 130] on link "Add new recipient" at bounding box center [387, 134] width 71 height 9
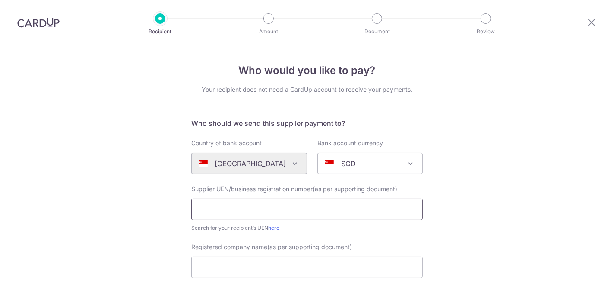
click at [246, 212] on input "text" at bounding box center [307, 209] width 232 height 22
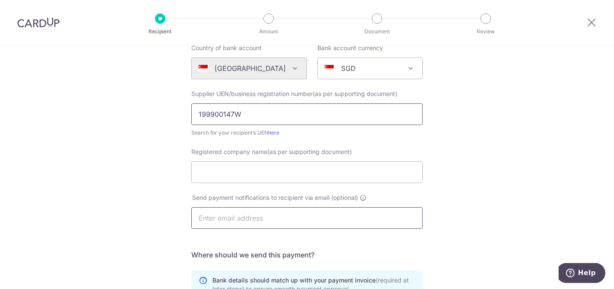
scroll to position [96, 0]
type input "199900147W"
click at [257, 157] on div "Registered company name(as per supporting document)" at bounding box center [307, 163] width 232 height 35
click at [245, 165] on input "Registered company name(as per supporting document)" at bounding box center [307, 171] width 232 height 22
type input "s"
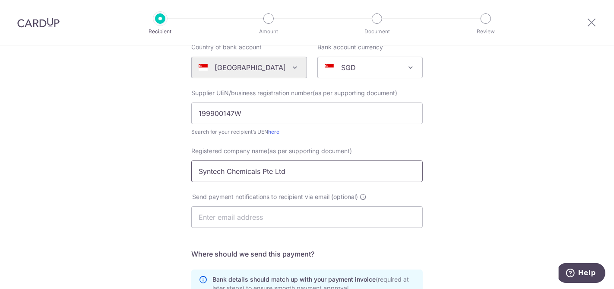
type input "Syntech Chemicals Pte Ltd"
click at [265, 214] on input "text" at bounding box center [307, 217] width 232 height 22
paste input "accounts01@syntechchem.com"
type input "accounts01@syntechchem.com"
drag, startPoint x: 300, startPoint y: 166, endPoint x: 151, endPoint y: 200, distance: 152.6
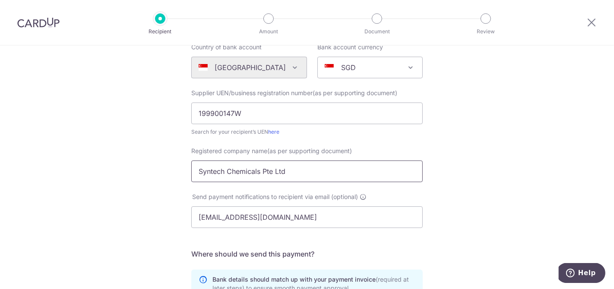
click at [151, 200] on div "Who would you like to pay? Your recipient does not need a CardUp account to rec…" at bounding box center [307, 211] width 614 height 524
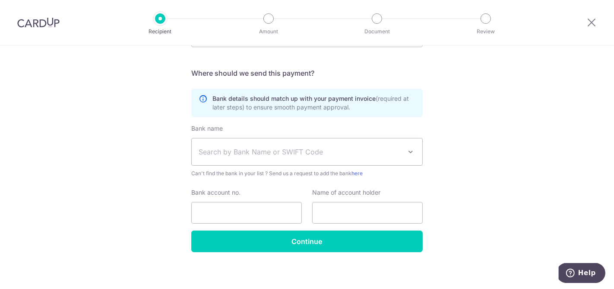
scroll to position [280, 0]
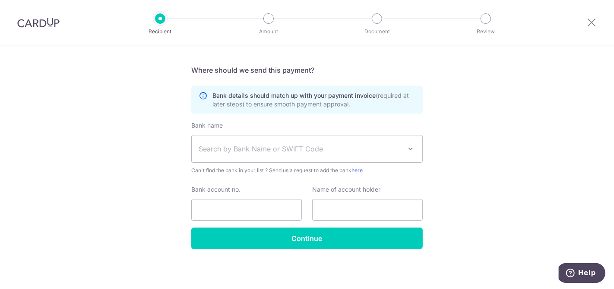
click at [237, 140] on span "Search by Bank Name or SWIFT Code" at bounding box center [307, 148] width 231 height 27
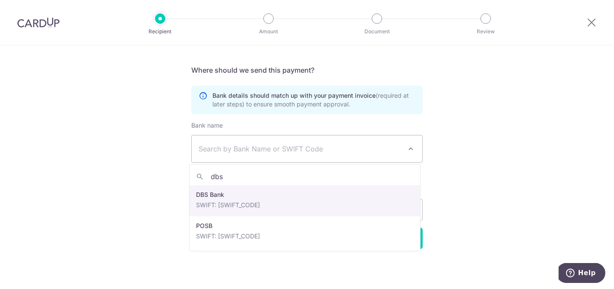
type input "dbs"
select select "6"
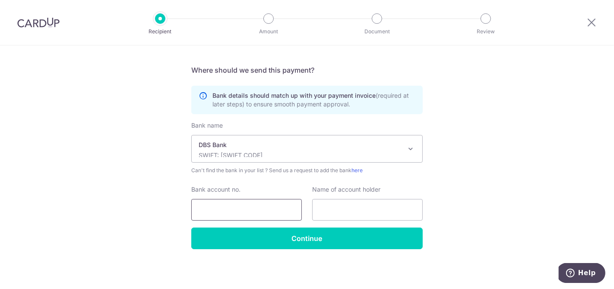
click at [219, 219] on input "Bank account no." at bounding box center [246, 210] width 111 height 22
click at [243, 205] on input "Bank account no." at bounding box center [246, 210] width 111 height 22
click at [215, 209] on input "0020253704" at bounding box center [246, 210] width 111 height 22
type input "0020253704"
click at [346, 213] on input "text" at bounding box center [367, 210] width 111 height 22
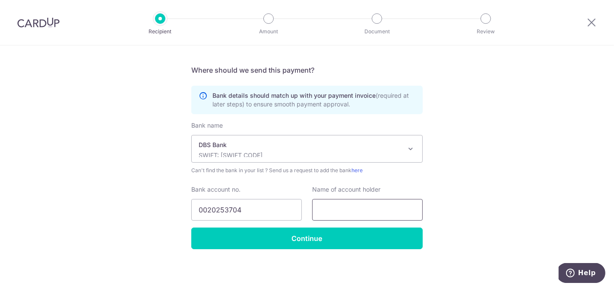
paste input "Syntech Chemicals Pte Ltd"
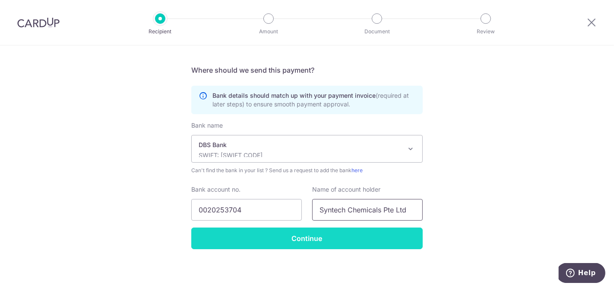
type input "Syntech Chemicals Pte Ltd"
click at [263, 239] on input "Continue" at bounding box center [307, 238] width 232 height 22
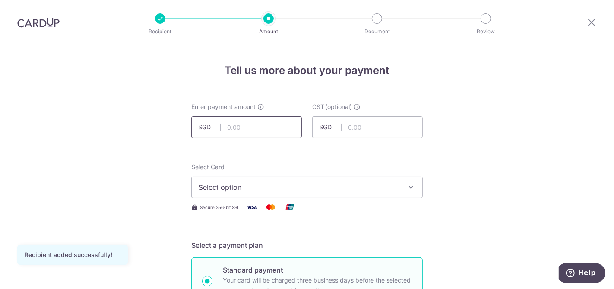
click at [285, 119] on input "text" at bounding box center [246, 127] width 111 height 22
type input "501.40"
click at [221, 179] on button "Select option" at bounding box center [307, 187] width 232 height 22
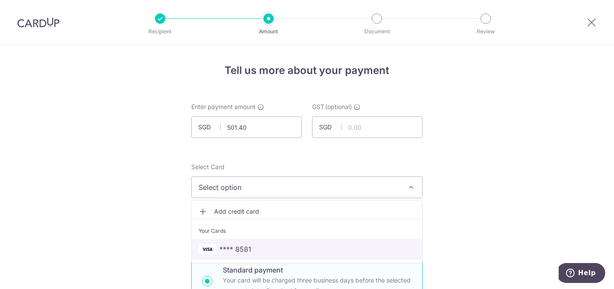
click at [228, 247] on span "**** 8581" at bounding box center [235, 249] width 32 height 10
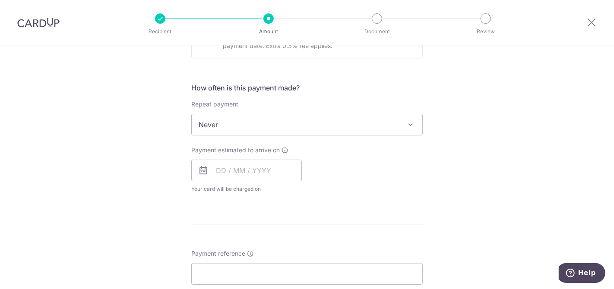
scroll to position [336, 0]
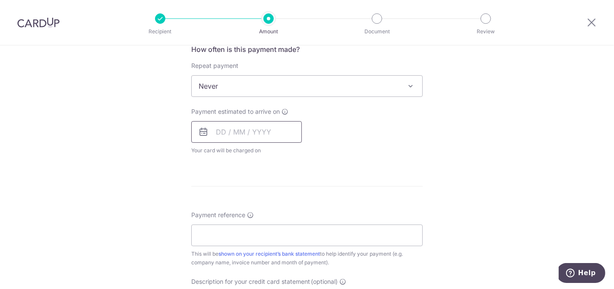
click at [274, 130] on input "text" at bounding box center [246, 132] width 111 height 22
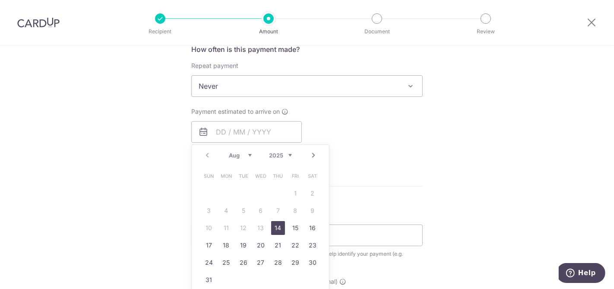
click at [274, 230] on link "14" at bounding box center [278, 228] width 14 height 14
type input "[DATE]"
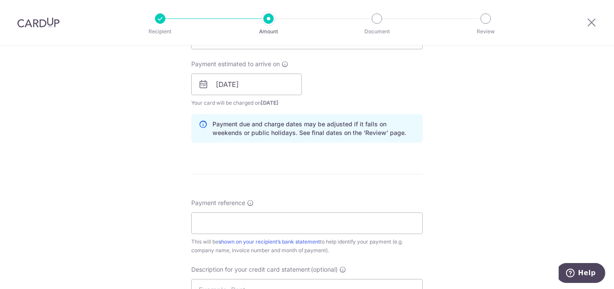
scroll to position [480, 0]
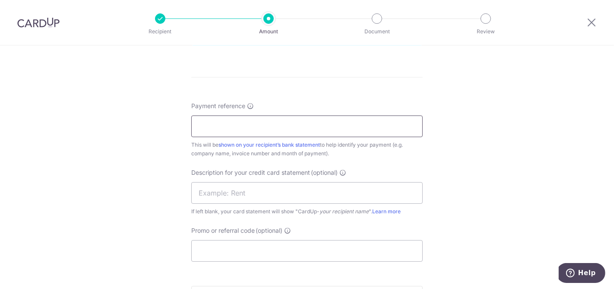
click at [269, 130] on input "Payment reference" at bounding box center [307, 126] width 232 height 22
type input "RHUBARB LE RESTAURANT - MAY2025 INV"
click at [241, 197] on input "text" at bounding box center [307, 193] width 232 height 22
type input "s"
click at [248, 190] on input "SYNTECHMAY2025I" at bounding box center [307, 193] width 232 height 22
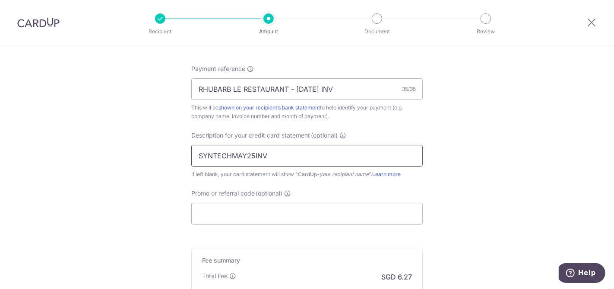
scroll to position [624, 0]
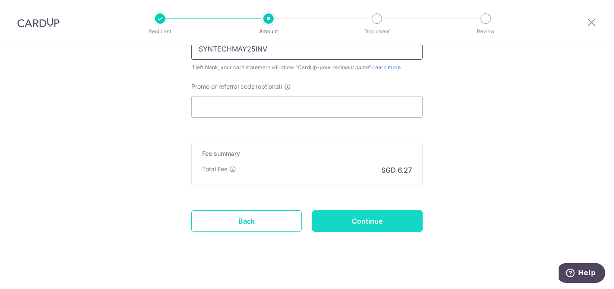
type input "SYNTECHMAY25INV"
click at [348, 223] on input "Continue" at bounding box center [367, 221] width 111 height 22
type input "Create Schedule"
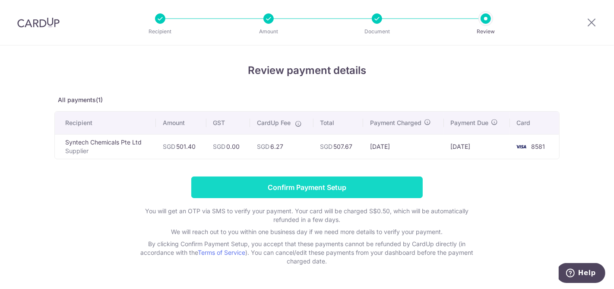
click at [320, 188] on input "Confirm Payment Setup" at bounding box center [307, 187] width 232 height 22
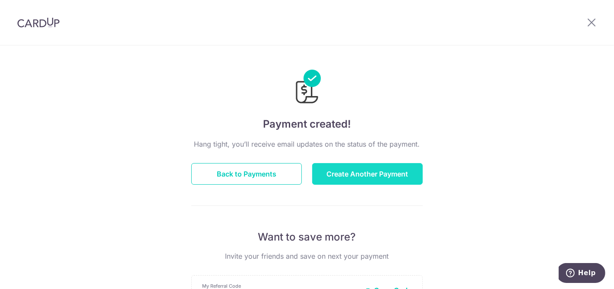
click at [376, 176] on button "Create Another Payment" at bounding box center [367, 174] width 111 height 22
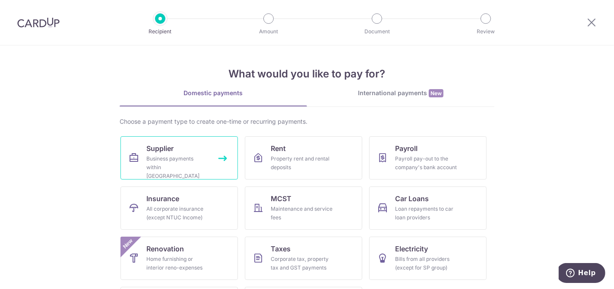
click at [189, 165] on div "Business payments within [GEOGRAPHIC_DATA]" at bounding box center [177, 167] width 62 height 26
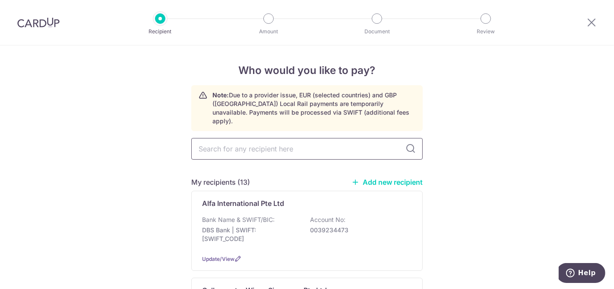
click at [239, 143] on input "text" at bounding box center [307, 149] width 232 height 22
click at [381, 178] on link "Add new recipient" at bounding box center [387, 182] width 71 height 9
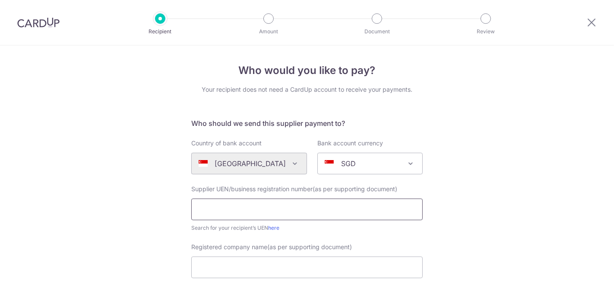
click at [234, 206] on input "text" at bounding box center [307, 209] width 232 height 22
type input "202011397W"
click at [229, 260] on input "Registered company name(as per supporting document)" at bounding box center [307, 267] width 232 height 22
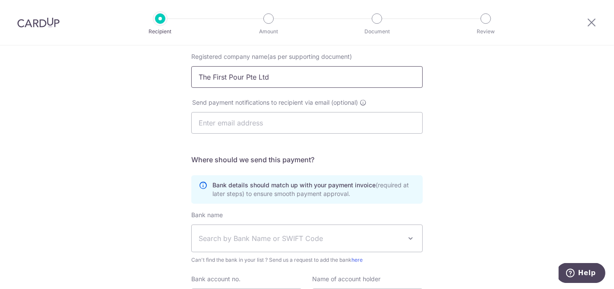
scroll to position [192, 0]
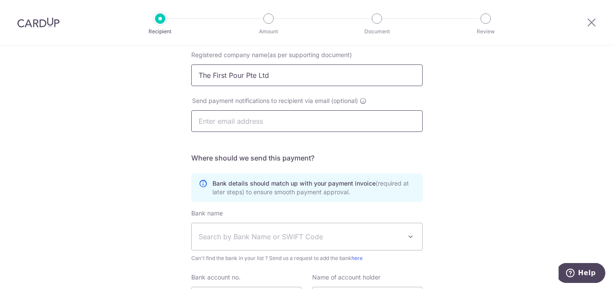
type input "The First Pour Pte Ltd"
click at [247, 117] on input "text" at bounding box center [307, 121] width 232 height 22
click at [261, 126] on input "text" at bounding box center [307, 121] width 232 height 22
click at [253, 124] on input "text" at bounding box center [307, 121] width 232 height 22
paste input "leeyong_soong@yahoo.com"
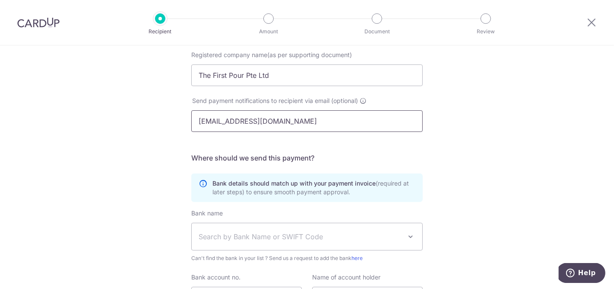
scroll to position [280, 0]
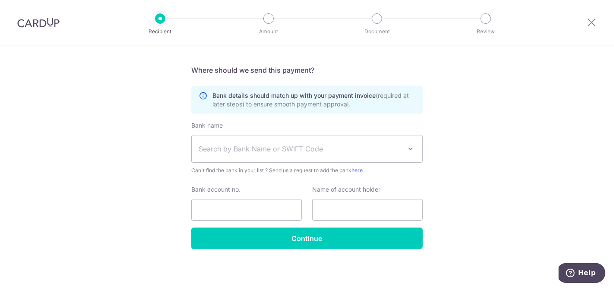
type input "leeyong_soong@yahoo.com"
click at [237, 149] on span "Search by Bank Name or SWIFT Code" at bounding box center [300, 148] width 203 height 10
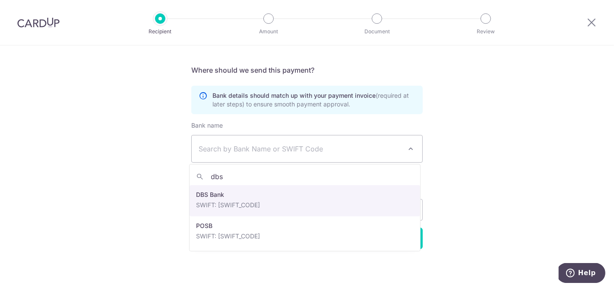
type input "dbs"
select select "6"
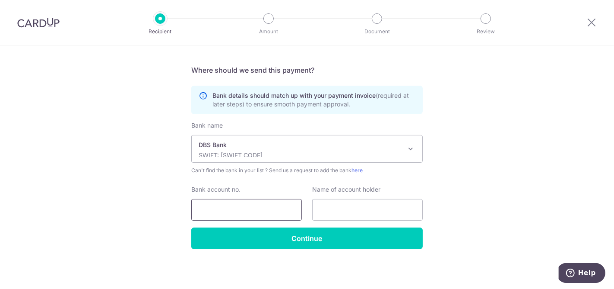
click at [225, 205] on input "Bank account no." at bounding box center [246, 210] width 111 height 22
click at [207, 209] on input "0159060268" at bounding box center [246, 210] width 111 height 22
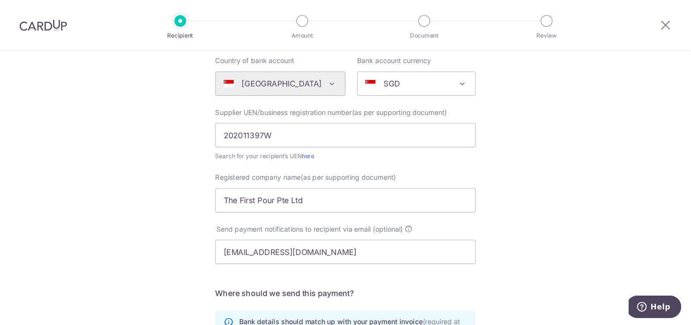
scroll to position [87, 0]
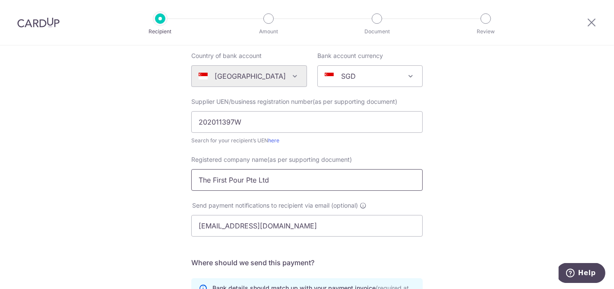
type input "0159060268"
drag, startPoint x: 270, startPoint y: 180, endPoint x: 162, endPoint y: 197, distance: 108.8
click at [162, 197] on div "Who would you like to pay? Your recipient does not need a CardUp account to rec…" at bounding box center [307, 220] width 614 height 524
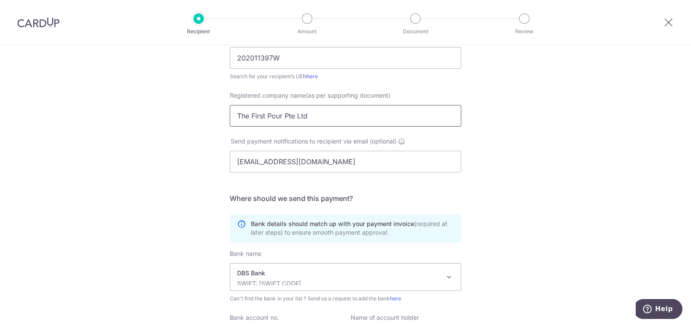
scroll to position [244, 0]
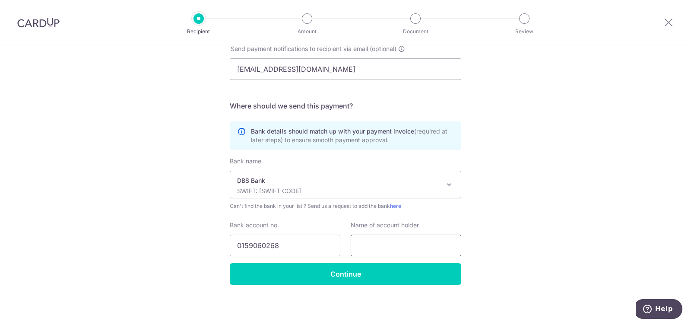
click at [426, 246] on input "text" at bounding box center [406, 246] width 111 height 22
paste input "The First Pour Pte Ltd"
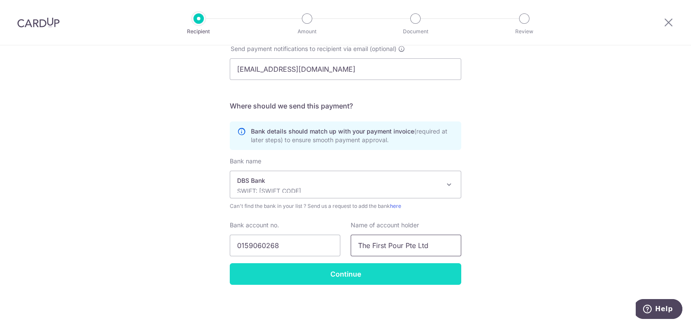
type input "The First Pour Pte Ltd"
click at [405, 275] on input "Continue" at bounding box center [346, 274] width 232 height 22
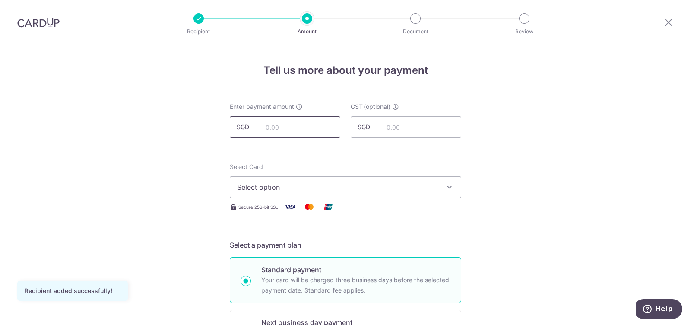
click at [310, 130] on input "text" at bounding box center [285, 127] width 111 height 22
type input "824.04"
click at [247, 185] on span "Select option" at bounding box center [337, 187] width 201 height 10
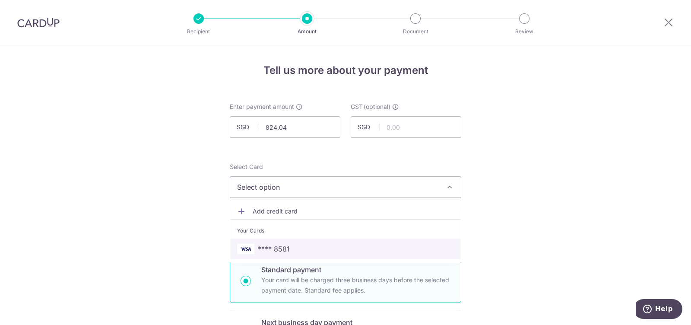
click at [265, 238] on link "**** 8581" at bounding box center [345, 248] width 231 height 21
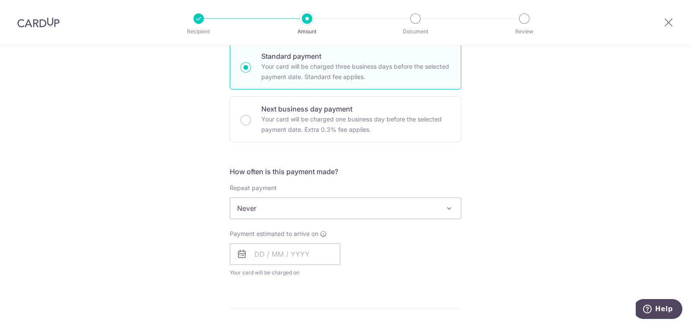
scroll to position [216, 0]
click at [309, 253] on input "text" at bounding box center [285, 252] width 111 height 22
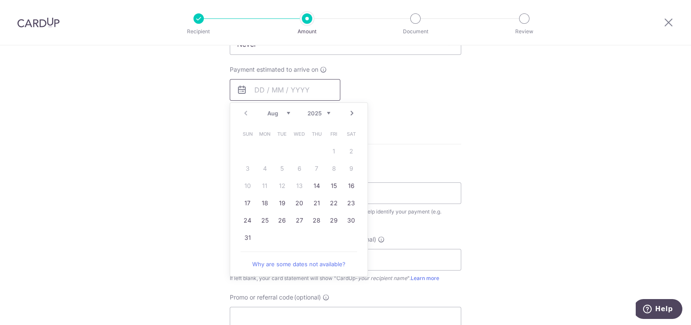
scroll to position [378, 0]
click at [313, 184] on link "14" at bounding box center [317, 186] width 14 height 14
type input "[DATE]"
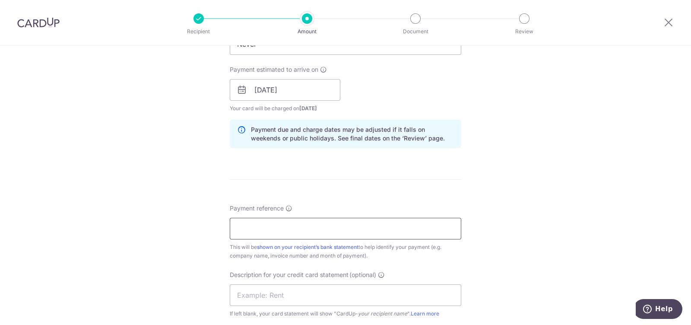
click at [360, 229] on input "Payment reference" at bounding box center [346, 229] width 232 height 22
type input "RHUBARB LE RESTAURANT - [DATE] INV"
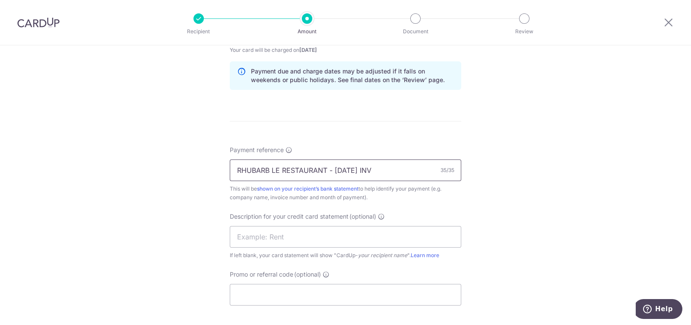
scroll to position [594, 0]
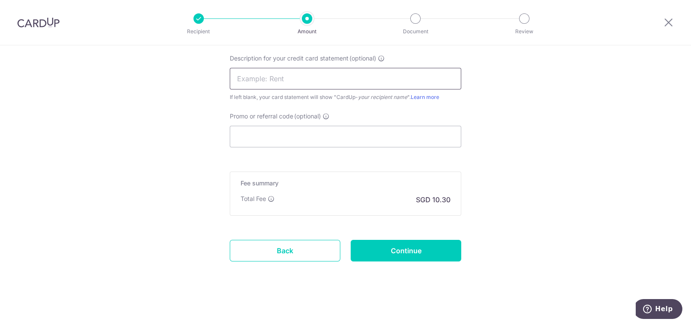
click at [285, 79] on input "text" at bounding box center [346, 79] width 232 height 22
type input "F"
type input "T"
click at [238, 79] on input "FirstPourMAY25I" at bounding box center [346, 79] width 232 height 22
type input "FirstPourMAY25I"
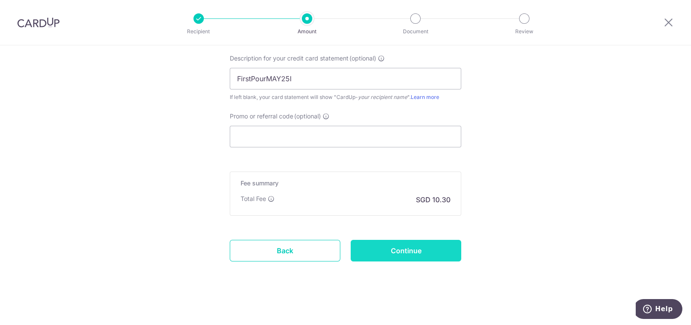
click at [436, 251] on input "Continue" at bounding box center [406, 251] width 111 height 22
type input "Create Schedule"
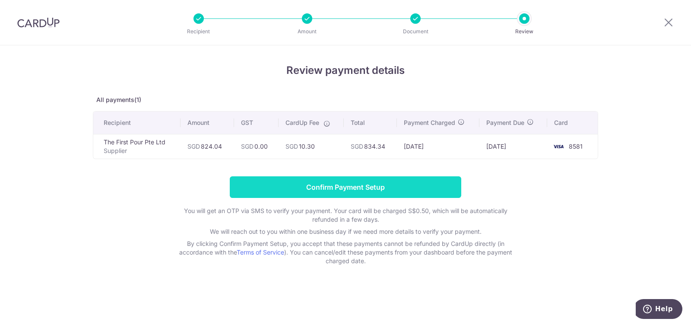
click at [373, 187] on input "Confirm Payment Setup" at bounding box center [346, 187] width 232 height 22
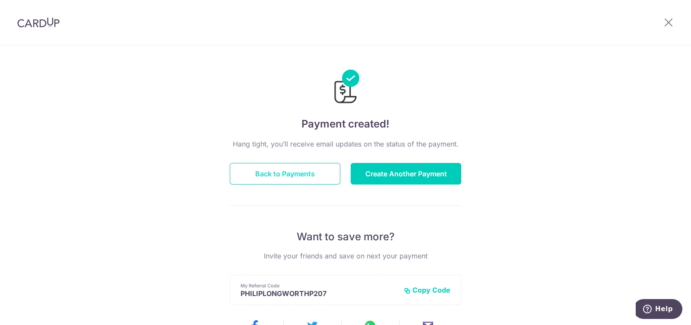
click at [270, 179] on button "Back to Payments" at bounding box center [285, 174] width 111 height 22
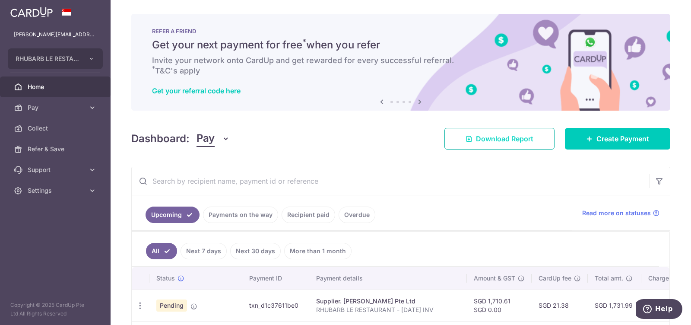
click at [504, 140] on span "Download Report" at bounding box center [504, 138] width 57 height 10
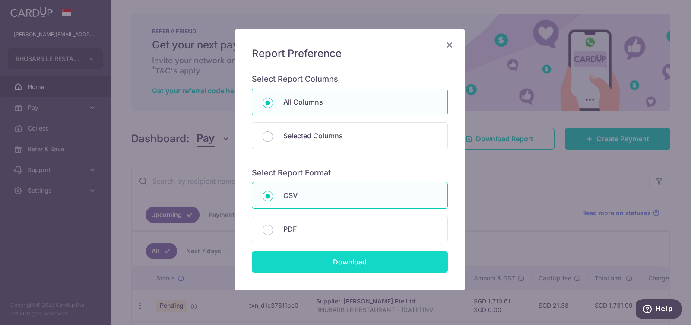
scroll to position [60, 0]
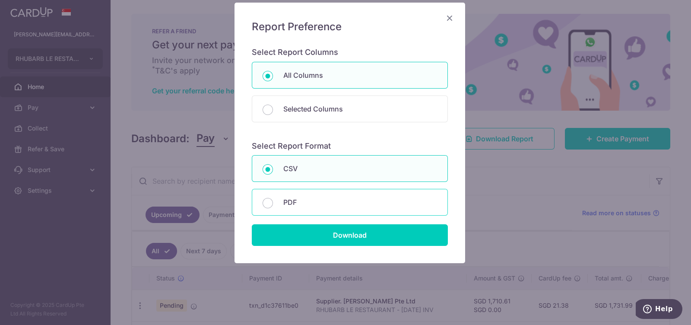
click at [290, 203] on p "PDF" at bounding box center [360, 202] width 154 height 10
click at [273, 203] on input "PDF" at bounding box center [268, 203] width 10 height 10
radio input "false"
radio input "true"
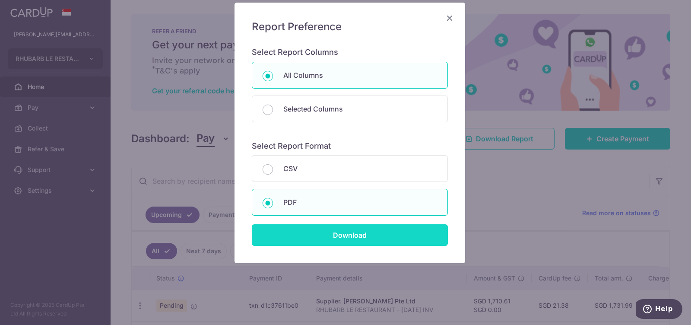
click at [360, 233] on input "Download" at bounding box center [350, 235] width 196 height 22
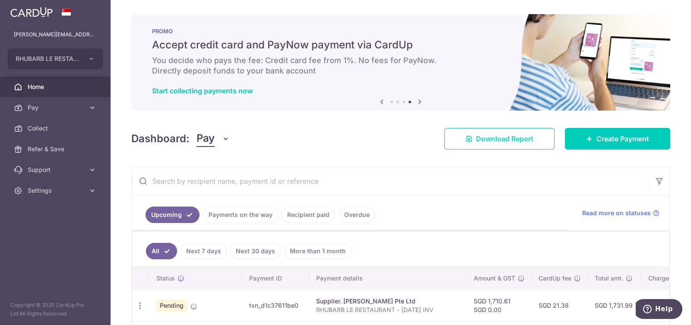
click at [490, 141] on span "Download Report" at bounding box center [504, 138] width 57 height 10
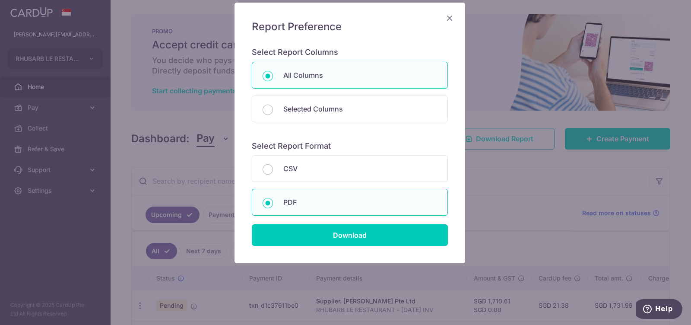
scroll to position [0, 0]
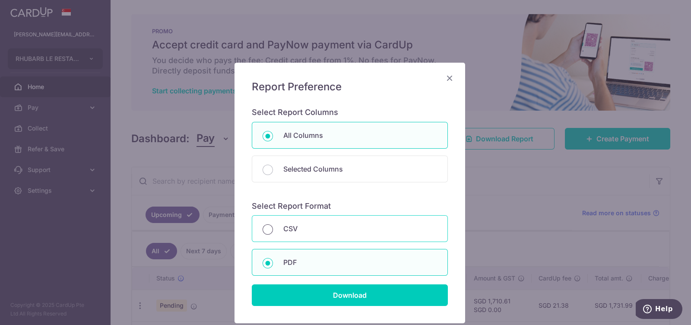
click at [268, 228] on input "CSV" at bounding box center [268, 229] width 10 height 10
radio input "true"
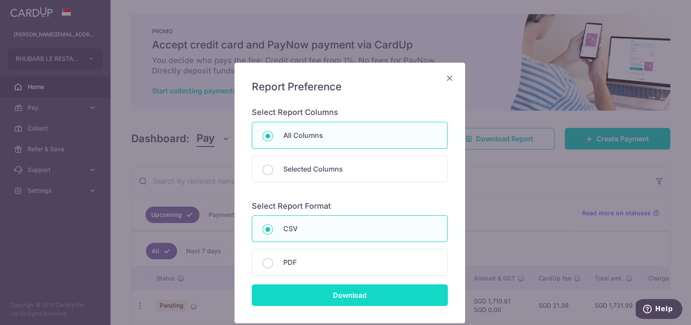
click at [318, 286] on input "Download" at bounding box center [350, 295] width 196 height 22
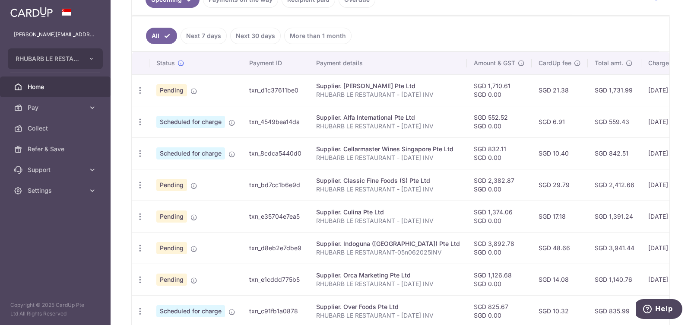
scroll to position [270, 0]
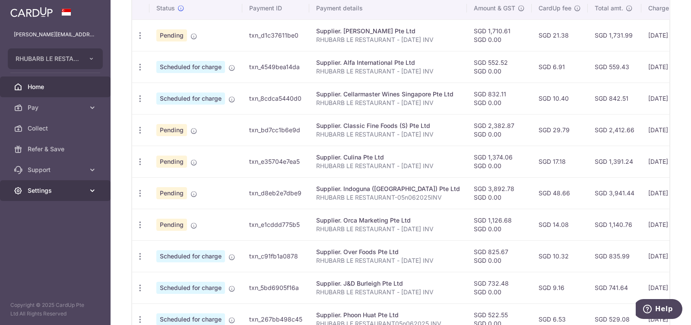
click at [91, 193] on icon at bounding box center [92, 190] width 9 height 9
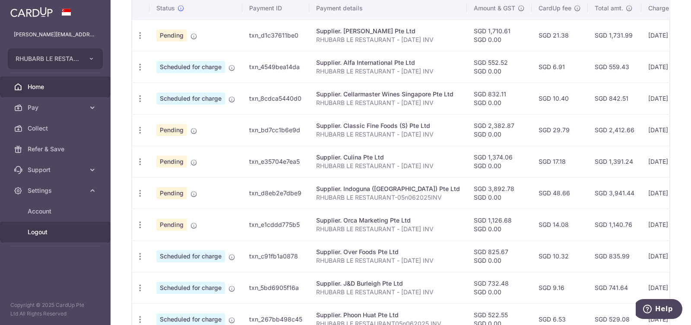
click at [41, 236] on link "Logout" at bounding box center [55, 232] width 111 height 21
